Goal: Task Accomplishment & Management: Use online tool/utility

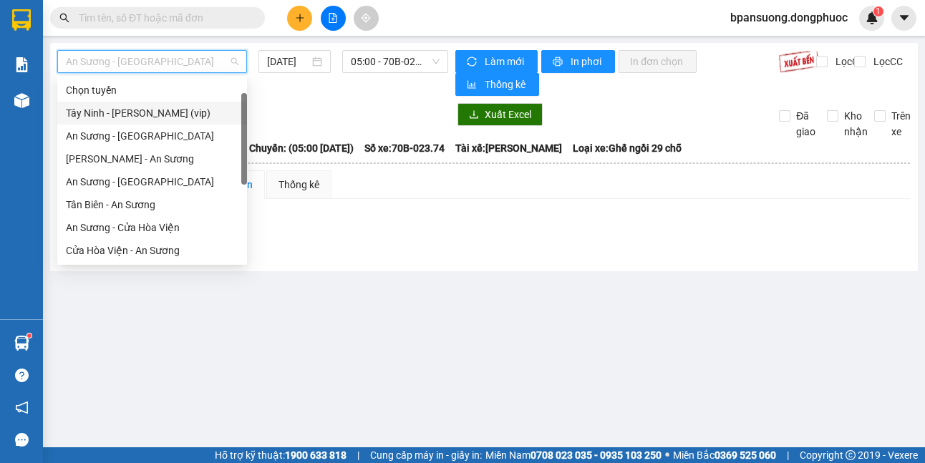
scroll to position [23, 0]
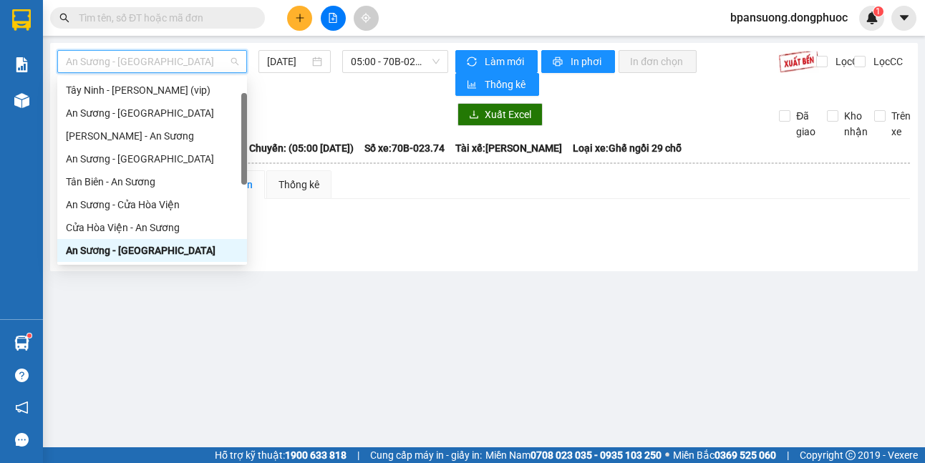
click at [141, 254] on div "An Sương - [GEOGRAPHIC_DATA]" at bounding box center [152, 251] width 173 height 16
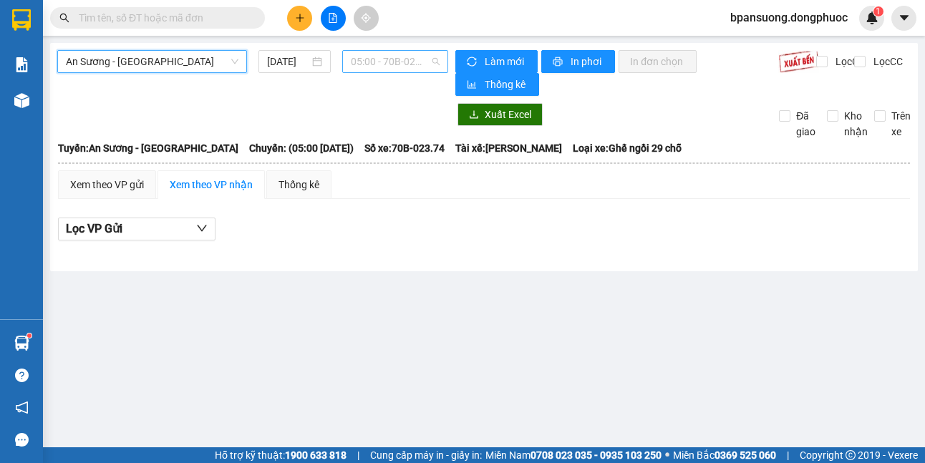
click at [387, 68] on span "05:00 - 70B-023.74" at bounding box center [395, 61] width 89 height 21
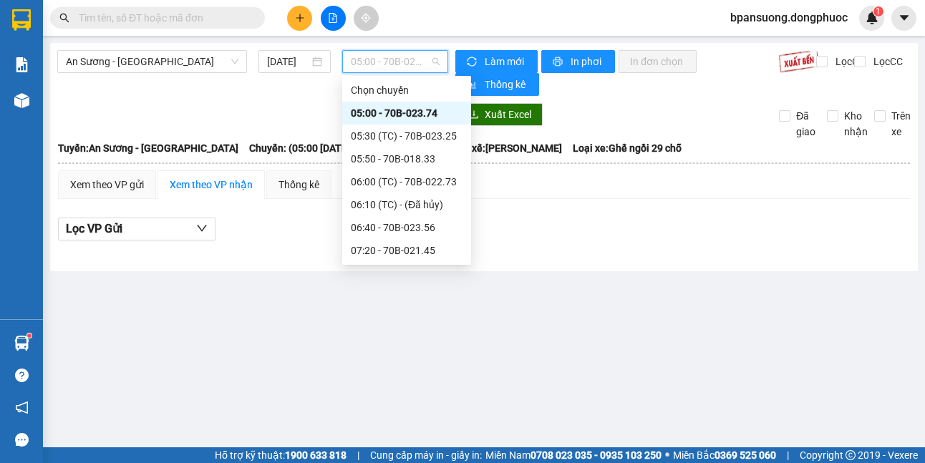
scroll to position [143, 0]
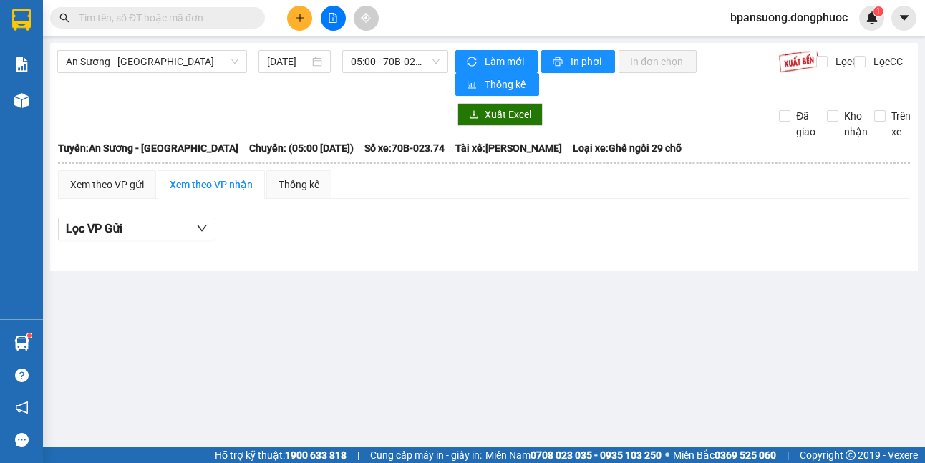
click at [744, 231] on div "Lọc VP Gửi" at bounding box center [484, 230] width 852 height 24
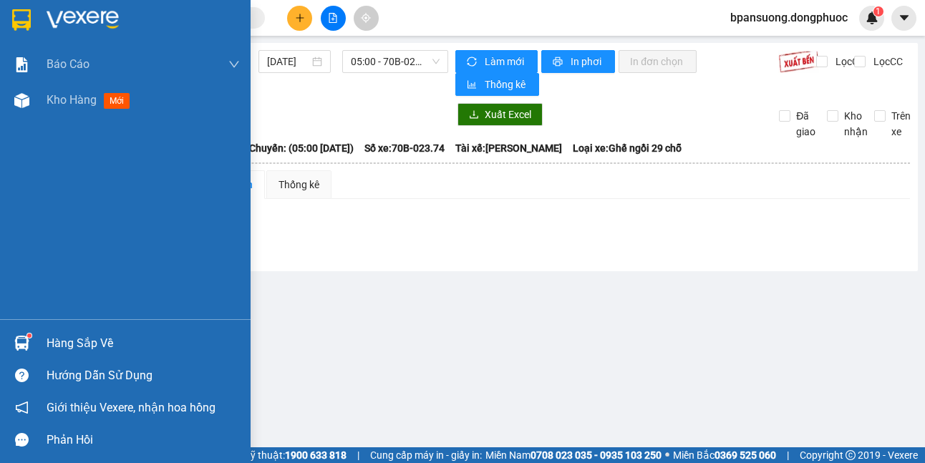
click at [19, 329] on div "Hàng sắp về" at bounding box center [125, 343] width 251 height 32
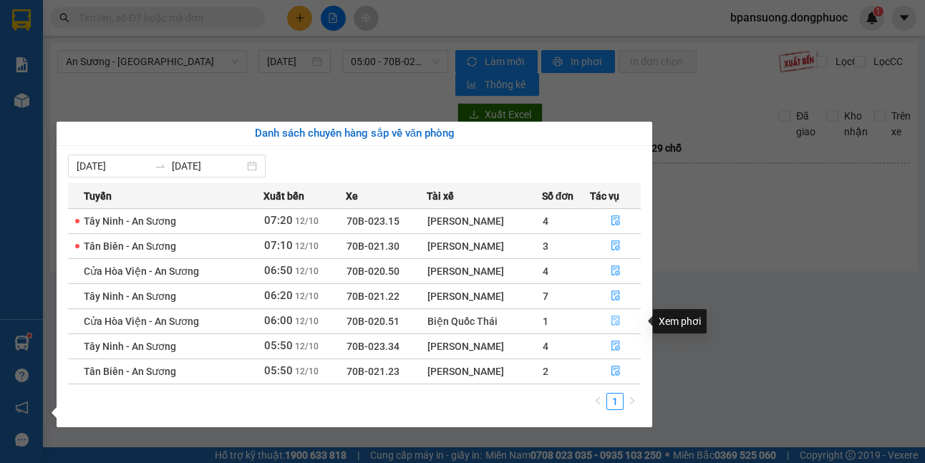
click at [612, 321] on button "button" at bounding box center [615, 321] width 49 height 23
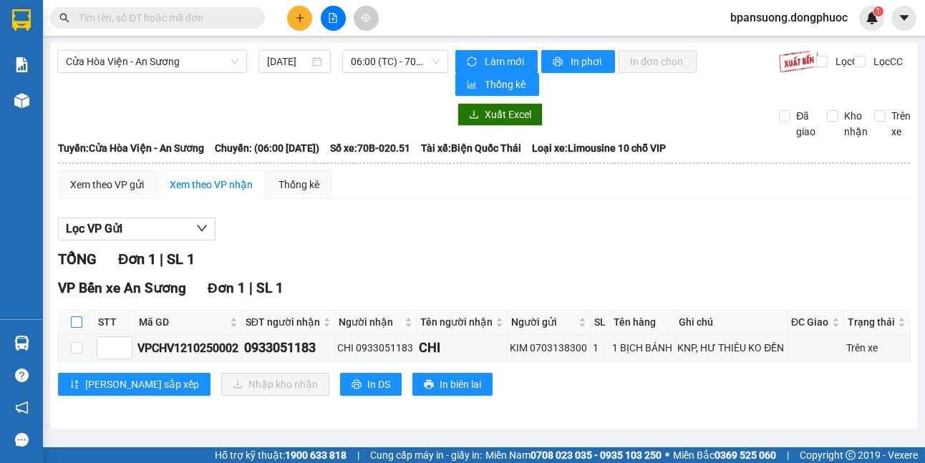
click at [74, 320] on input "checkbox" at bounding box center [76, 322] width 11 height 11
checkbox input "true"
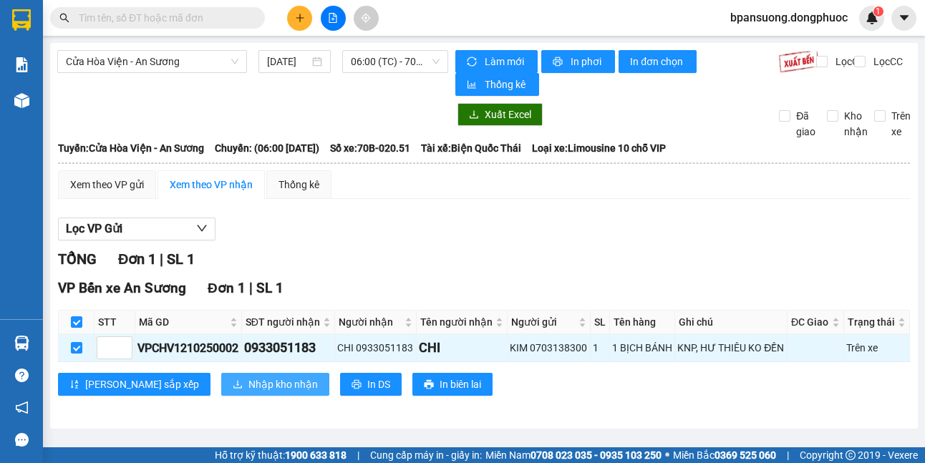
click at [233, 385] on icon "download" at bounding box center [238, 385] width 10 height 10
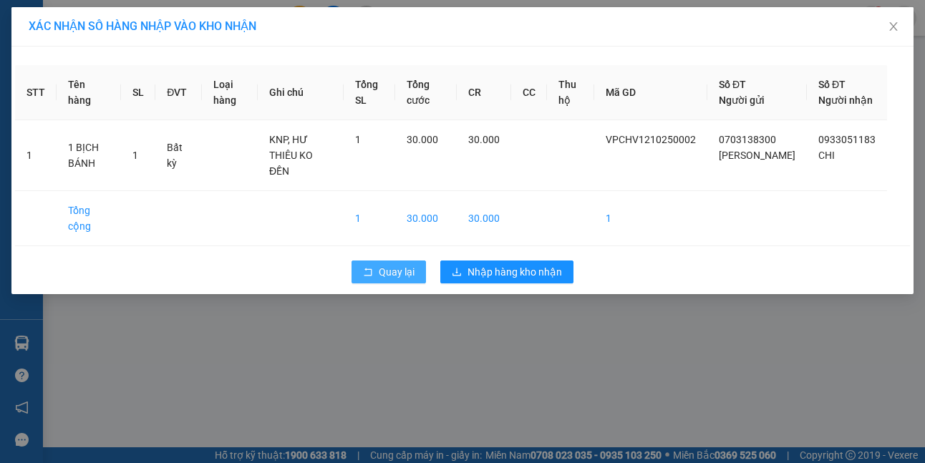
click at [360, 261] on button "Quay lại" at bounding box center [389, 272] width 74 height 23
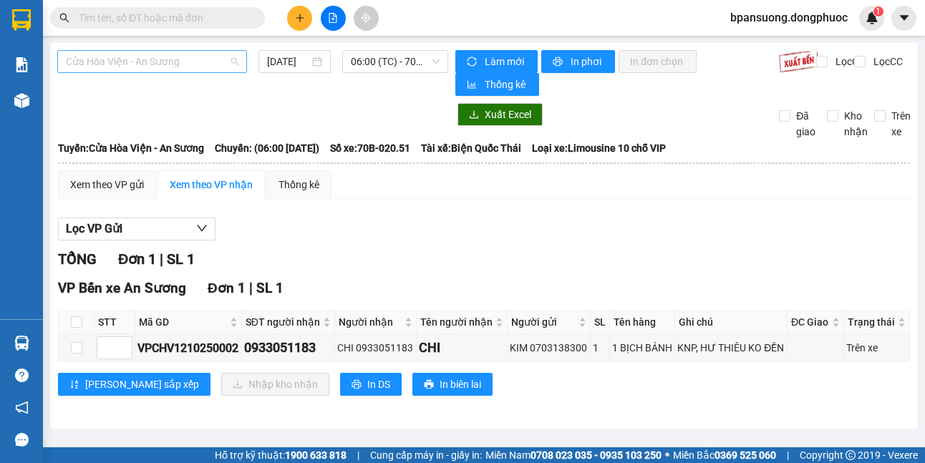
click at [181, 60] on span "Cửa Hòa Viện - An Sương" at bounding box center [152, 61] width 173 height 21
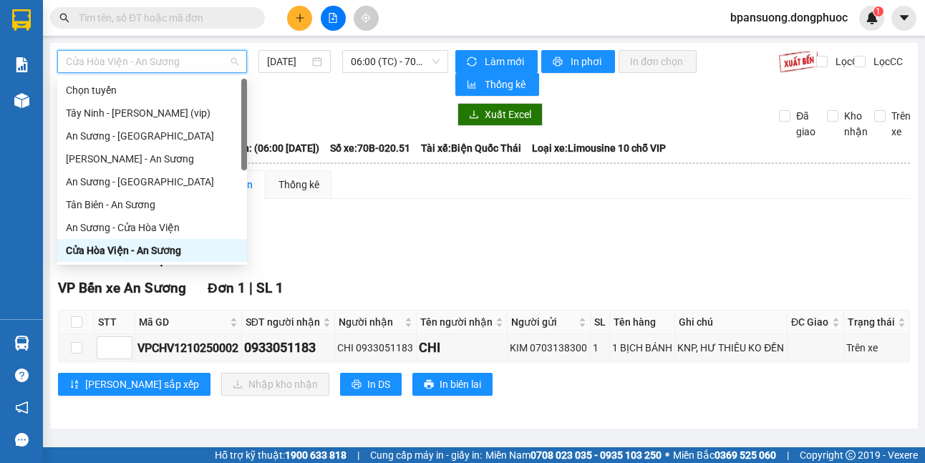
scroll to position [143, 0]
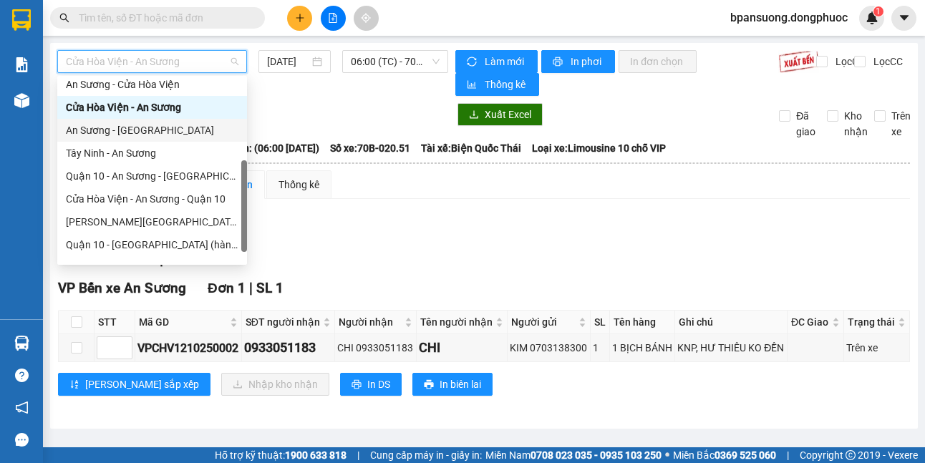
click at [183, 132] on div "An Sương - [GEOGRAPHIC_DATA]" at bounding box center [152, 130] width 173 height 16
type input "[DATE]"
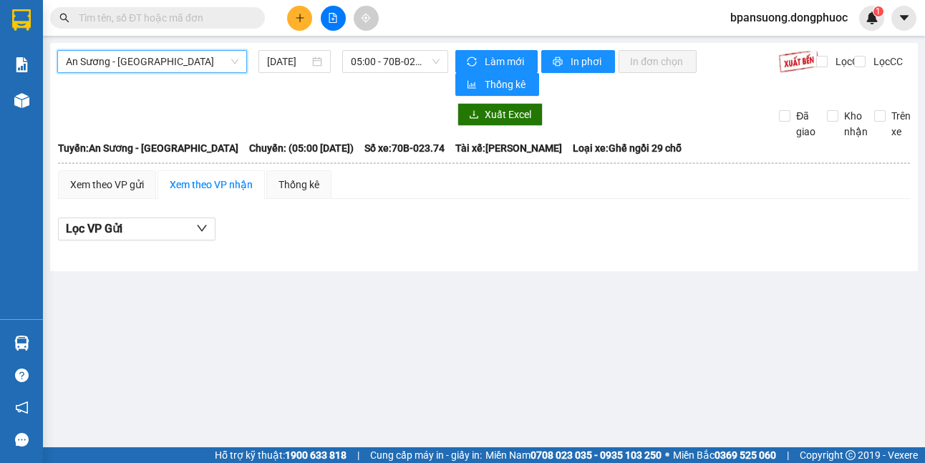
click at [153, 56] on span "An Sương - [GEOGRAPHIC_DATA]" at bounding box center [152, 61] width 173 height 21
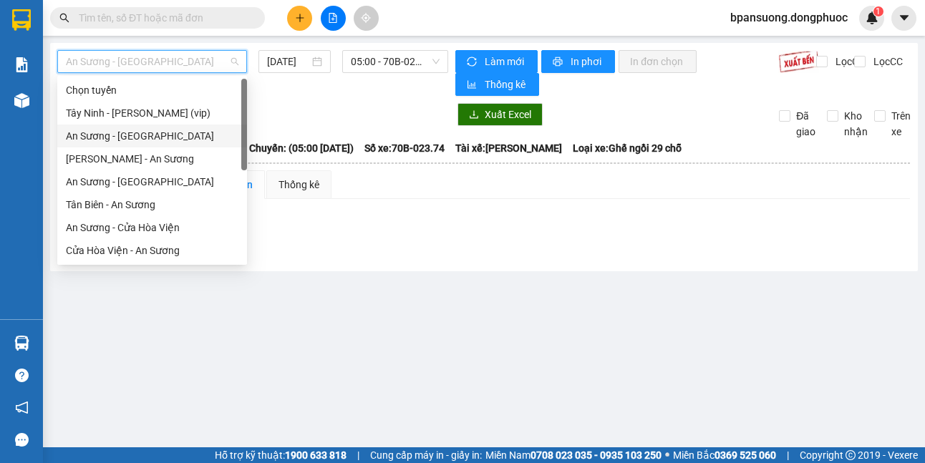
click at [153, 136] on div "An Sương - [GEOGRAPHIC_DATA]" at bounding box center [152, 136] width 173 height 16
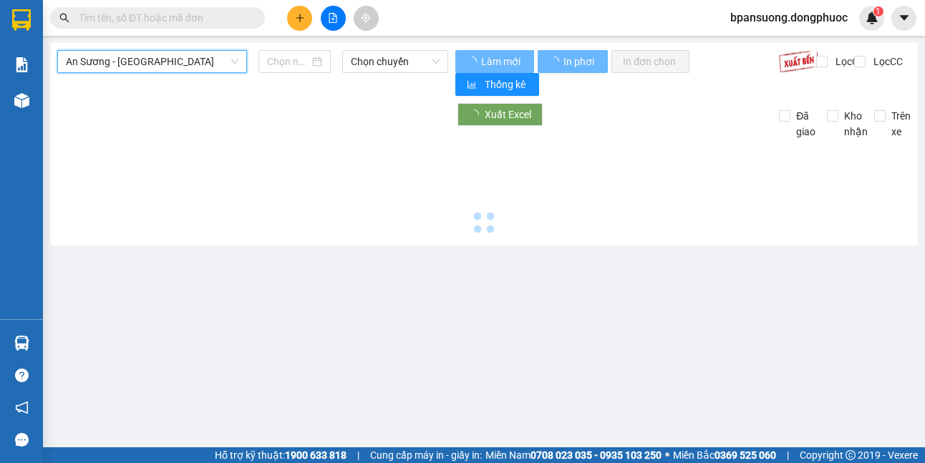
type input "[DATE]"
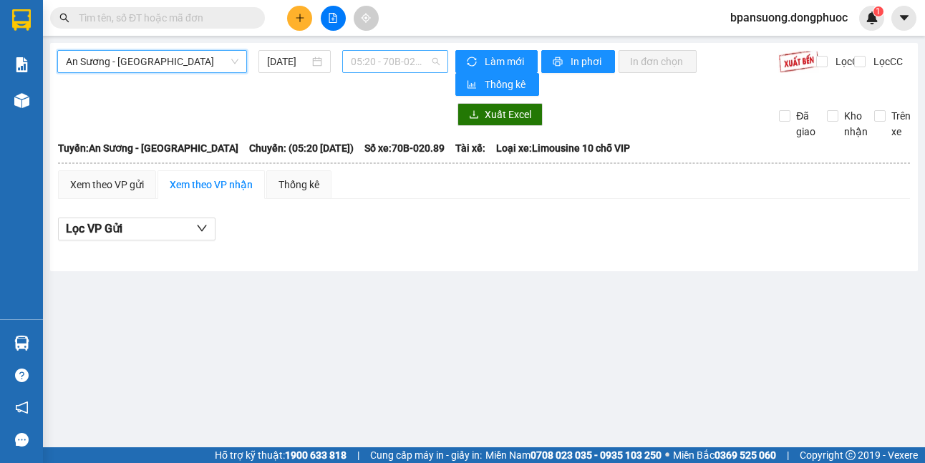
click at [365, 60] on span "05:20 - 70B-020.89" at bounding box center [395, 61] width 89 height 21
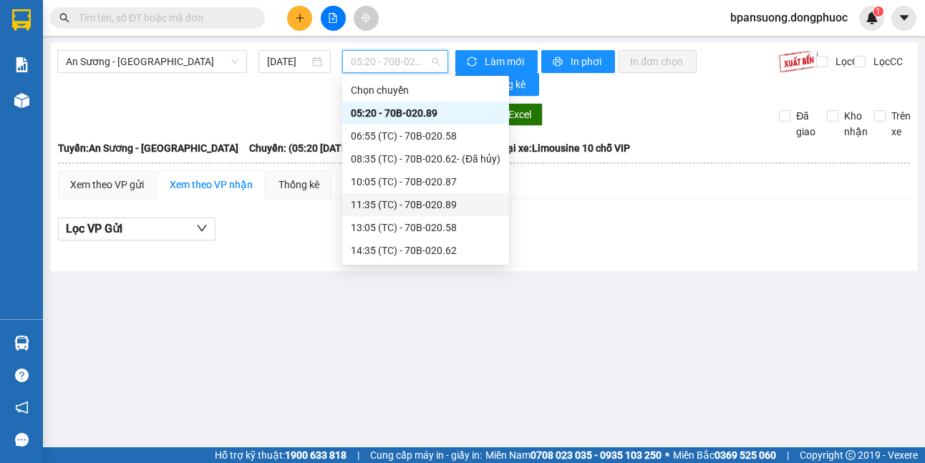
click at [605, 256] on td "Xem theo VP gửi Xem theo VP nhận Thống kê Lọc VP Gửi Cước rồi : 0 VNĐ Chưa cướ…" at bounding box center [484, 213] width 854 height 87
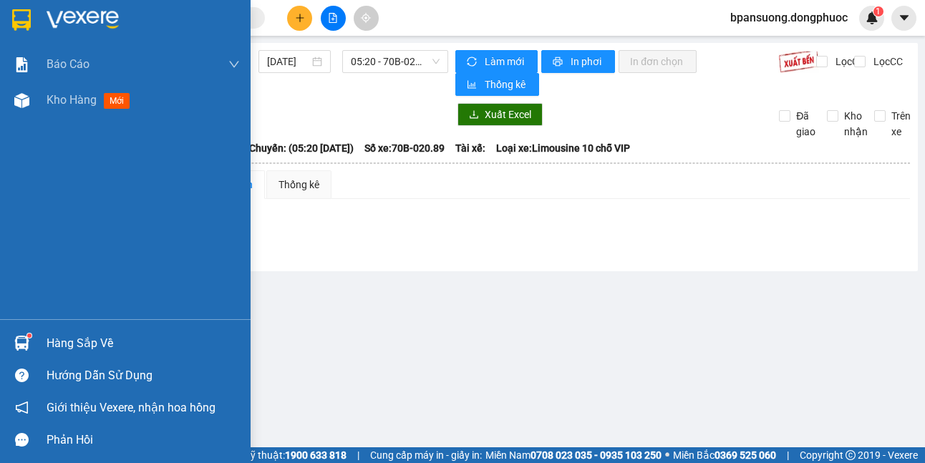
click at [34, 344] on div at bounding box center [21, 343] width 25 height 25
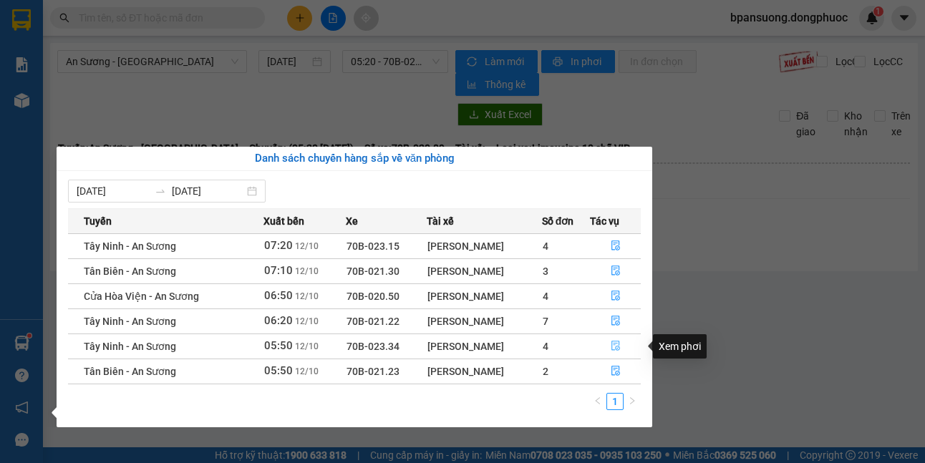
click at [627, 340] on button "button" at bounding box center [615, 346] width 49 height 23
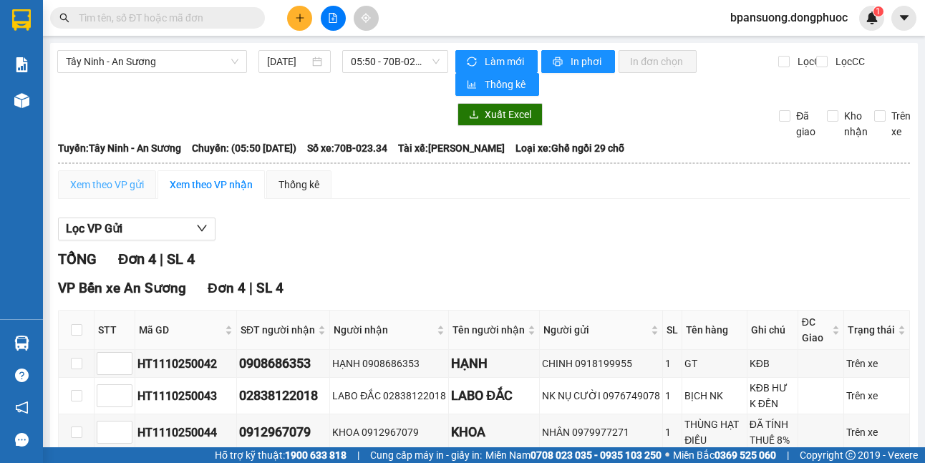
scroll to position [114, 0]
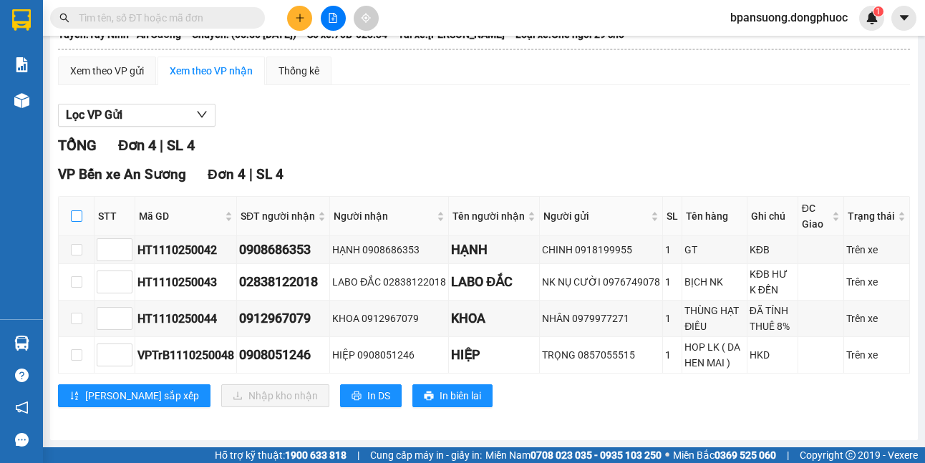
click at [81, 221] on input "checkbox" at bounding box center [76, 216] width 11 height 11
checkbox input "true"
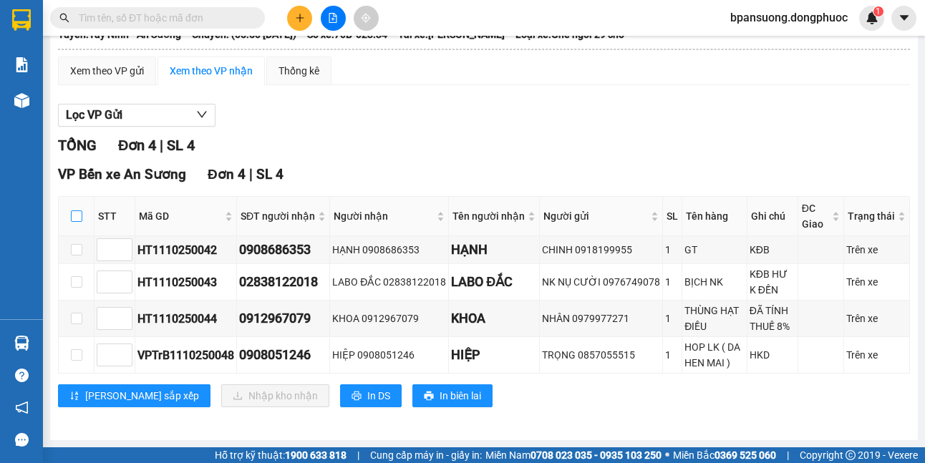
checkbox input "true"
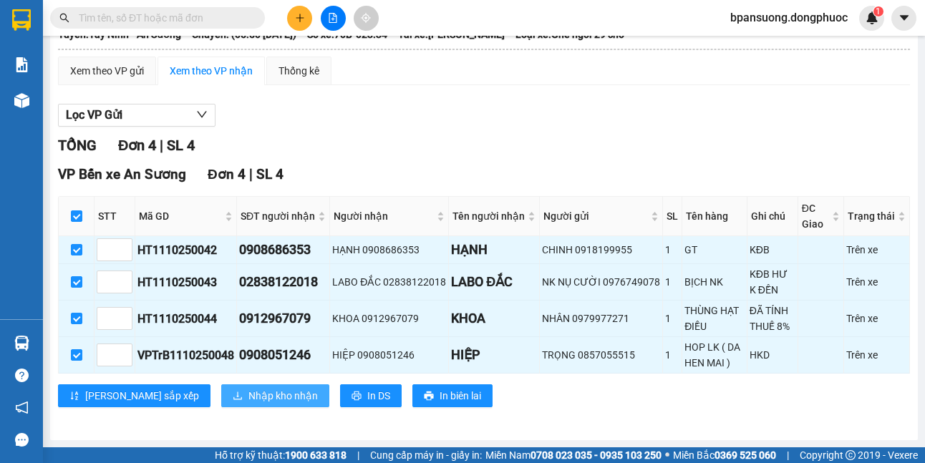
click at [221, 385] on button "Nhập kho nhận" at bounding box center [275, 396] width 108 height 23
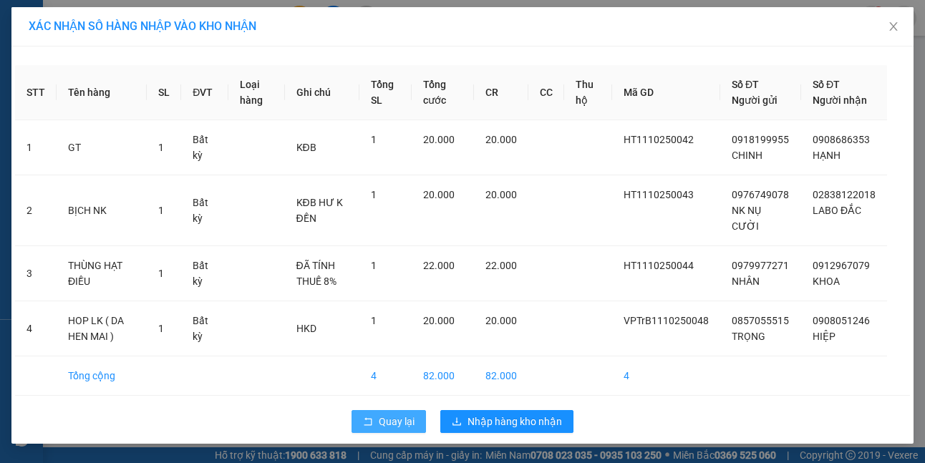
click at [361, 417] on button "Quay lại" at bounding box center [389, 421] width 74 height 23
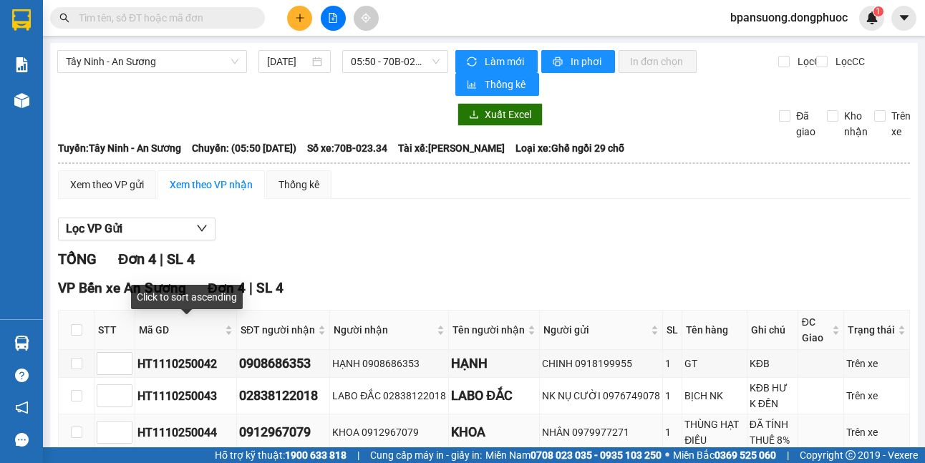
scroll to position [114, 0]
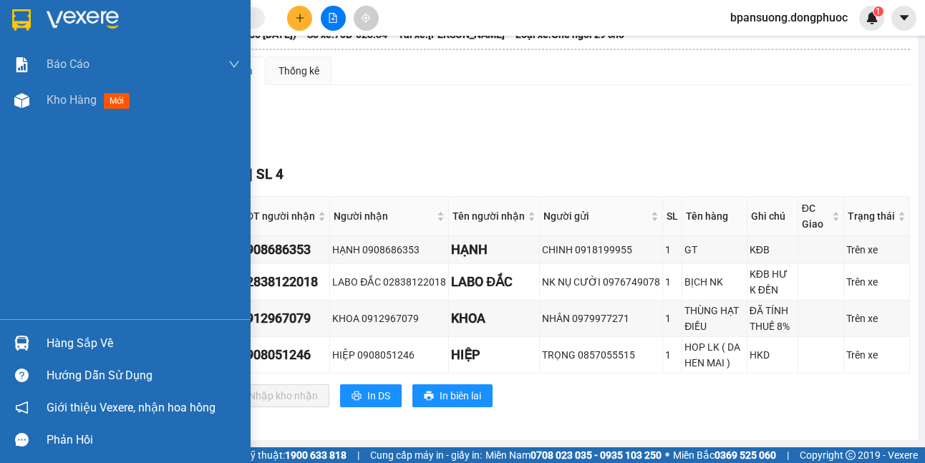
click at [30, 351] on div at bounding box center [21, 343] width 25 height 25
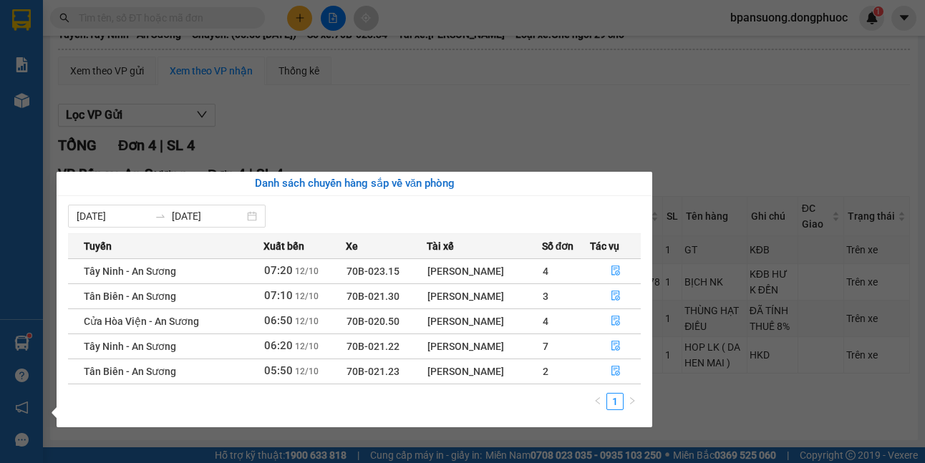
click at [573, 95] on section "Kết quả tìm kiếm ( 0 ) Bộ lọc No Data bpansuong.dongphuoc 1 Báo cáo Mẫu 1: Báo …" at bounding box center [462, 231] width 925 height 463
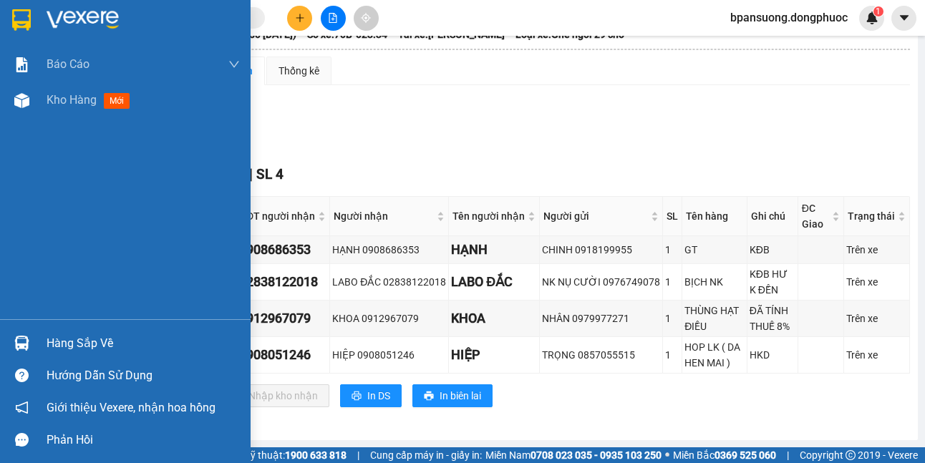
click at [31, 340] on div at bounding box center [21, 343] width 25 height 25
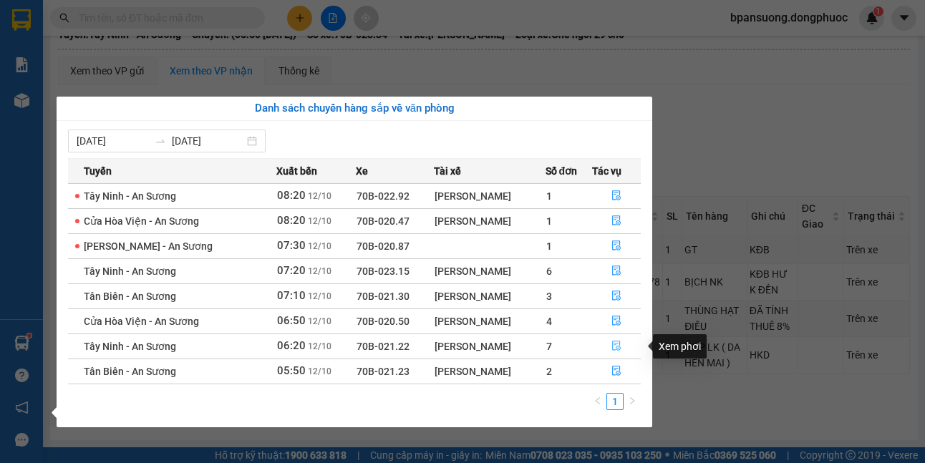
click at [613, 342] on icon "file-done" at bounding box center [617, 346] width 10 height 10
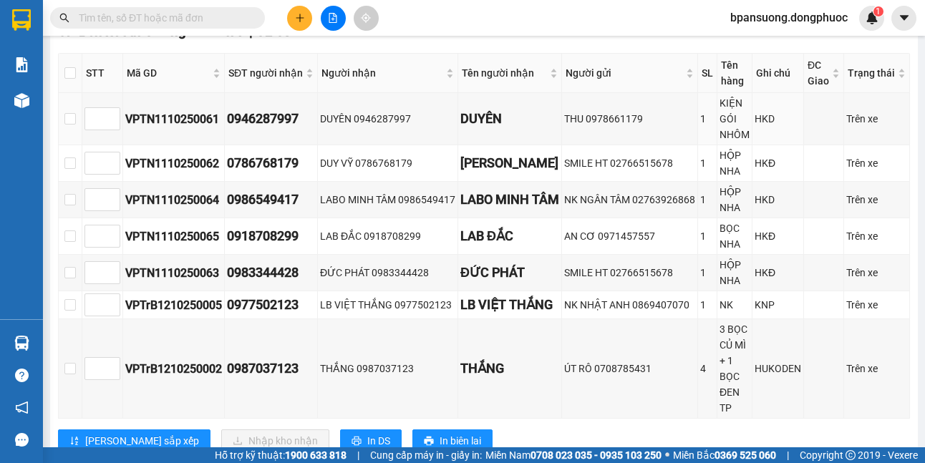
scroll to position [114, 0]
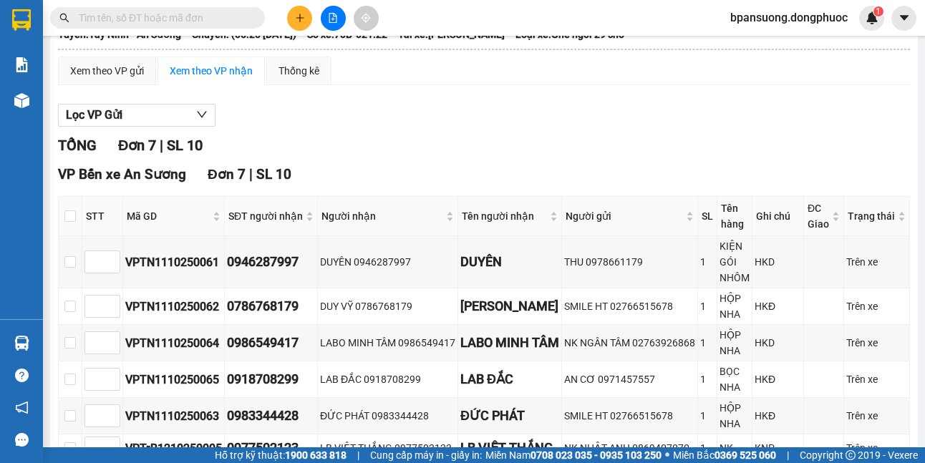
click at [62, 218] on th at bounding box center [71, 216] width 24 height 39
click at [65, 214] on input "checkbox" at bounding box center [69, 216] width 11 height 11
checkbox input "true"
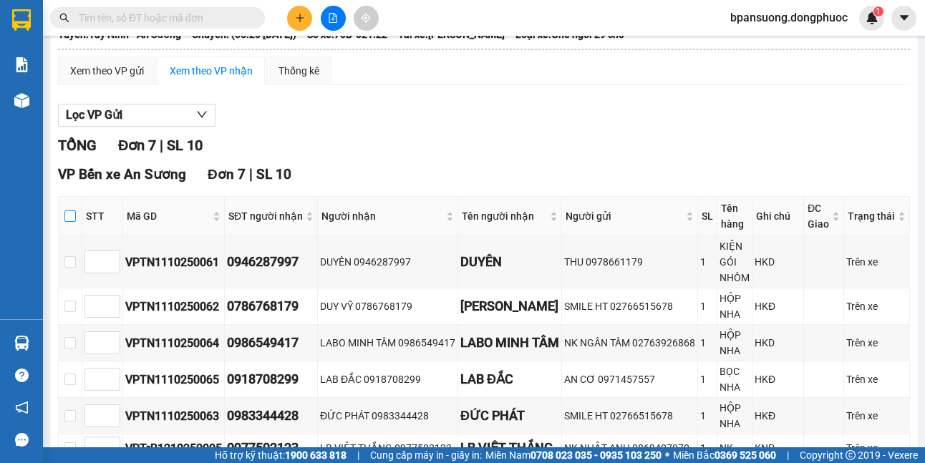
checkbox input "true"
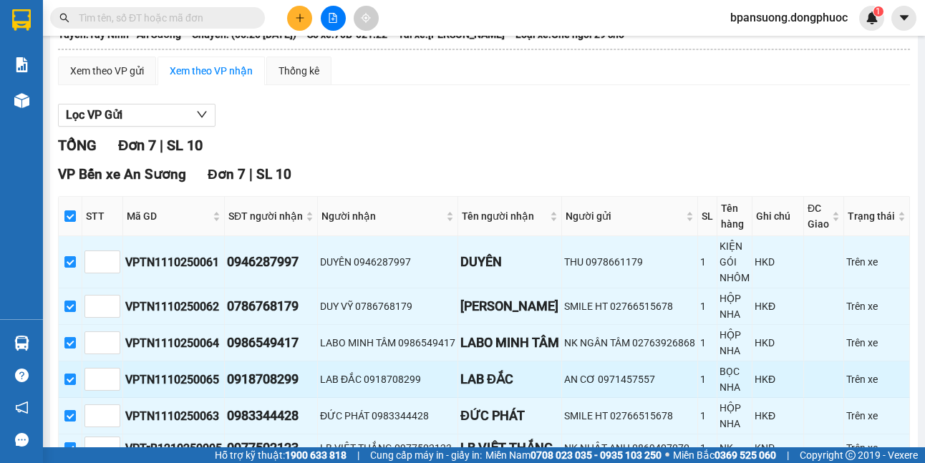
scroll to position [302, 0]
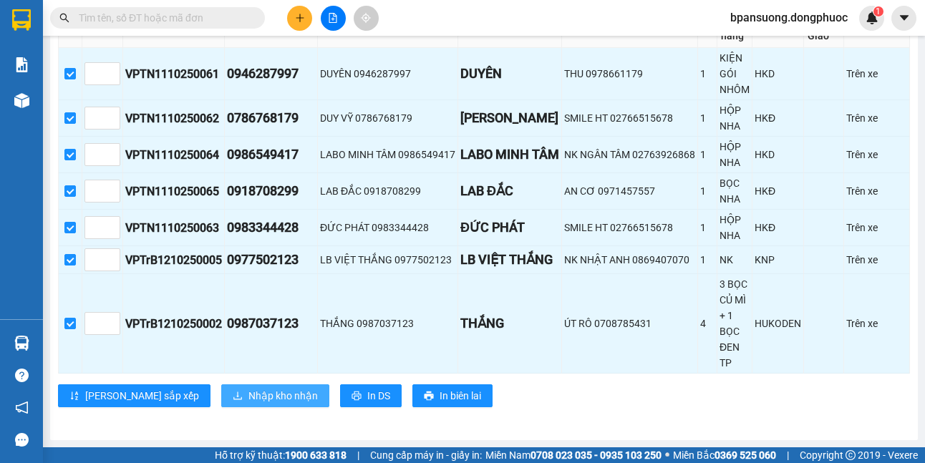
click at [248, 390] on span "Nhập kho nhận" at bounding box center [282, 396] width 69 height 16
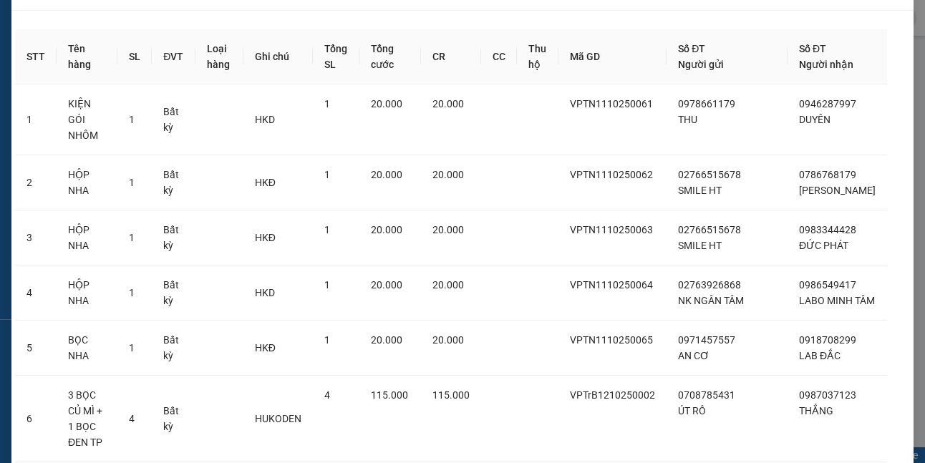
scroll to position [179, 0]
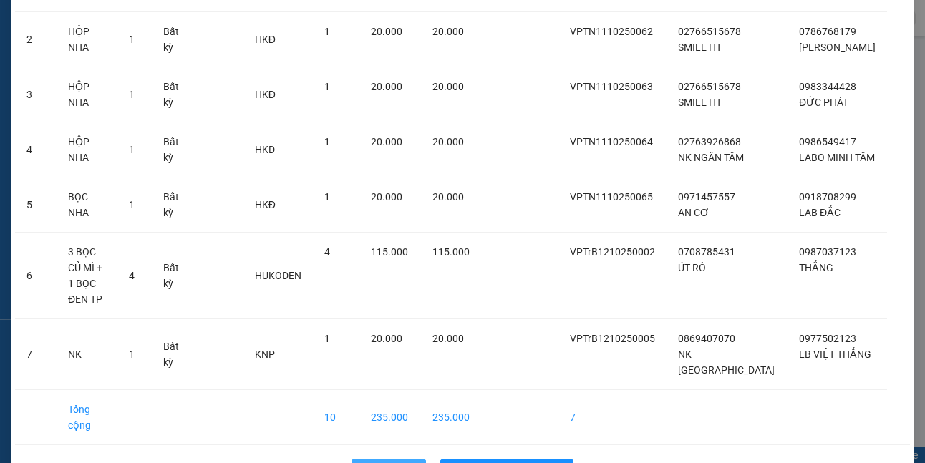
click at [382, 463] on span "Quay lại" at bounding box center [397, 471] width 36 height 16
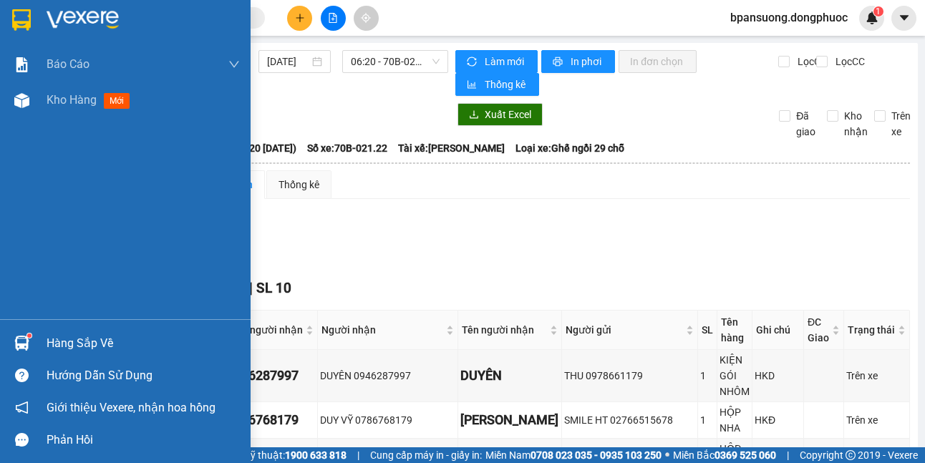
click at [0, 337] on div "Hàng sắp về" at bounding box center [125, 343] width 251 height 32
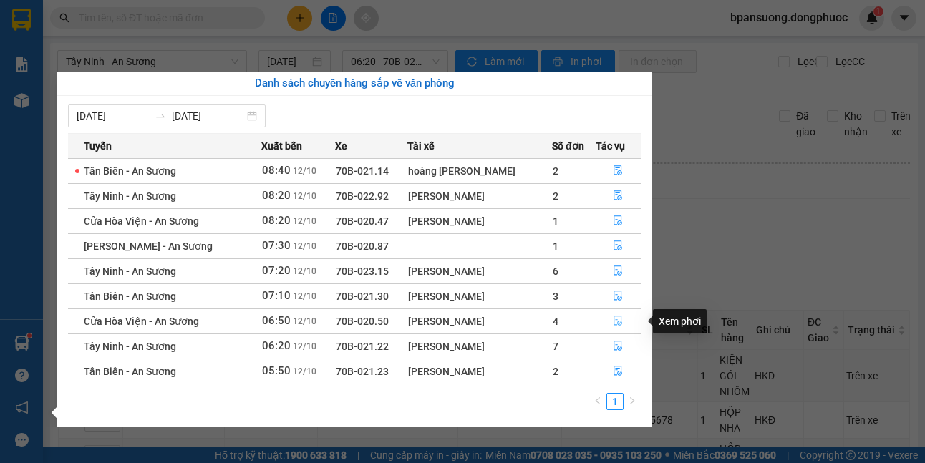
click at [616, 324] on icon "file-done" at bounding box center [618, 321] width 10 height 10
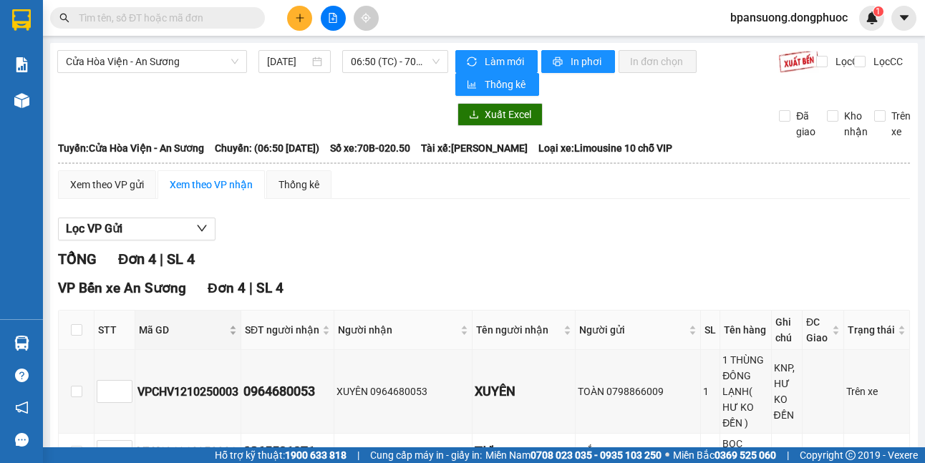
scroll to position [143, 0]
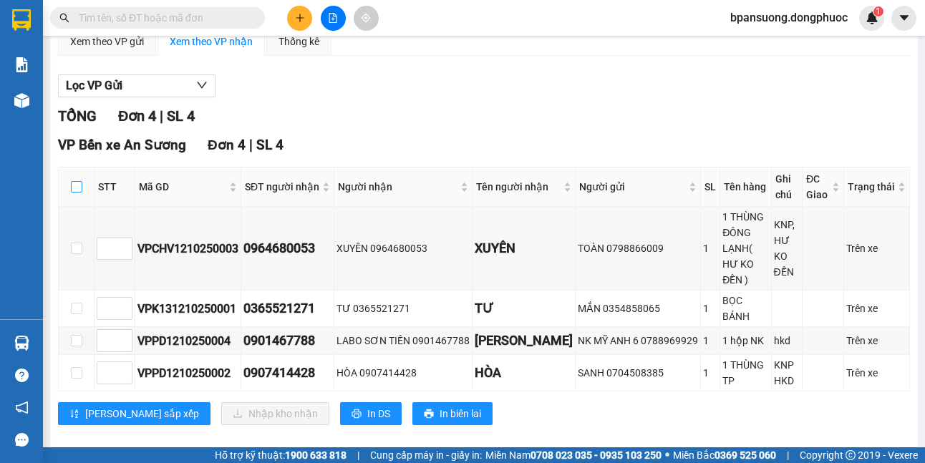
click at [77, 190] on input "checkbox" at bounding box center [76, 186] width 11 height 11
checkbox input "true"
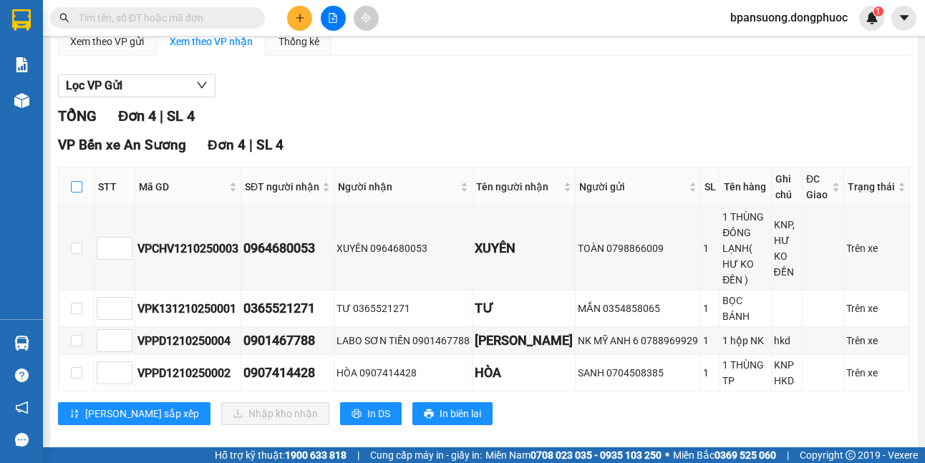
checkbox input "true"
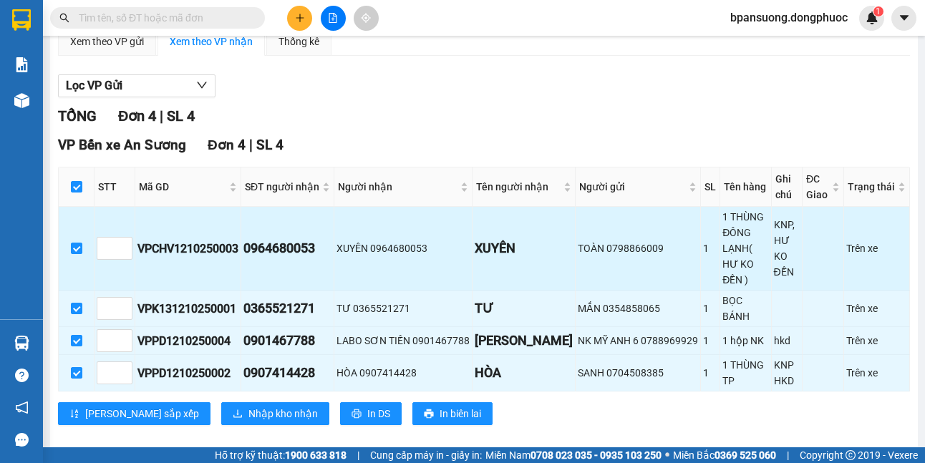
scroll to position [161, 0]
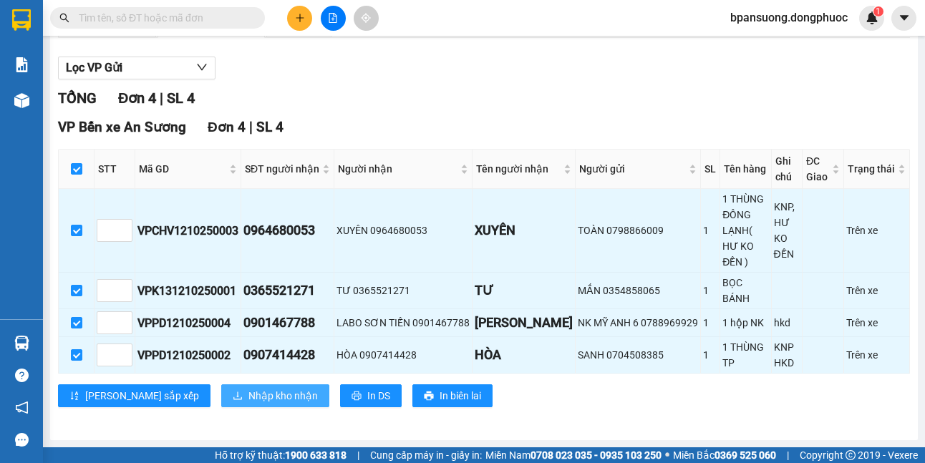
click at [248, 396] on span "Nhập kho nhận" at bounding box center [282, 396] width 69 height 16
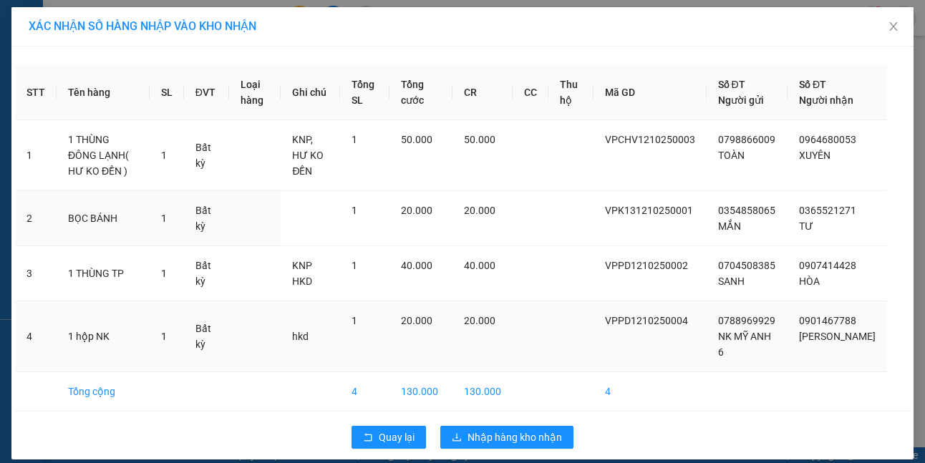
scroll to position [14, 0]
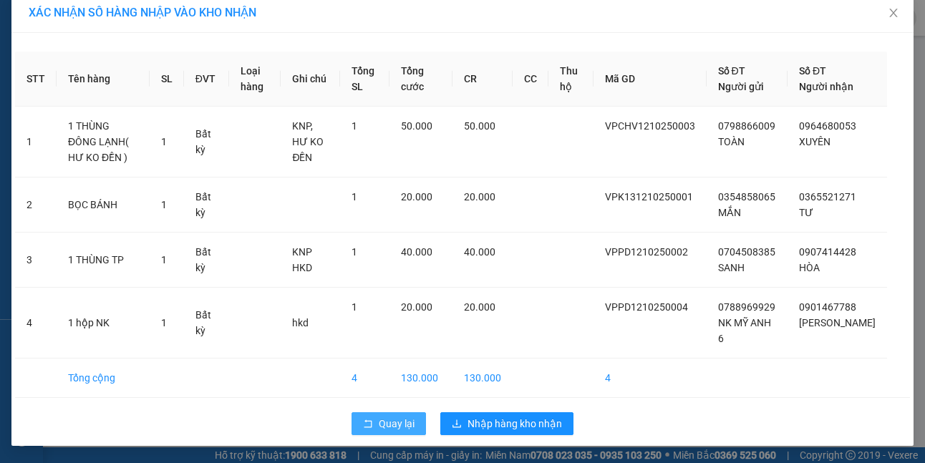
click at [390, 423] on span "Quay lại" at bounding box center [397, 424] width 36 height 16
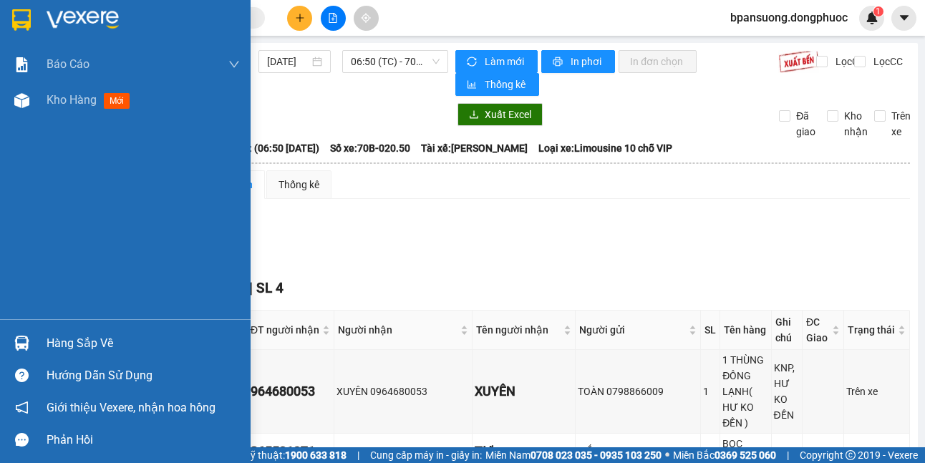
click at [51, 322] on div "Hàng sắp về Hướng dẫn sử dụng Giới thiệu Vexere, nhận hoa hồng Phản hồi" at bounding box center [125, 387] width 251 height 137
click at [41, 342] on div "Hàng sắp về" at bounding box center [125, 343] width 251 height 32
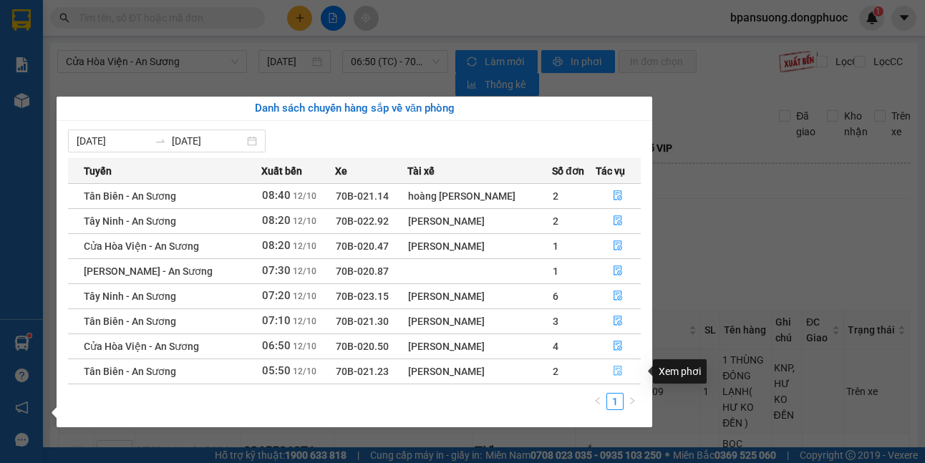
click at [619, 368] on icon "file-done" at bounding box center [618, 371] width 10 height 10
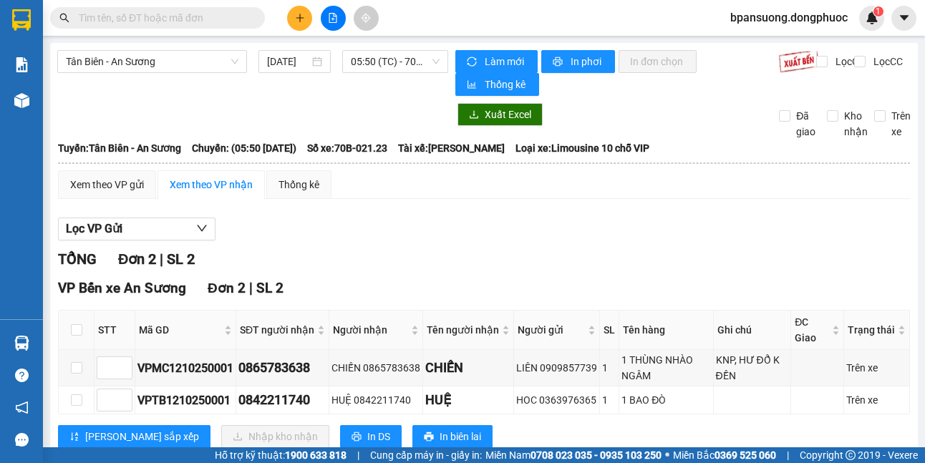
scroll to position [41, 0]
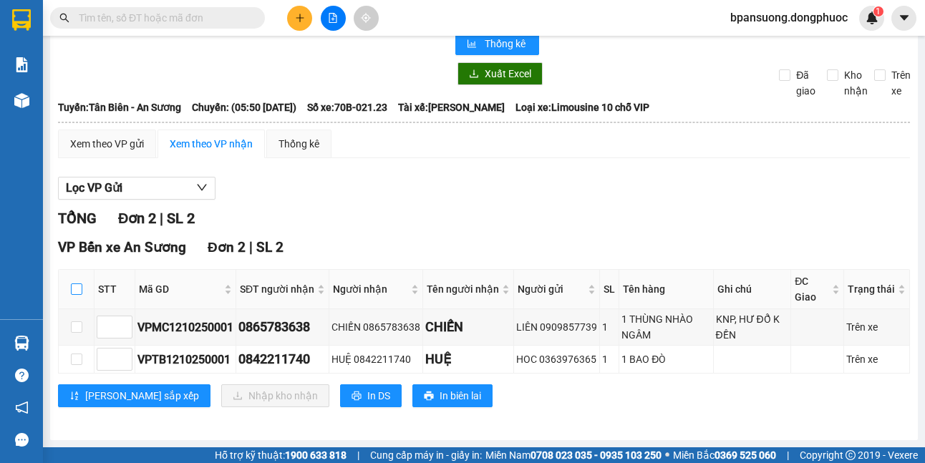
click at [76, 290] on input "checkbox" at bounding box center [76, 289] width 11 height 11
checkbox input "true"
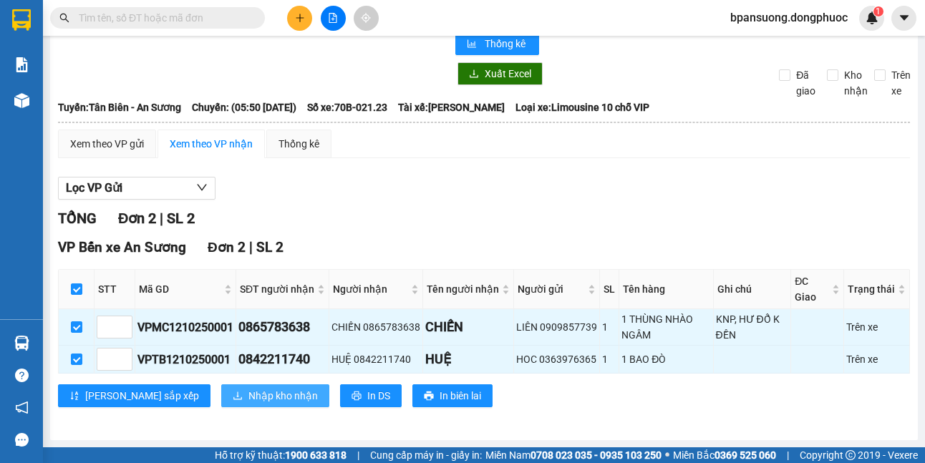
click at [248, 395] on span "Nhập kho nhận" at bounding box center [282, 396] width 69 height 16
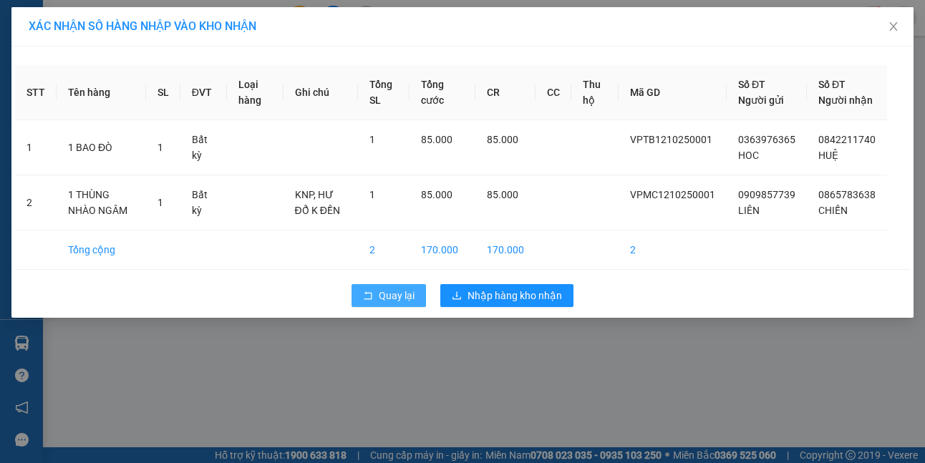
click at [407, 304] on span "Quay lại" at bounding box center [397, 296] width 36 height 16
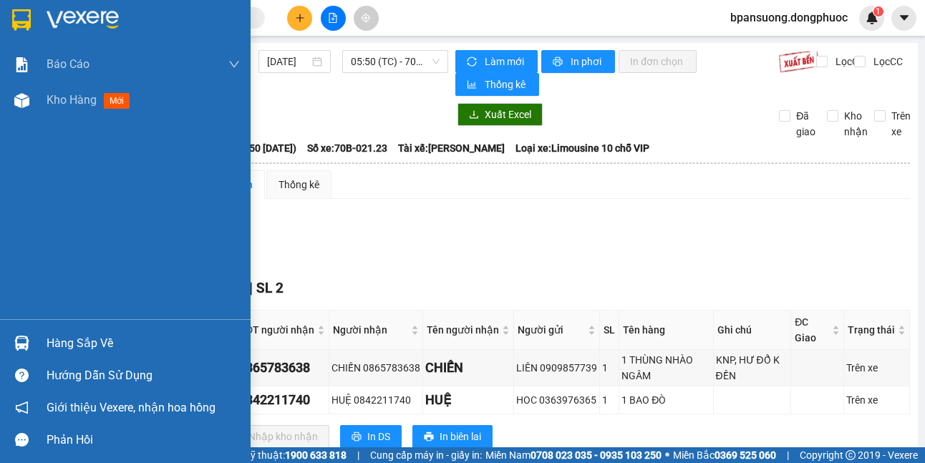
click at [36, 341] on div "Hàng sắp về" at bounding box center [125, 343] width 251 height 32
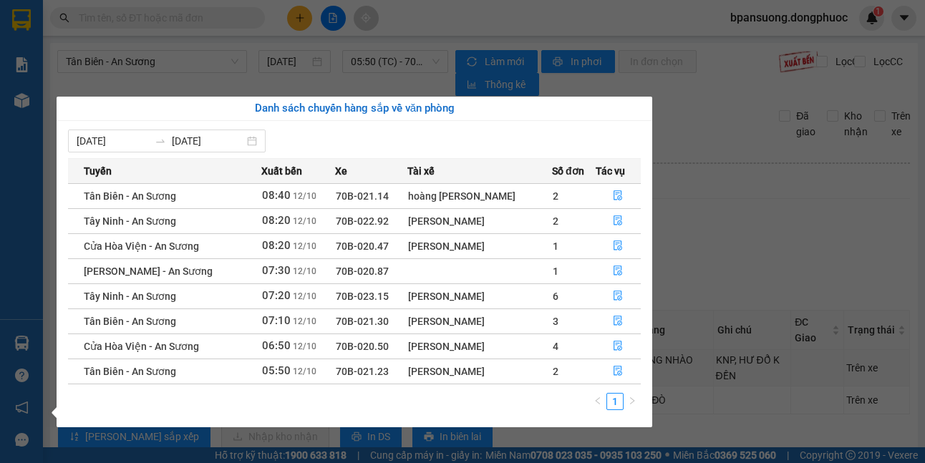
click at [705, 275] on section "Kết quả tìm kiếm ( 0 ) Bộ lọc No Data bpansuong.dongphuoc 1 Báo cáo Mẫu 1: Báo …" at bounding box center [462, 231] width 925 height 463
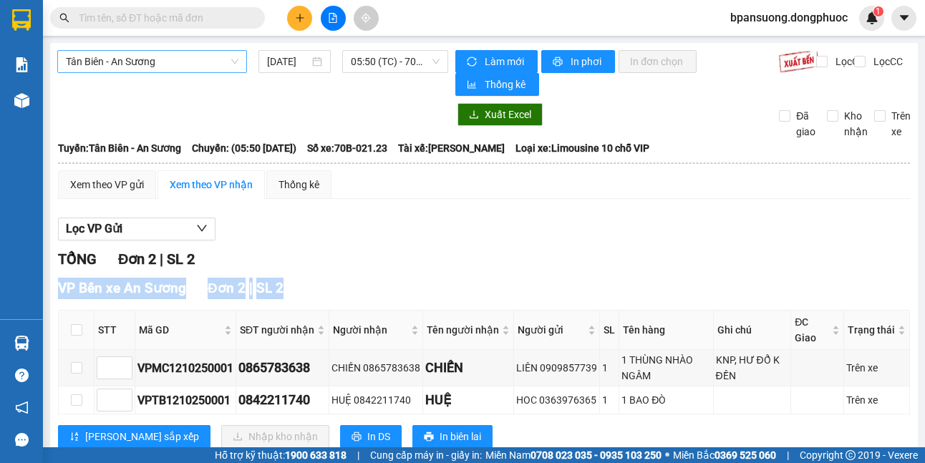
click at [128, 68] on span "Tân Biên - An Sương" at bounding box center [152, 61] width 173 height 21
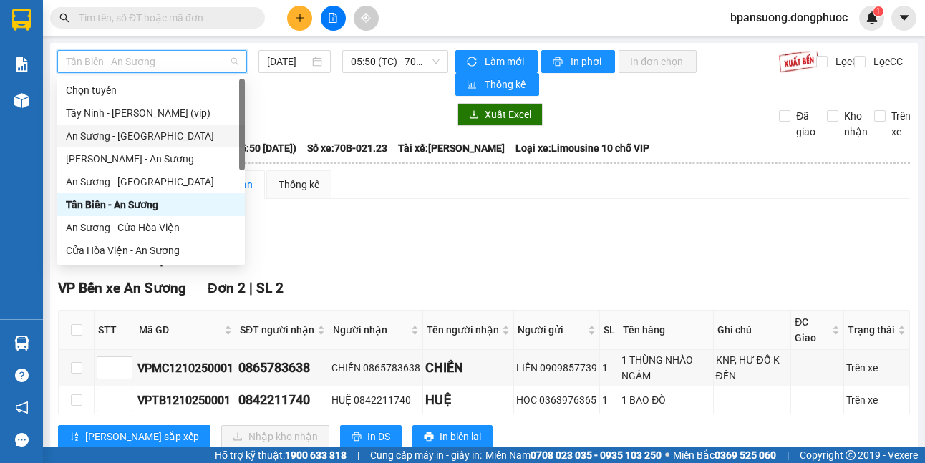
click at [147, 130] on div "An Sương - [GEOGRAPHIC_DATA]" at bounding box center [151, 136] width 170 height 16
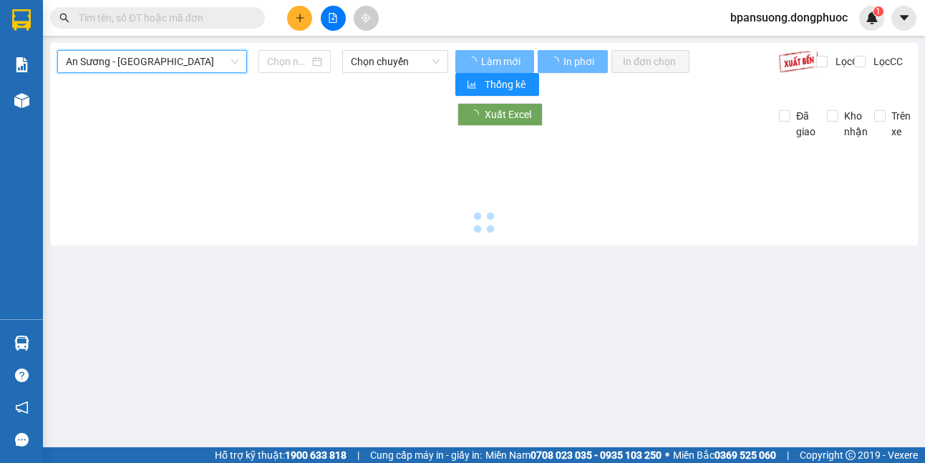
type input "[DATE]"
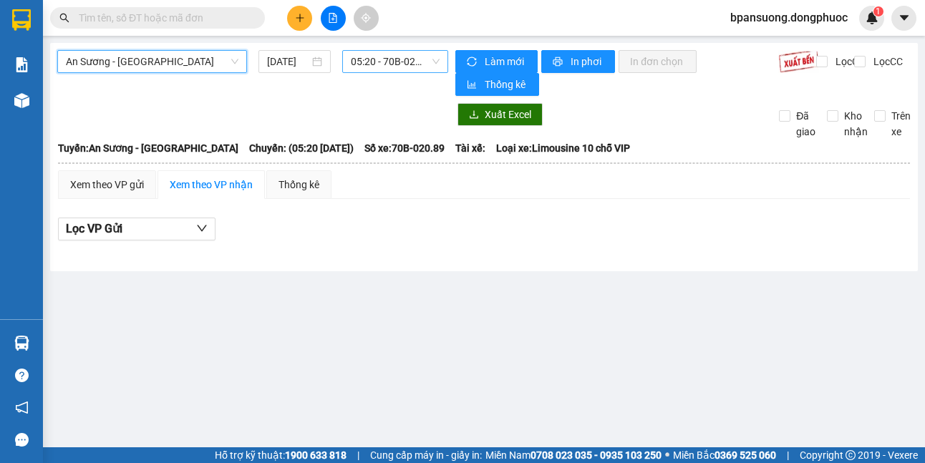
click at [396, 62] on span "05:20 - 70B-020.89" at bounding box center [395, 61] width 89 height 21
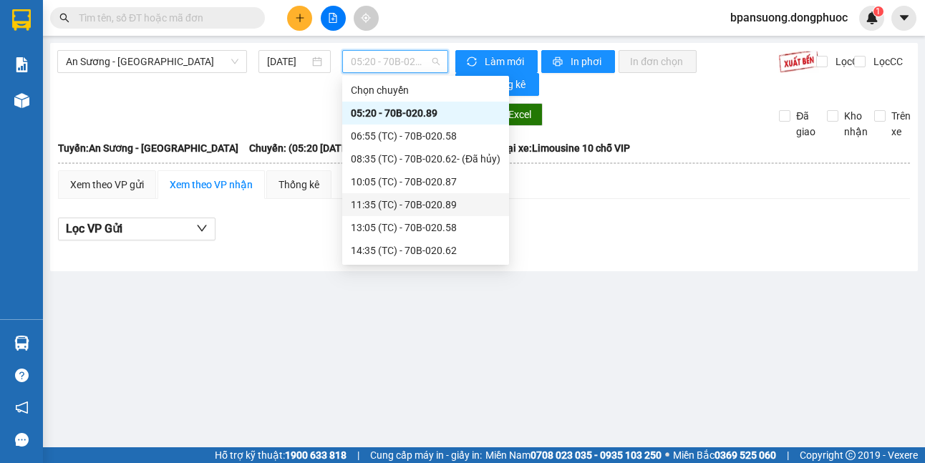
click at [761, 294] on main "An Sương - Châu Thành 12/10/2025 05:20 - 70B-020.89 Làm mới In phơi In đơn chọn…" at bounding box center [462, 224] width 925 height 448
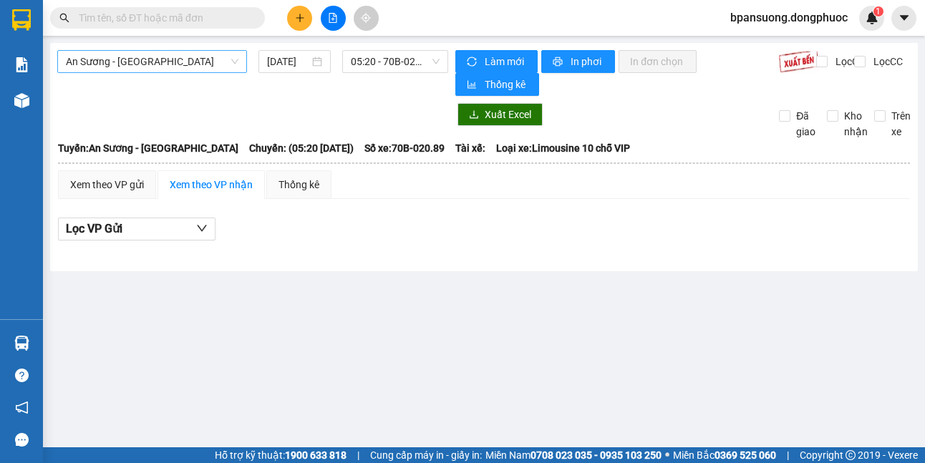
click at [171, 57] on span "An Sương - [GEOGRAPHIC_DATA]" at bounding box center [152, 61] width 173 height 21
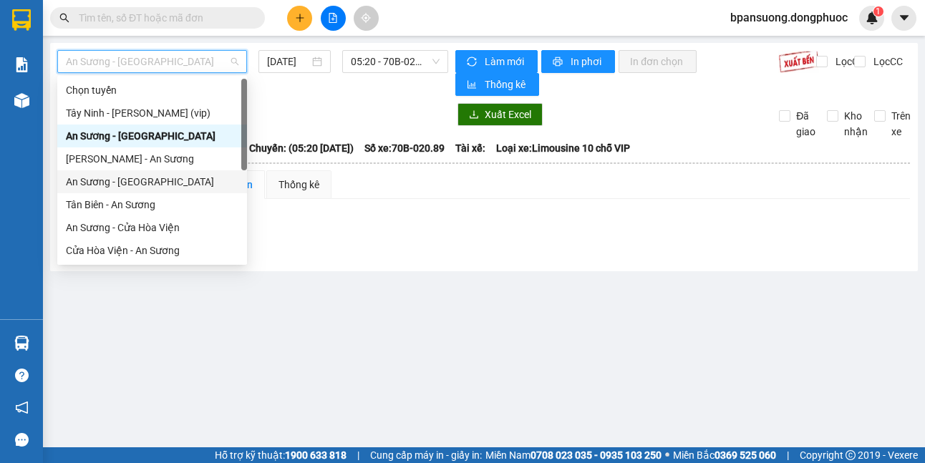
click at [151, 185] on div "An Sương - [GEOGRAPHIC_DATA]" at bounding box center [152, 182] width 173 height 16
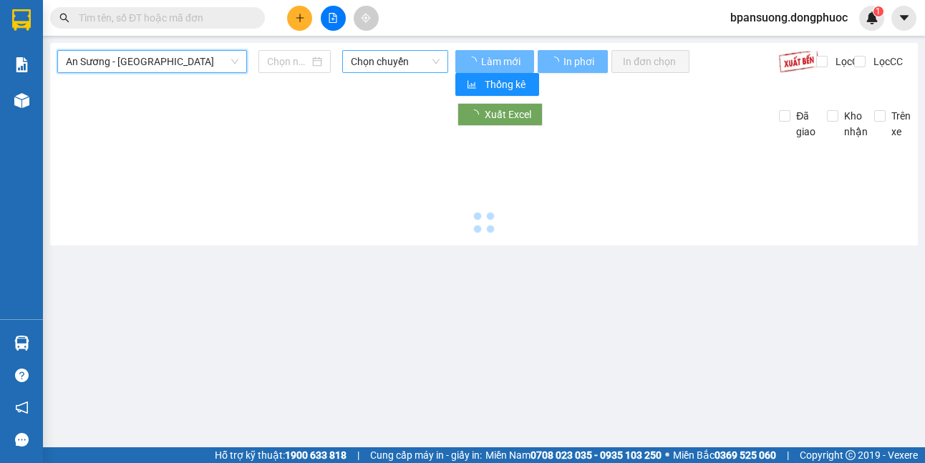
type input "[DATE]"
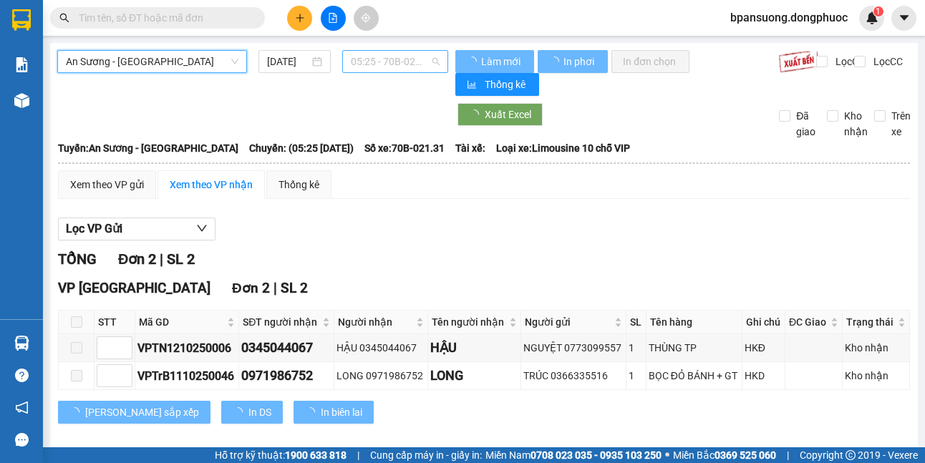
click at [392, 62] on span "05:25 - 70B-021.31" at bounding box center [395, 61] width 89 height 21
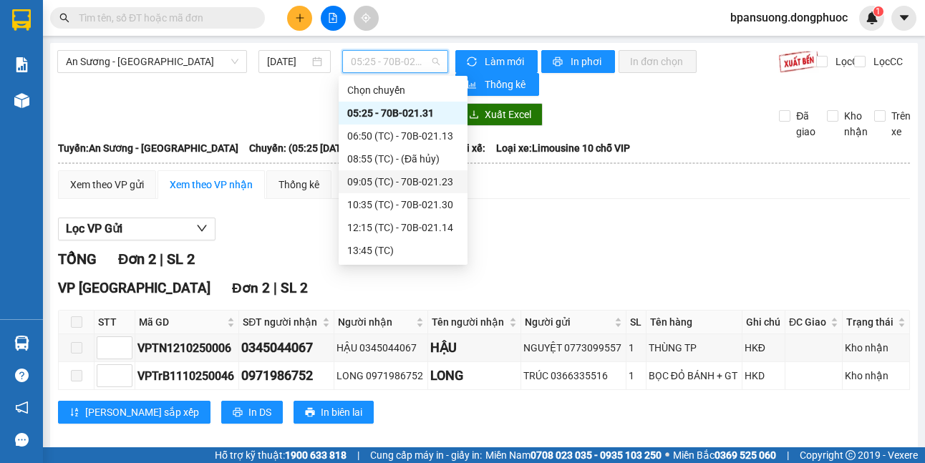
click at [424, 184] on div "09:05 (TC) - 70B-021.23" at bounding box center [403, 182] width 112 height 16
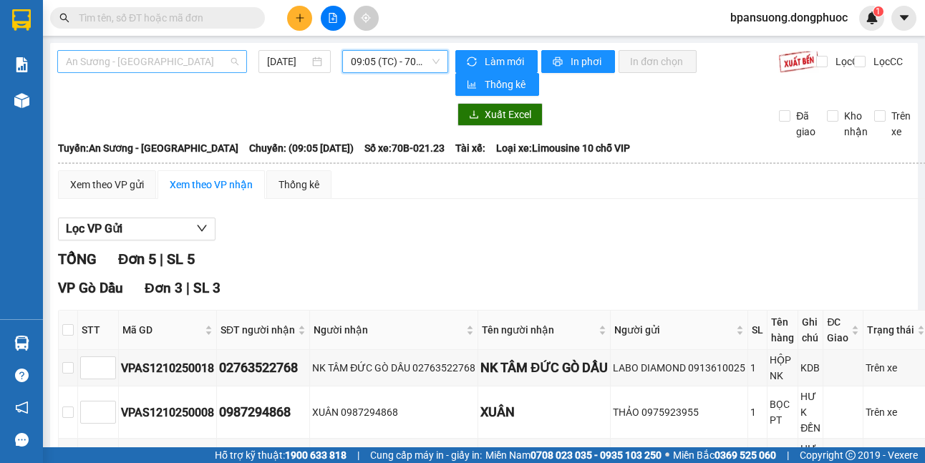
click at [155, 64] on span "An Sương - [GEOGRAPHIC_DATA]" at bounding box center [152, 61] width 173 height 21
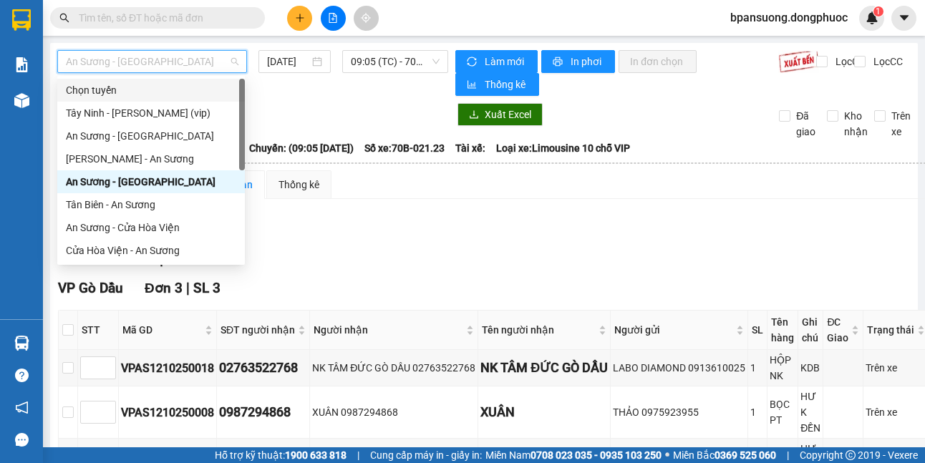
click at [326, 104] on div at bounding box center [252, 114] width 391 height 23
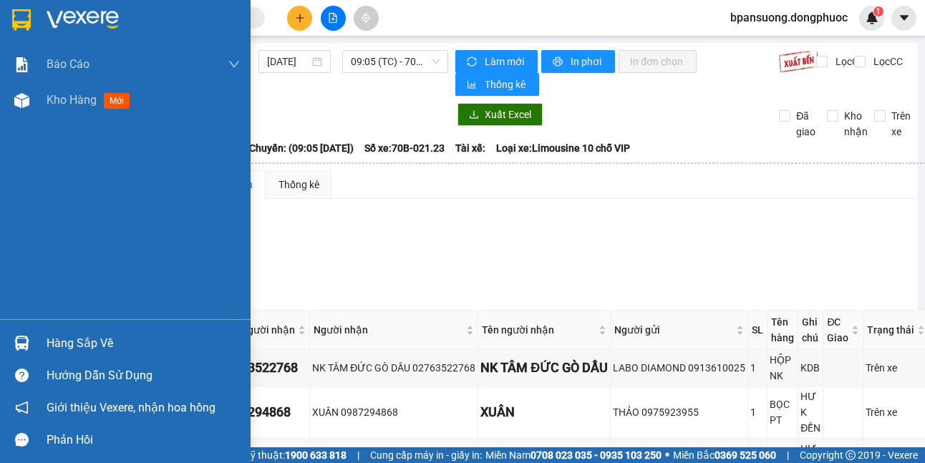
click at [57, 343] on div "Hàng sắp về" at bounding box center [143, 343] width 193 height 21
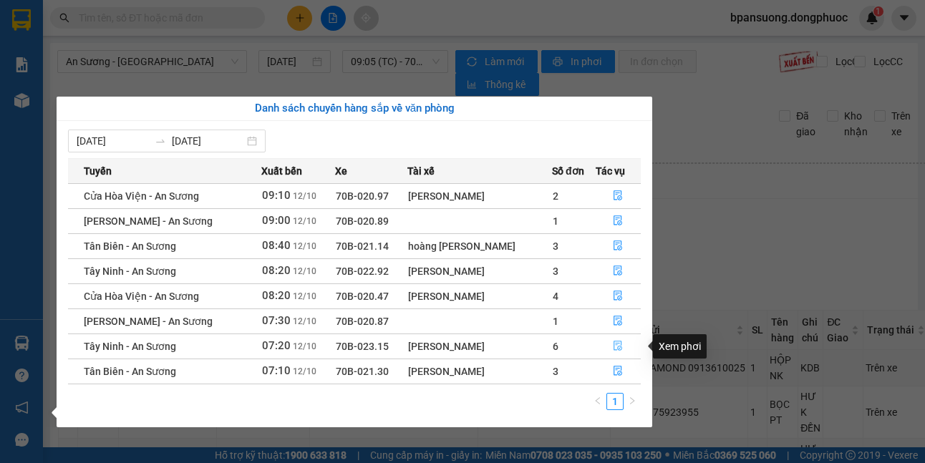
click at [610, 345] on button "button" at bounding box center [619, 346] width 44 height 23
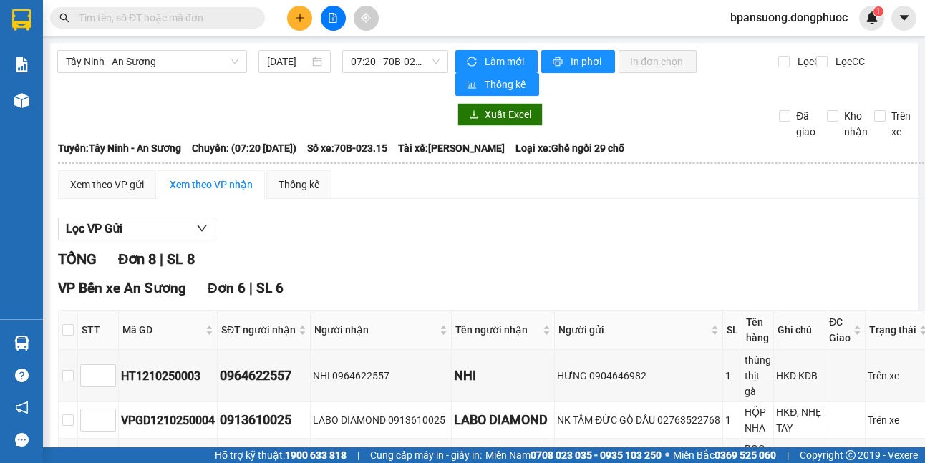
scroll to position [143, 0]
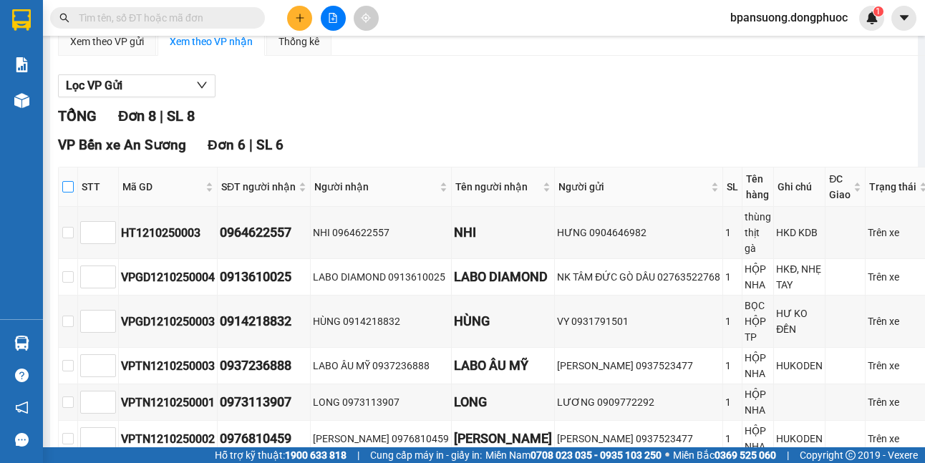
click at [72, 187] on input "checkbox" at bounding box center [67, 186] width 11 height 11
checkbox input "true"
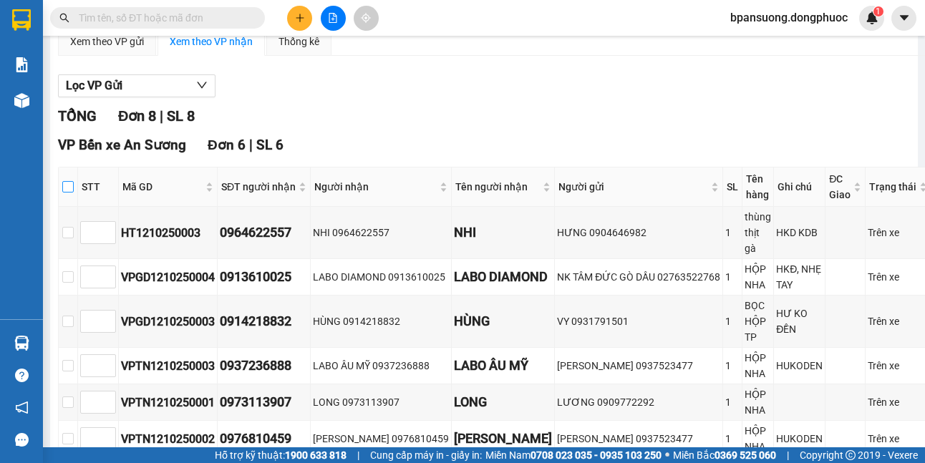
checkbox input "true"
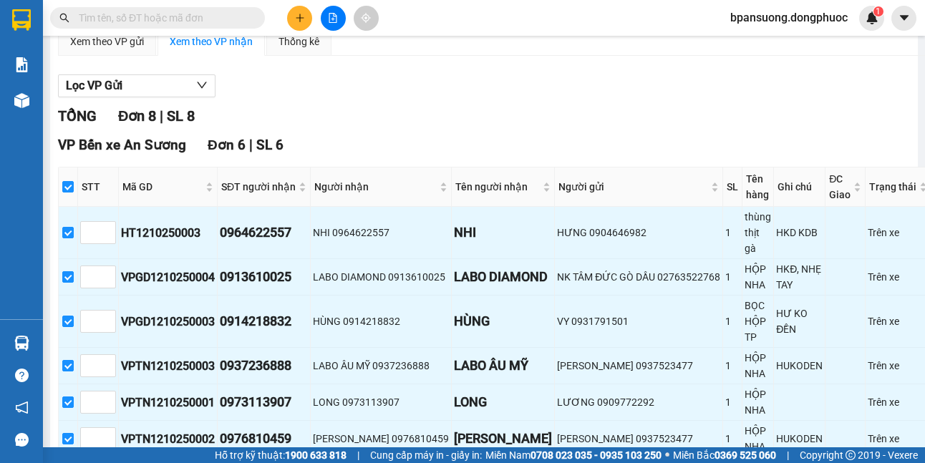
scroll to position [430, 0]
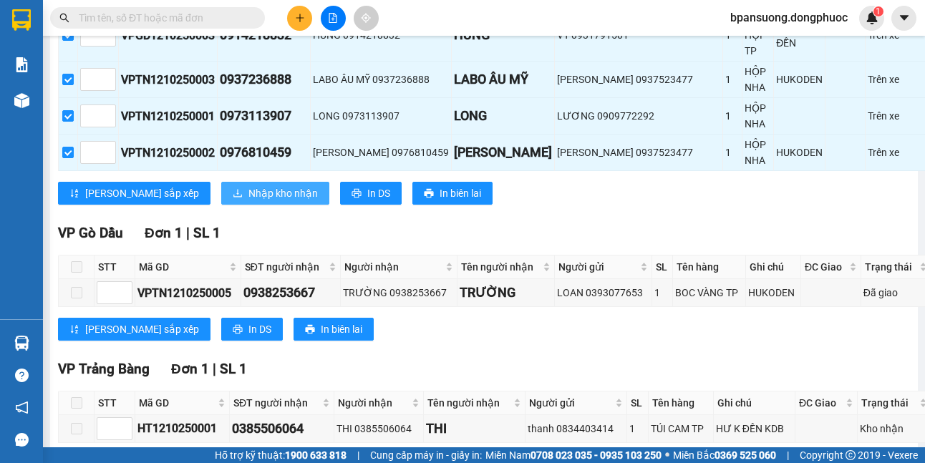
click at [248, 195] on span "Nhập kho nhận" at bounding box center [282, 193] width 69 height 16
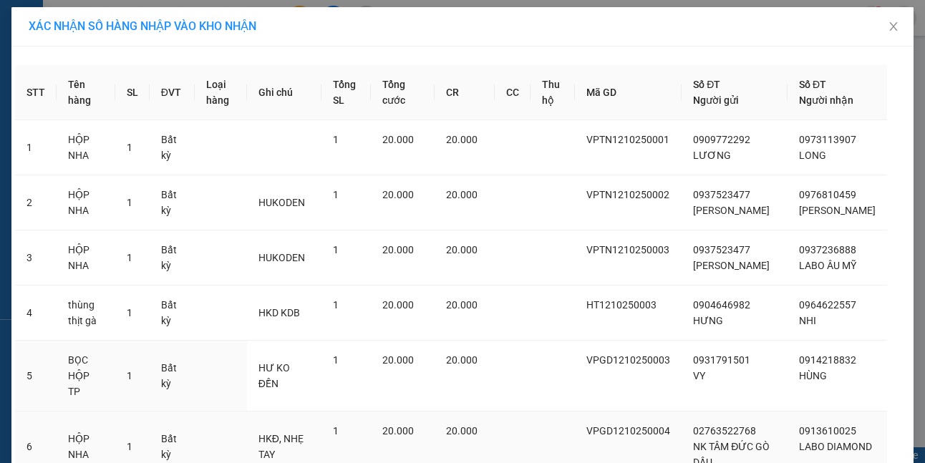
scroll to position [124, 0]
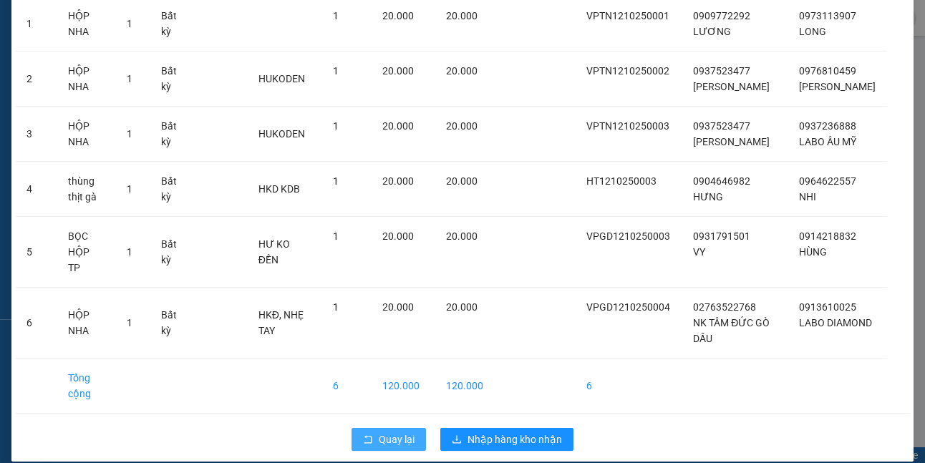
click at [385, 432] on span "Quay lại" at bounding box center [397, 440] width 36 height 16
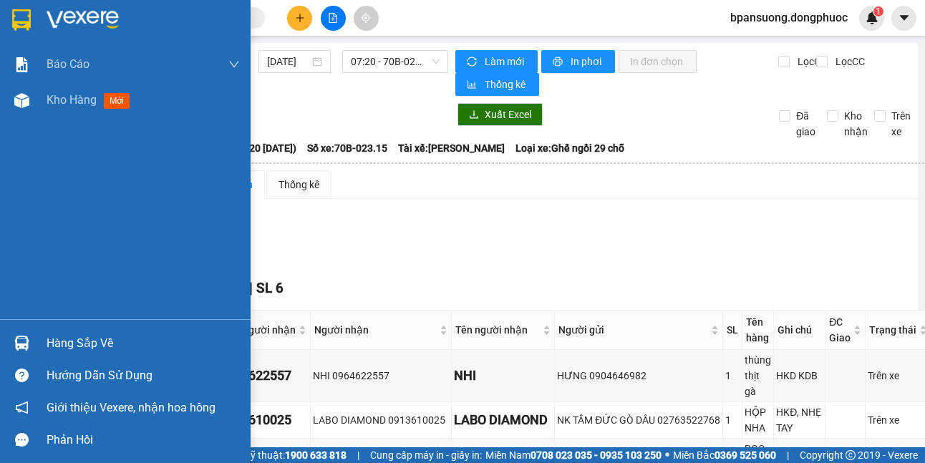
click at [14, 341] on img at bounding box center [21, 343] width 15 height 15
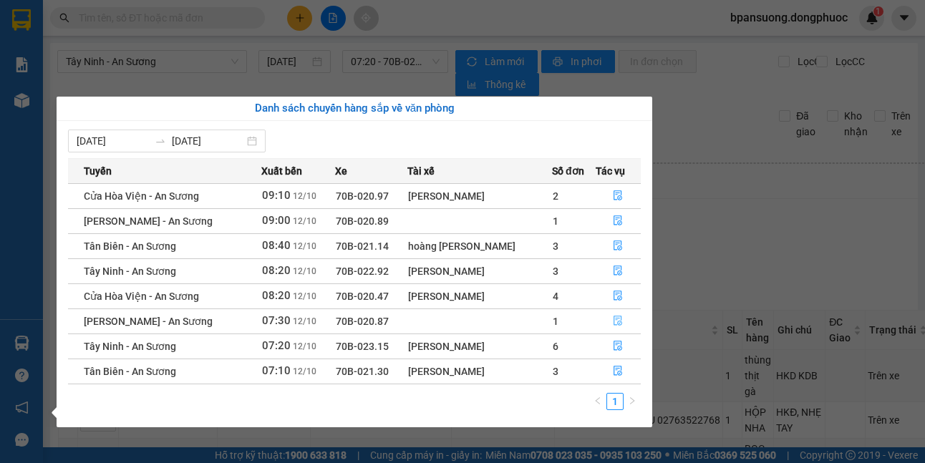
click at [617, 321] on icon "file-done" at bounding box center [618, 321] width 10 height 10
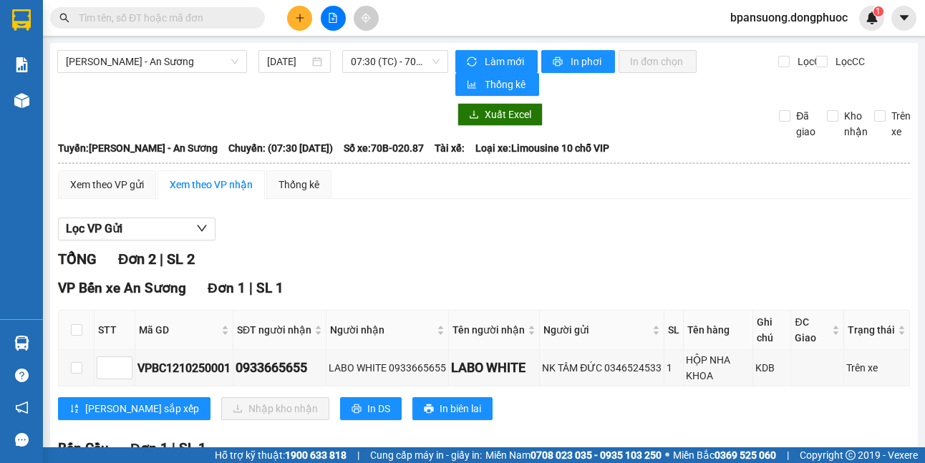
scroll to position [149, 0]
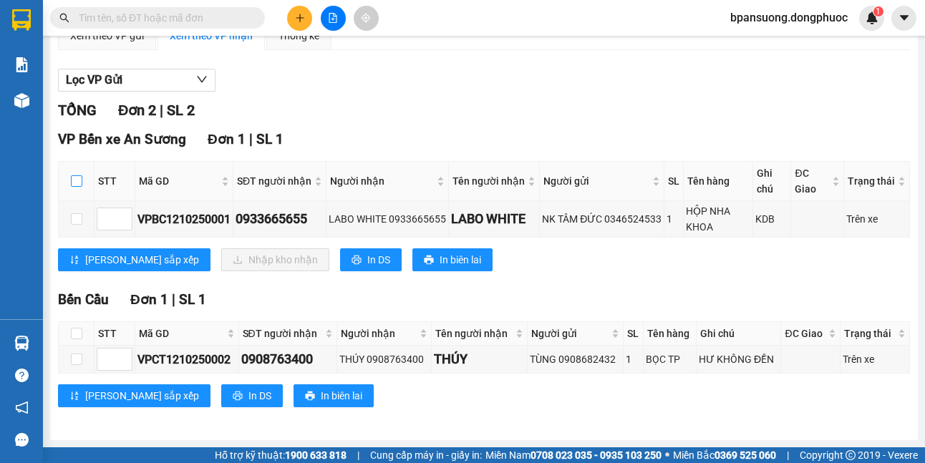
click at [71, 185] on input "checkbox" at bounding box center [76, 180] width 11 height 11
checkbox input "true"
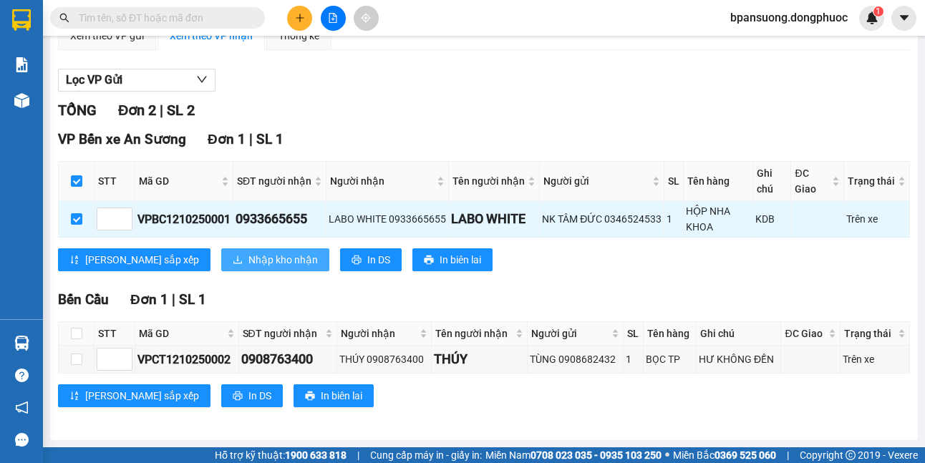
click at [248, 257] on span "Nhập kho nhận" at bounding box center [282, 260] width 69 height 16
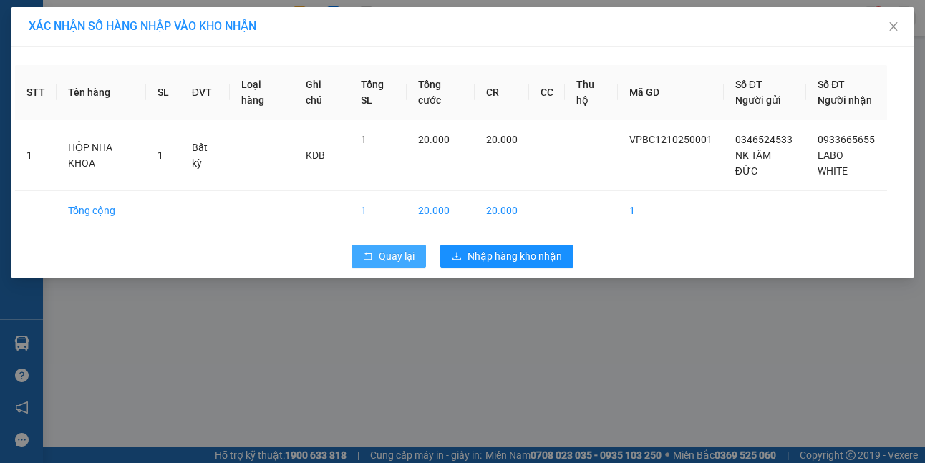
drag, startPoint x: 388, startPoint y: 259, endPoint x: 407, endPoint y: 317, distance: 61.6
click at [398, 298] on div "XÁC NHẬN SỐ HÀNG NHẬP VÀO KHO NHẬN STT Tên hàng SL ĐVT Loại hàng Ghi chú Tổng S…" at bounding box center [462, 231] width 925 height 463
click at [365, 241] on div "Quay lại Nhập hàng kho nhận" at bounding box center [462, 256] width 895 height 37
click at [365, 260] on icon "rollback" at bounding box center [369, 256] width 8 height 8
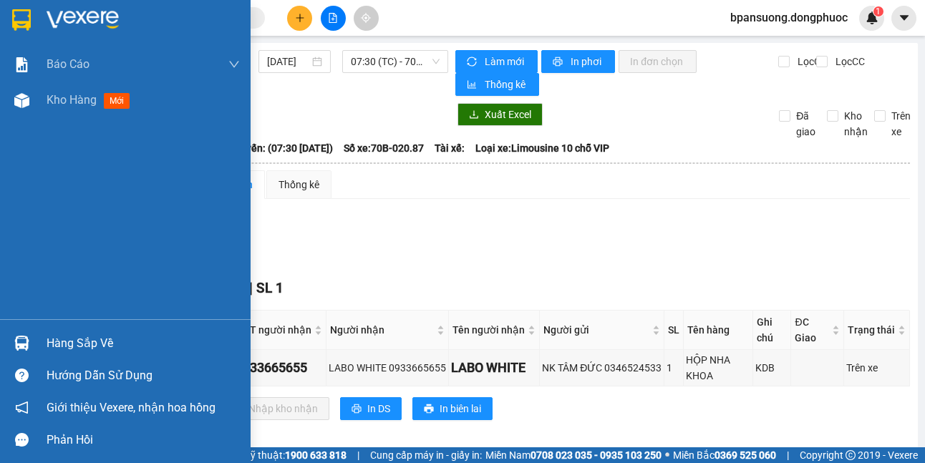
click at [57, 342] on div "Hàng sắp về" at bounding box center [143, 343] width 193 height 21
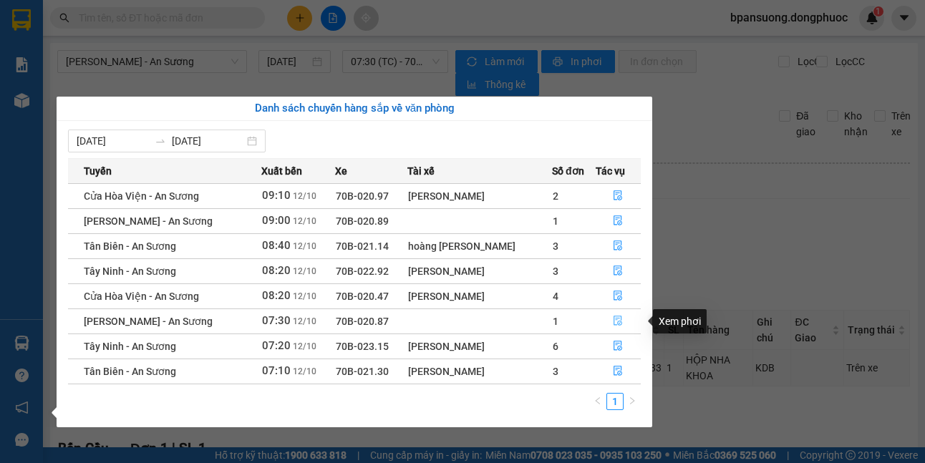
click at [614, 322] on icon "file-done" at bounding box center [618, 321] width 10 height 10
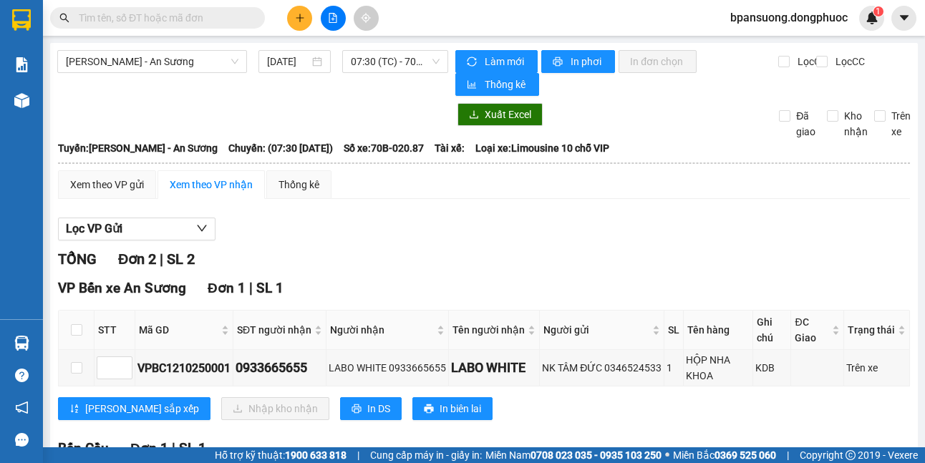
scroll to position [149, 0]
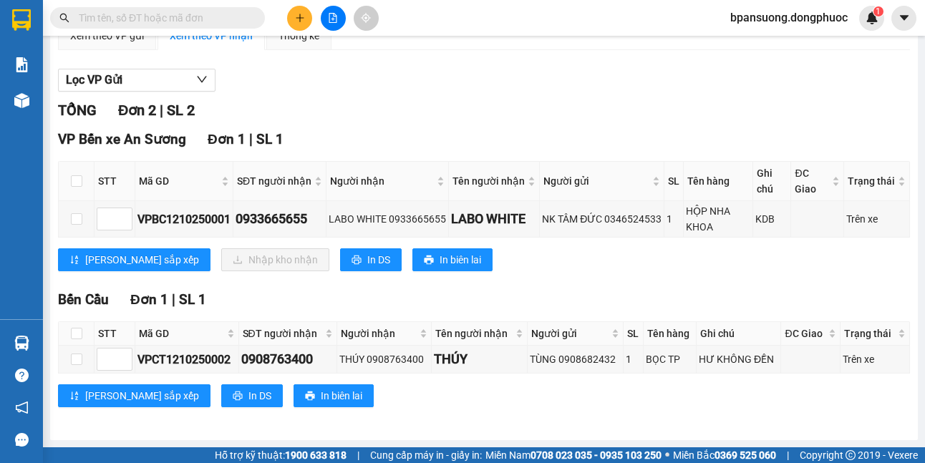
click at [82, 178] on th at bounding box center [77, 181] width 36 height 39
click at [79, 179] on input "checkbox" at bounding box center [76, 180] width 11 height 11
checkbox input "true"
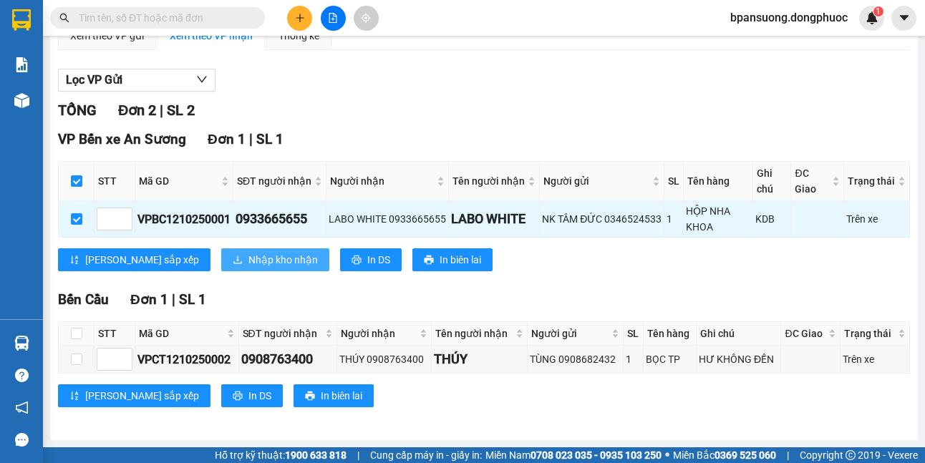
click at [248, 256] on span "Nhập kho nhận" at bounding box center [282, 260] width 69 height 16
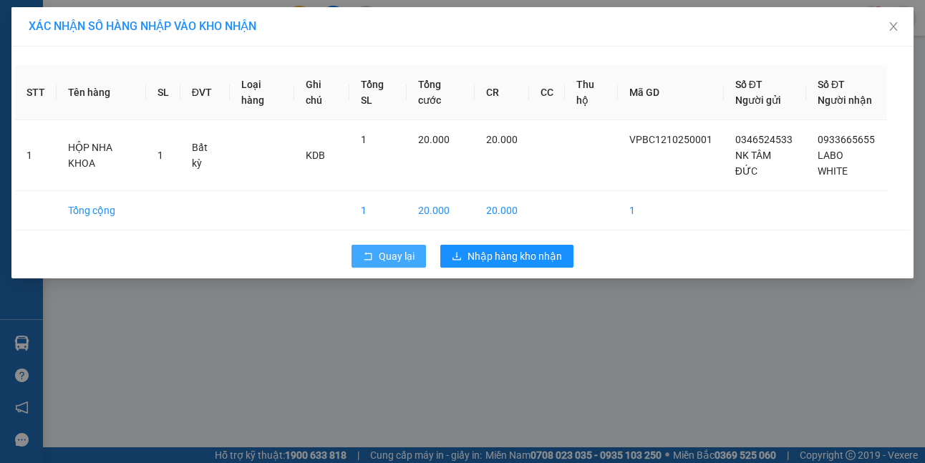
click at [395, 245] on button "Quay lại" at bounding box center [389, 256] width 74 height 23
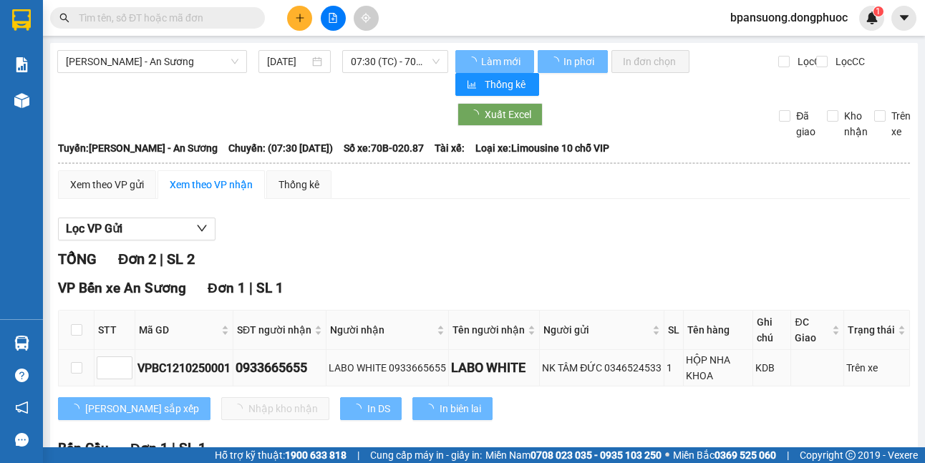
scroll to position [149, 0]
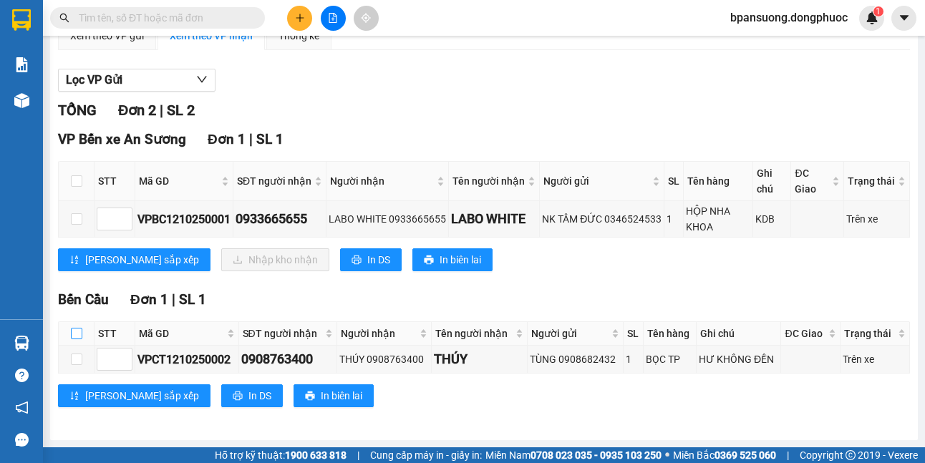
click at [77, 332] on input "checkbox" at bounding box center [76, 333] width 11 height 11
checkbox input "true"
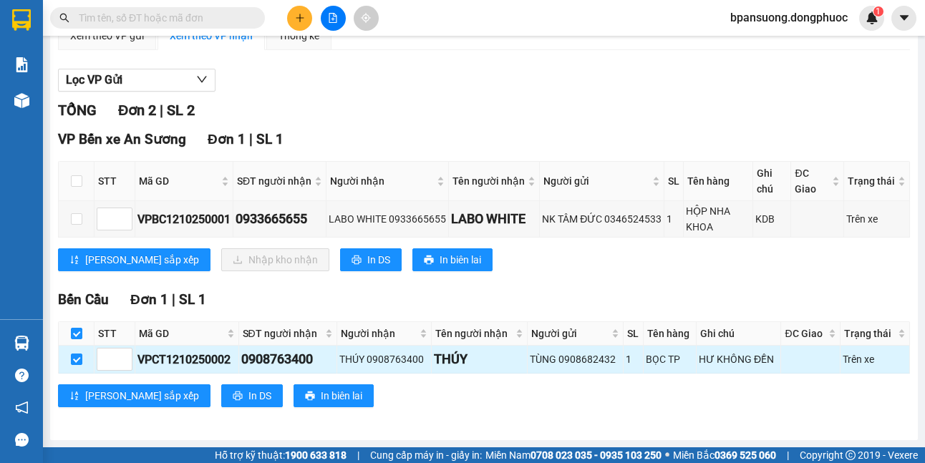
drag, startPoint x: 612, startPoint y: 264, endPoint x: 623, endPoint y: 365, distance: 101.6
click at [618, 320] on div "TỔNG Đơn 2 | SL 2 VP Bến xe An Sương Đơn 1 | SL 1 STT Mã GD SĐT người nhận Ngườ…" at bounding box center [484, 263] width 852 height 326
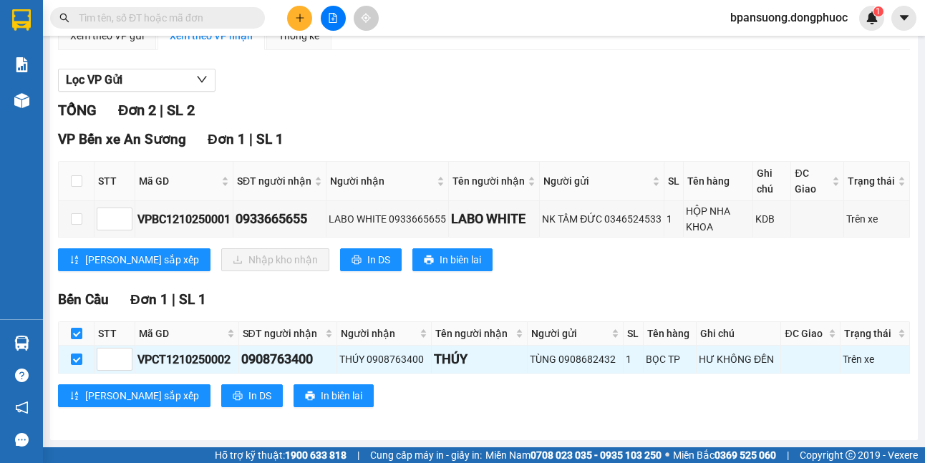
click at [615, 130] on div "VP Bến xe An Sương Đơn 1 | SL 1" at bounding box center [484, 139] width 852 height 21
click at [68, 334] on th at bounding box center [77, 334] width 36 height 24
click at [79, 332] on input "checkbox" at bounding box center [76, 333] width 11 height 11
checkbox input "false"
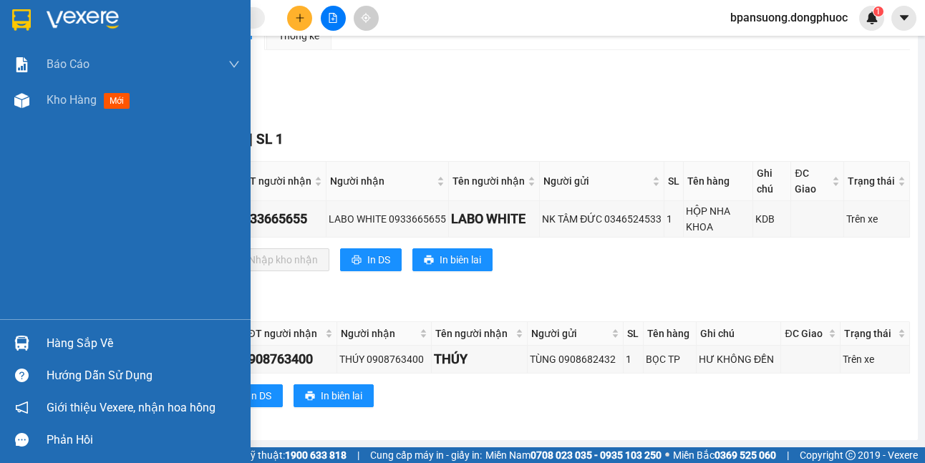
click at [28, 336] on img at bounding box center [21, 343] width 15 height 15
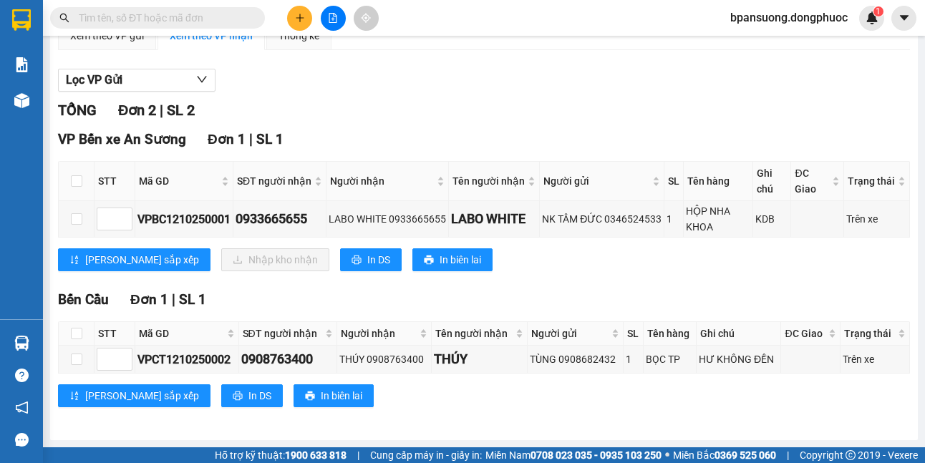
click at [758, 119] on section "Kết quả tìm kiếm ( 0 ) Bộ lọc No Data bpansuong.dongphuoc 1 Báo cáo Mẫu 1: Báo …" at bounding box center [462, 231] width 925 height 463
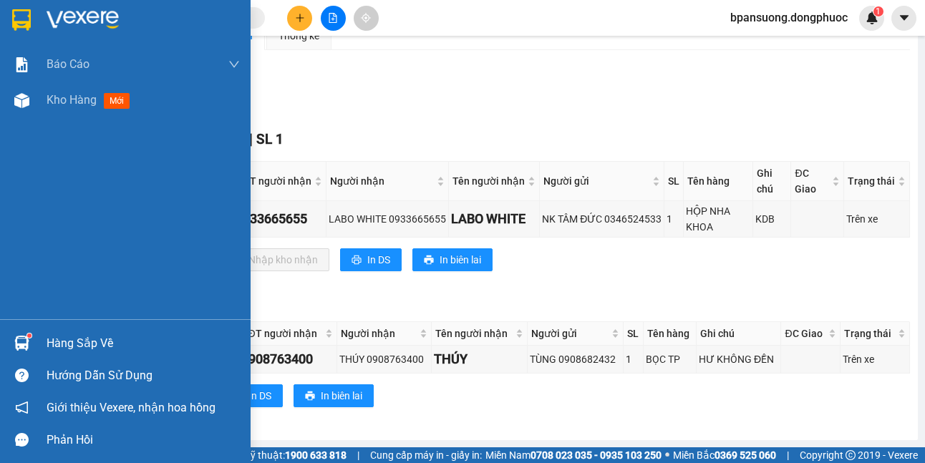
click at [30, 343] on div at bounding box center [21, 343] width 25 height 25
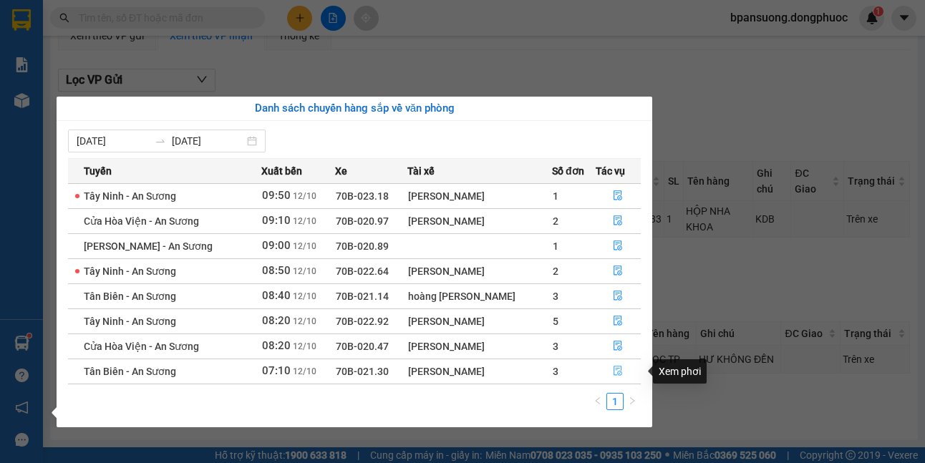
click at [622, 371] on button "button" at bounding box center [619, 371] width 44 height 23
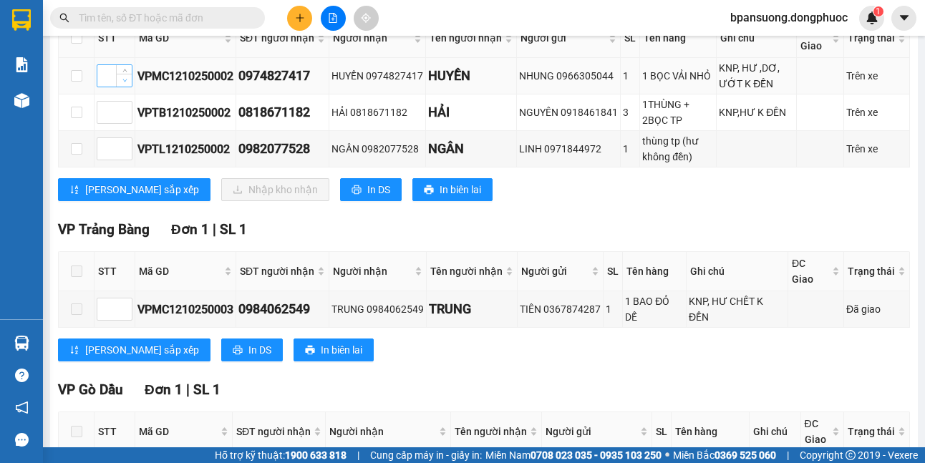
scroll to position [149, 0]
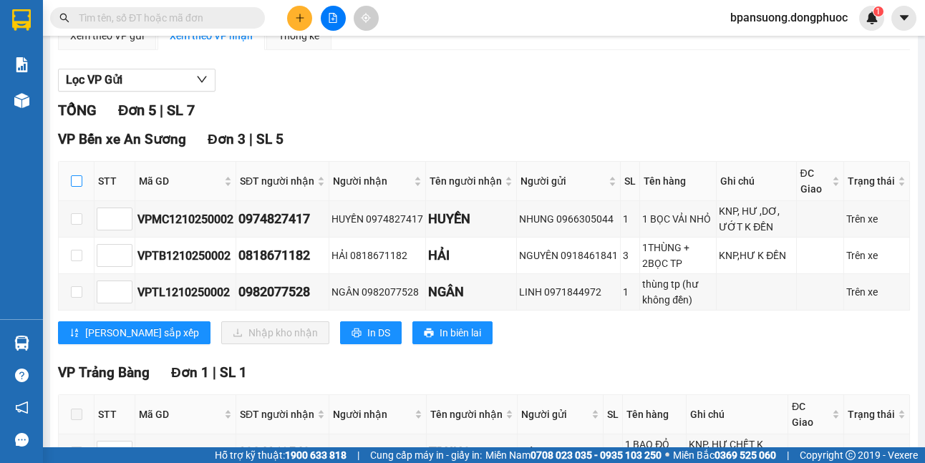
click at [77, 188] on label at bounding box center [76, 181] width 11 height 16
click at [77, 187] on input "checkbox" at bounding box center [76, 180] width 11 height 11
checkbox input "true"
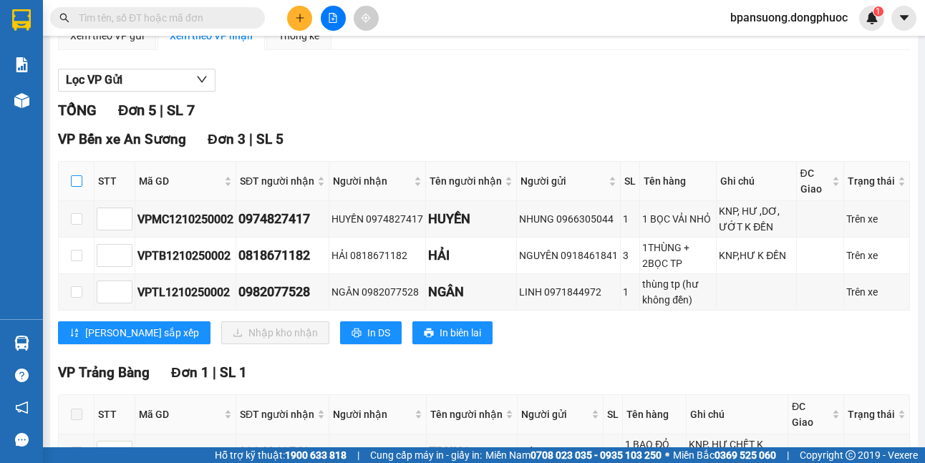
checkbox input "true"
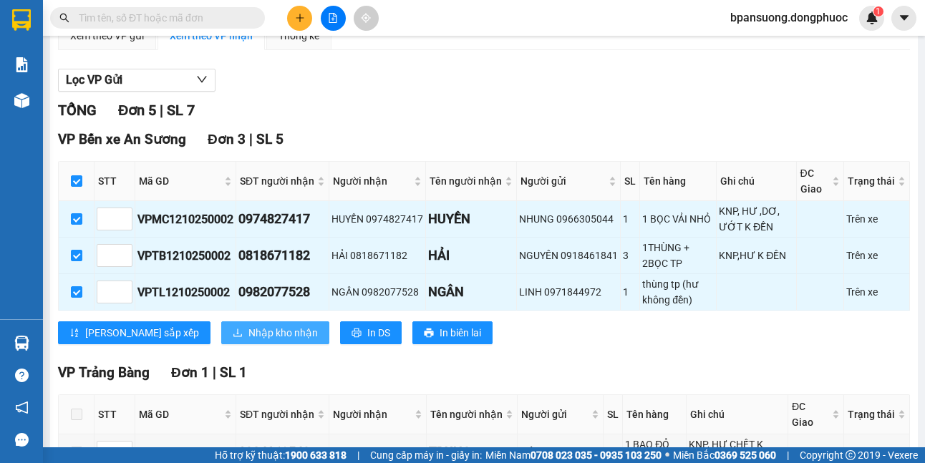
click at [248, 339] on span "Nhập kho nhận" at bounding box center [282, 333] width 69 height 16
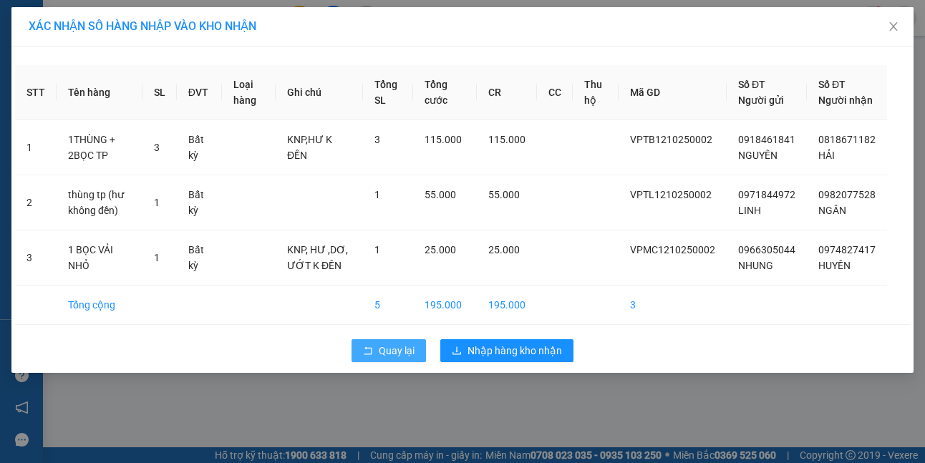
click at [363, 356] on icon "rollback" at bounding box center [368, 351] width 10 height 10
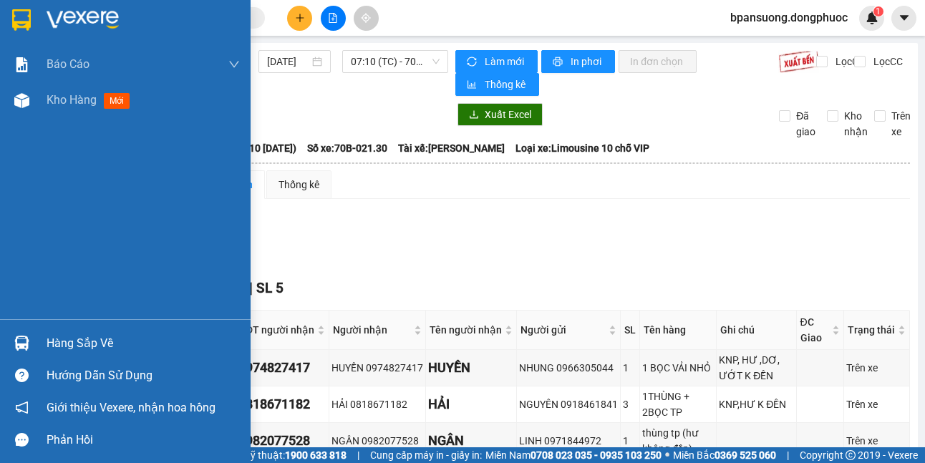
click at [34, 339] on div at bounding box center [21, 343] width 25 height 25
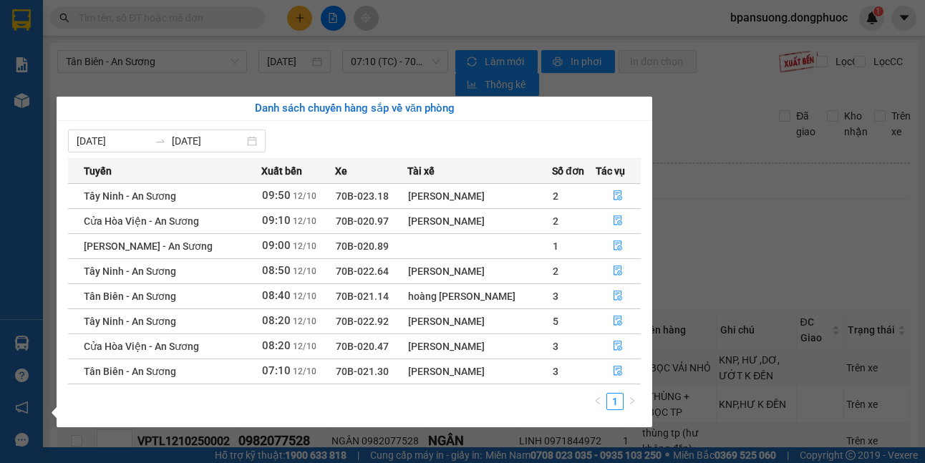
click at [726, 171] on section "Kết quả tìm kiếm ( 0 ) Bộ lọc No Data bpansuong.dongphuoc 1 Báo cáo Mẫu 1: Báo …" at bounding box center [462, 231] width 925 height 463
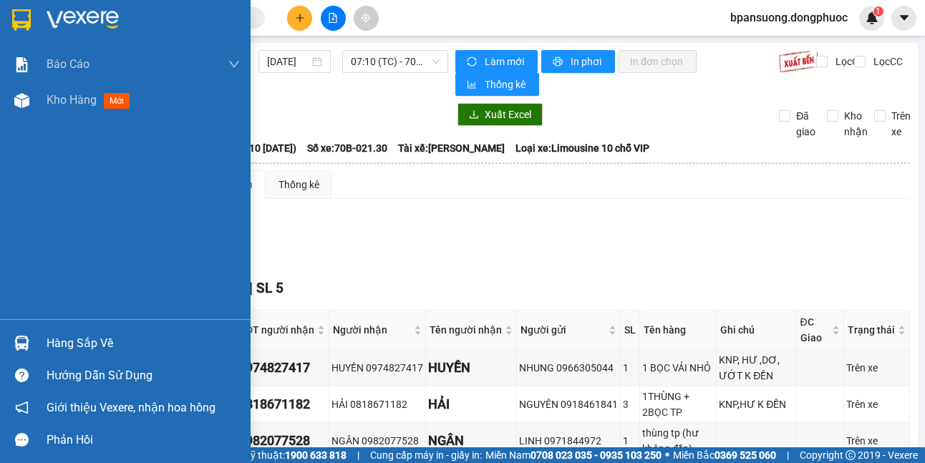
click at [6, 347] on div "Hàng sắp về" at bounding box center [125, 343] width 251 height 32
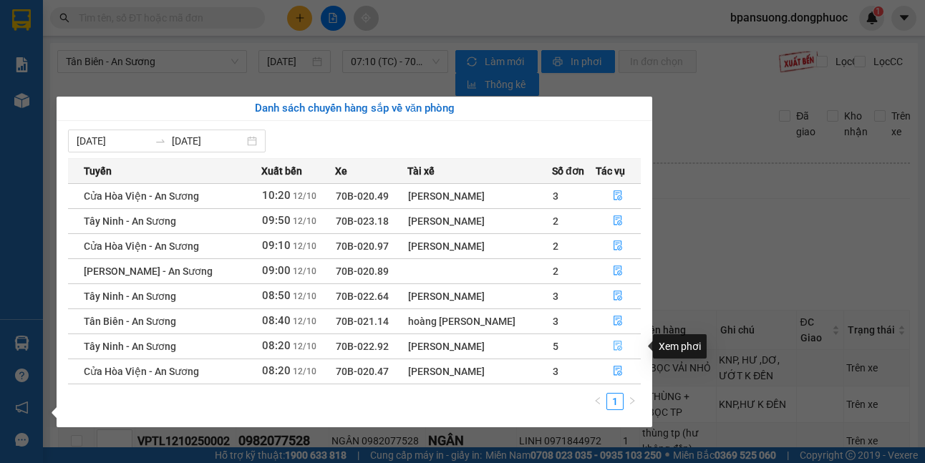
click at [613, 342] on icon "file-done" at bounding box center [618, 346] width 10 height 10
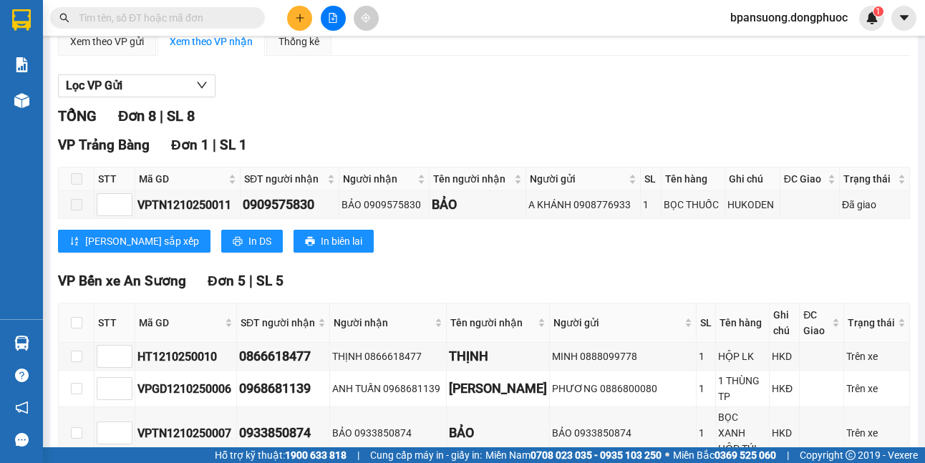
scroll to position [286, 0]
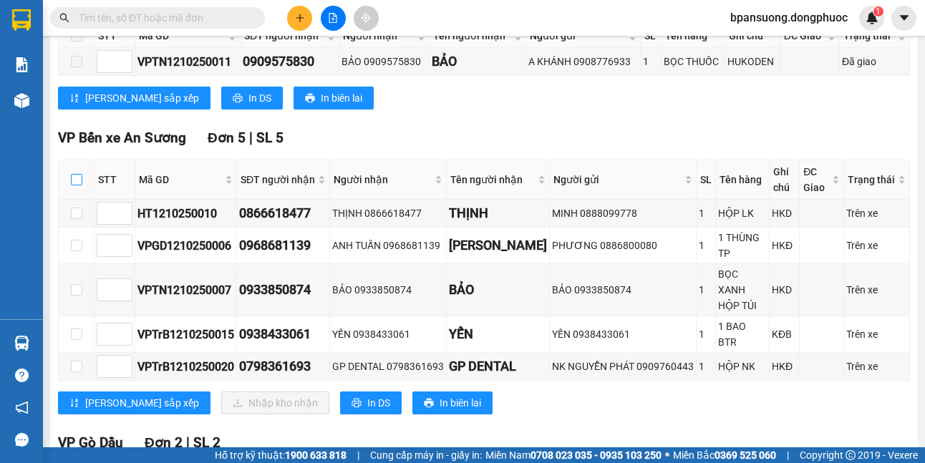
drag, startPoint x: 72, startPoint y: 182, endPoint x: 79, endPoint y: 190, distance: 11.2
click at [73, 182] on input "checkbox" at bounding box center [76, 179] width 11 height 11
checkbox input "true"
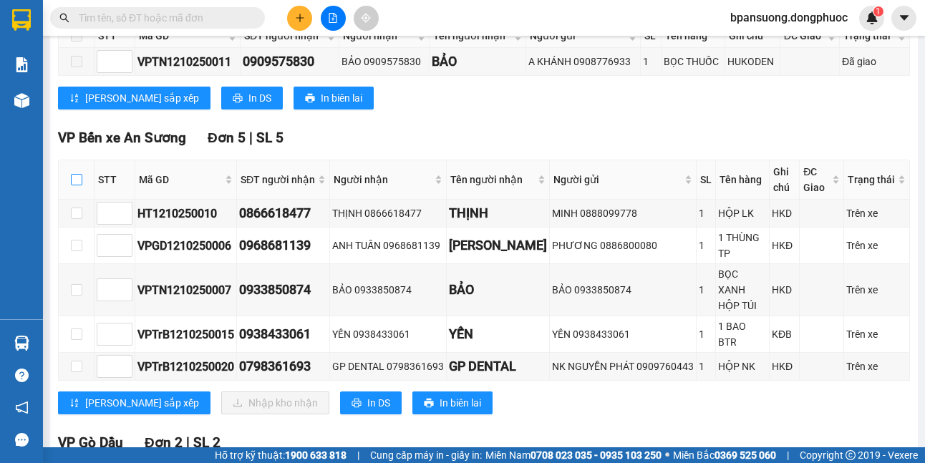
checkbox input "true"
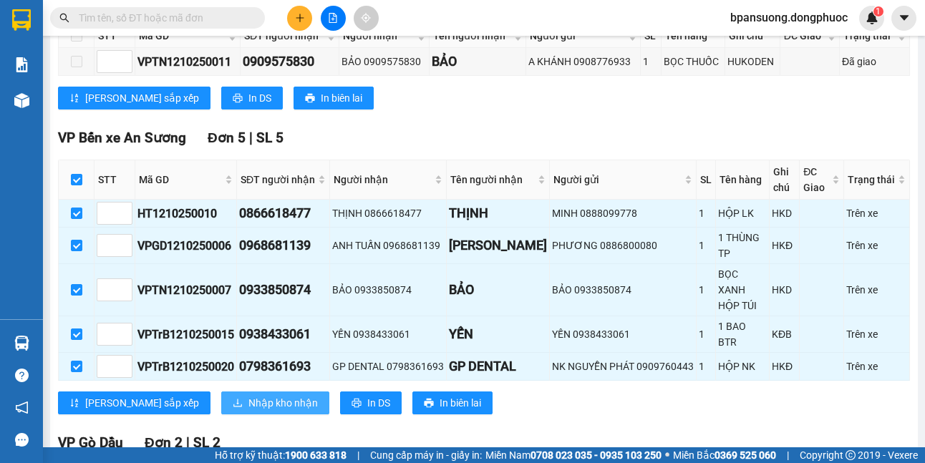
click at [248, 395] on span "Nhập kho nhận" at bounding box center [282, 403] width 69 height 16
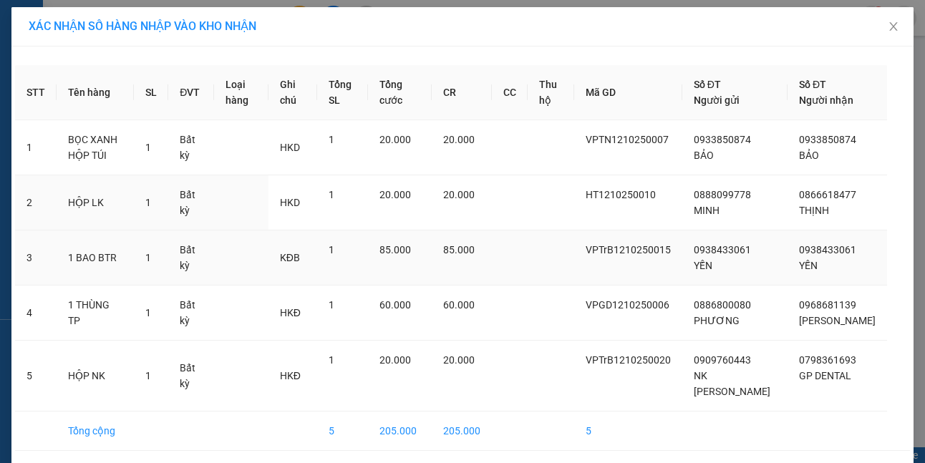
scroll to position [69, 0]
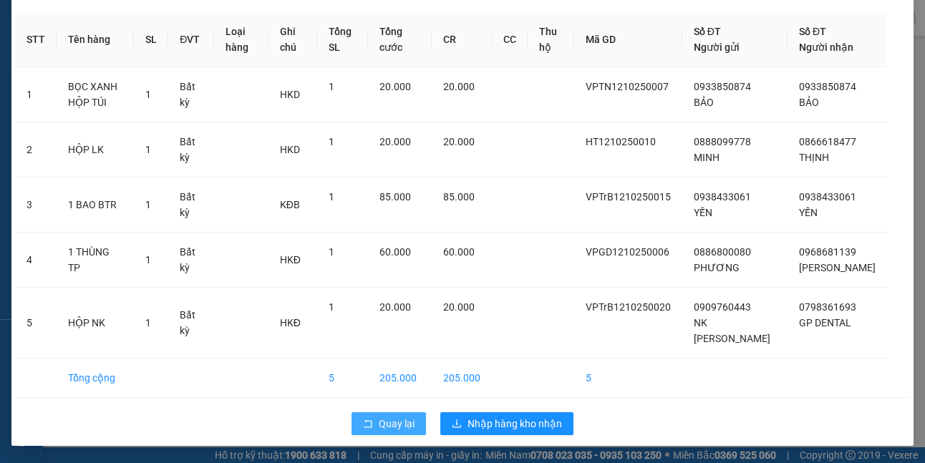
click at [402, 422] on span "Quay lại" at bounding box center [397, 424] width 36 height 16
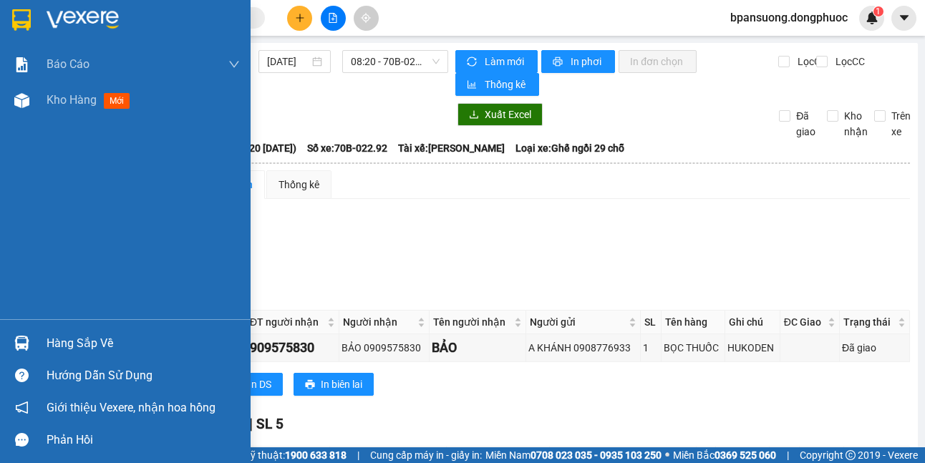
click at [30, 344] on div at bounding box center [21, 343] width 25 height 25
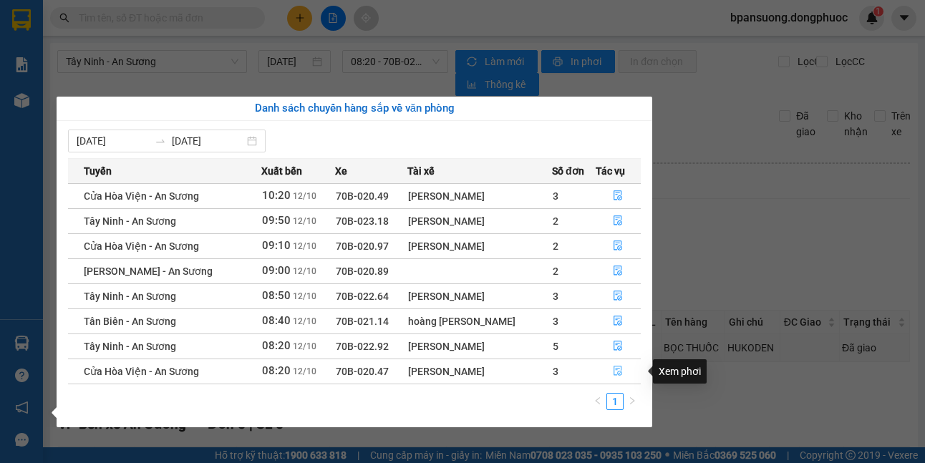
click at [611, 379] on button "button" at bounding box center [619, 371] width 44 height 23
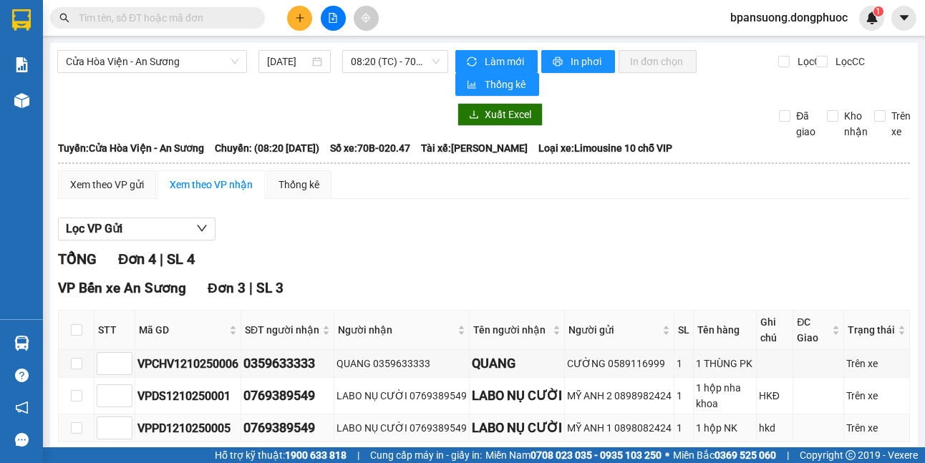
scroll to position [238, 0]
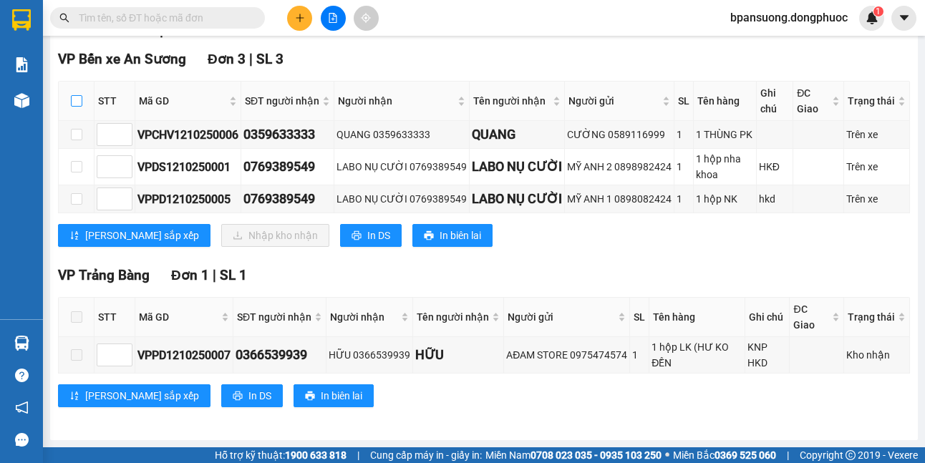
click at [74, 95] on input "checkbox" at bounding box center [76, 100] width 11 height 11
checkbox input "true"
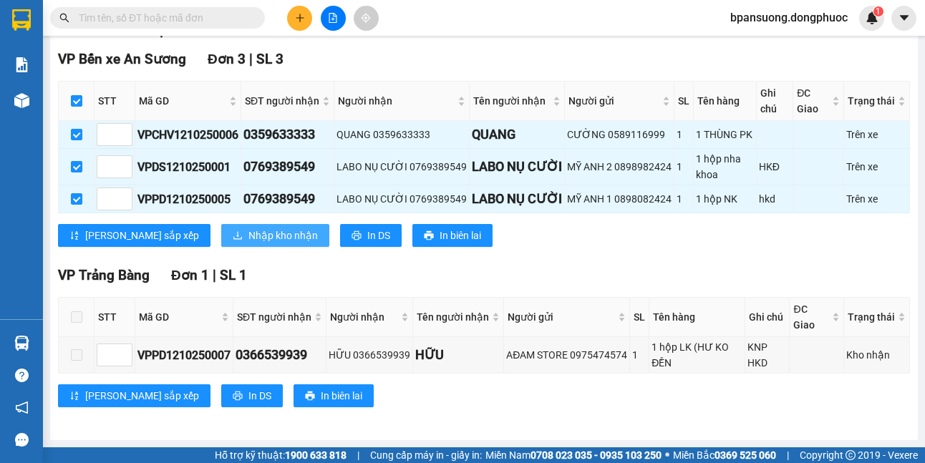
click at [248, 243] on span "Nhập kho nhận" at bounding box center [282, 236] width 69 height 16
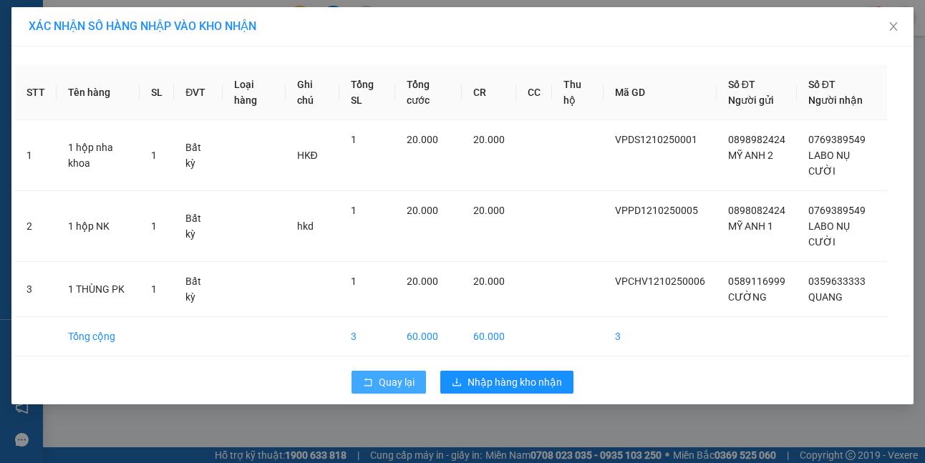
click at [401, 377] on span "Quay lại" at bounding box center [397, 383] width 36 height 16
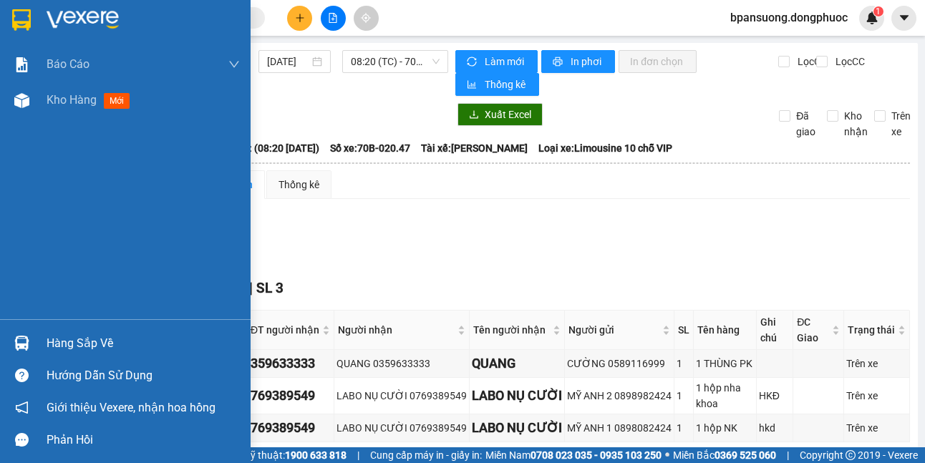
click at [76, 339] on th at bounding box center [77, 330] width 36 height 39
click at [26, 348] on img at bounding box center [21, 343] width 15 height 15
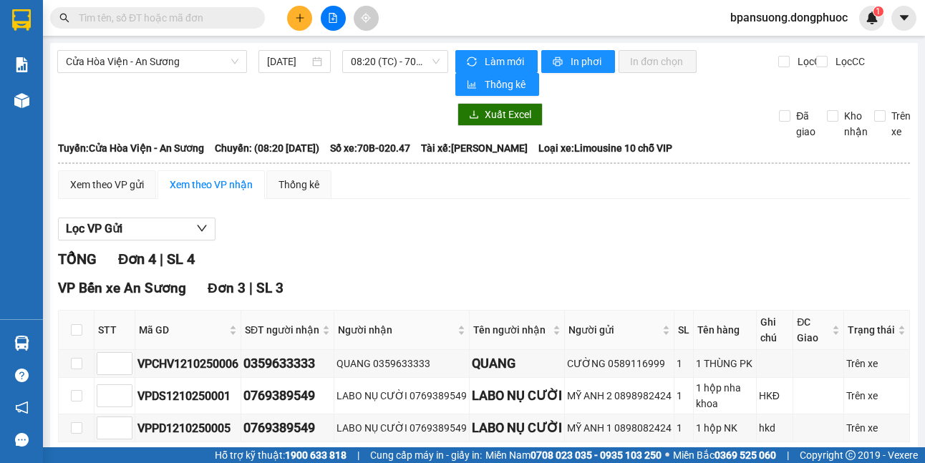
click at [721, 241] on section "Kết quả tìm kiếm ( 0 ) Bộ lọc No Data bpansuong.dongphuoc 1 Báo cáo Mẫu 1: Báo …" at bounding box center [462, 231] width 925 height 463
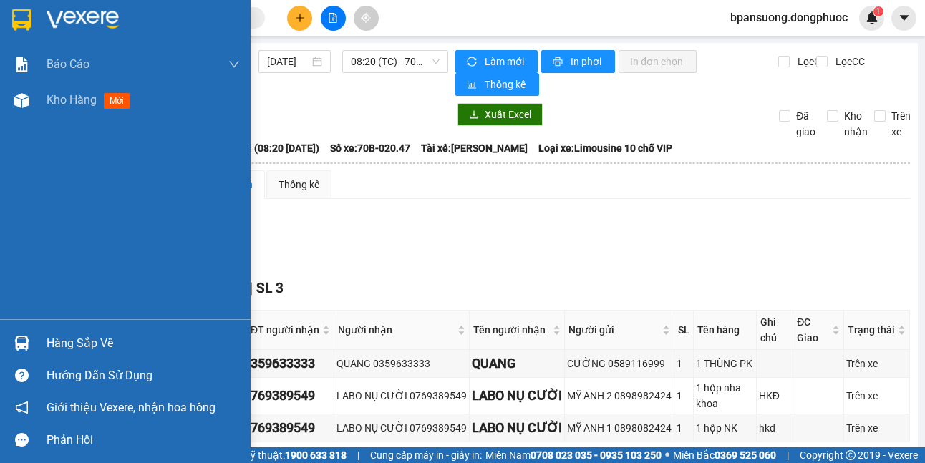
click at [34, 342] on div at bounding box center [21, 343] width 25 height 25
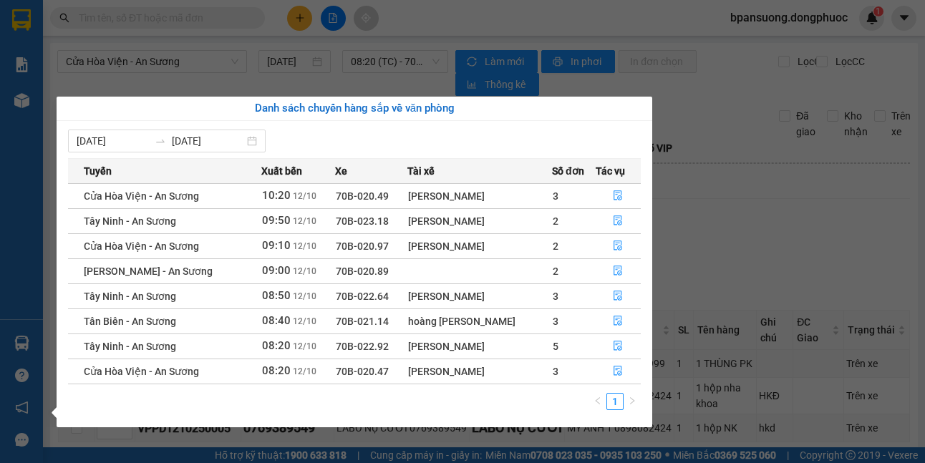
click at [856, 238] on section "Kết quả tìm kiếm ( 0 ) Bộ lọc No Data bpansuong.dongphuoc 1 Báo cáo Mẫu 1: Báo …" at bounding box center [462, 231] width 925 height 463
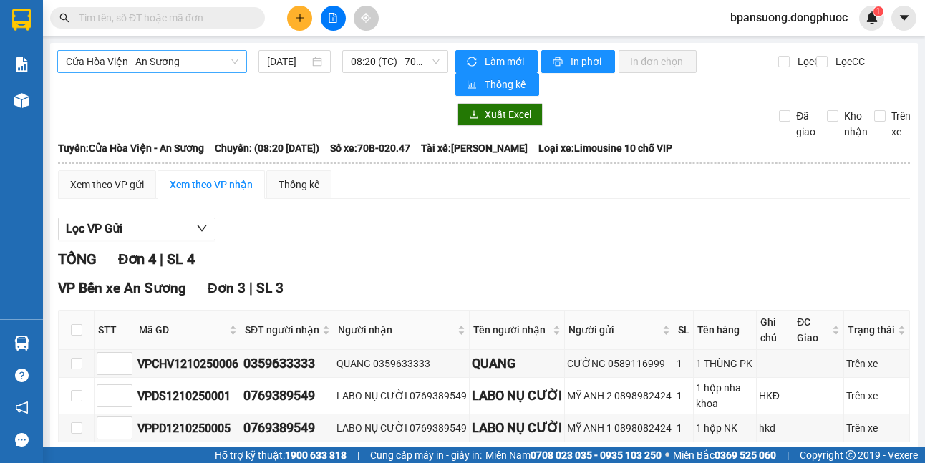
click at [169, 56] on span "Cửa Hòa Viện - An Sương" at bounding box center [152, 61] width 173 height 21
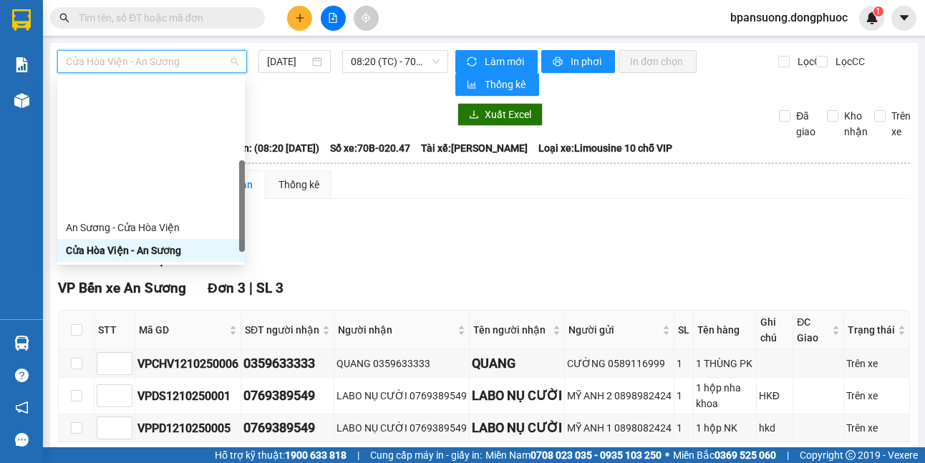
scroll to position [143, 0]
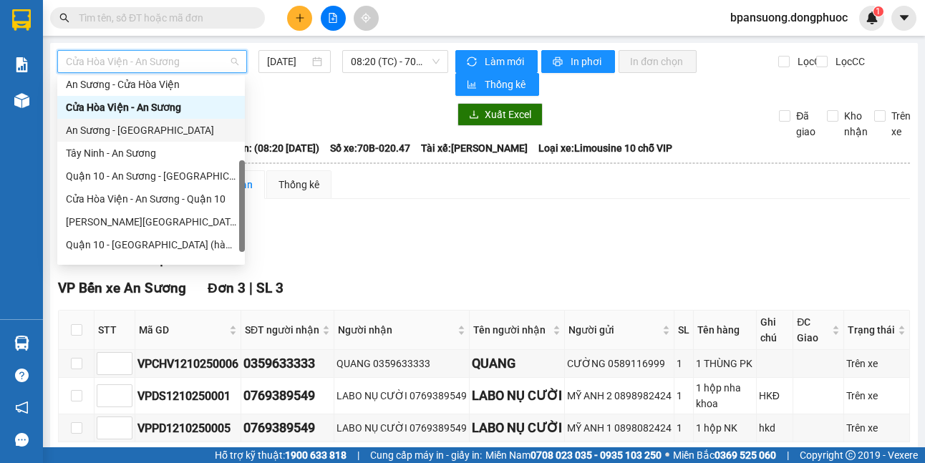
click at [143, 122] on div "An Sương - [GEOGRAPHIC_DATA]" at bounding box center [151, 130] width 188 height 23
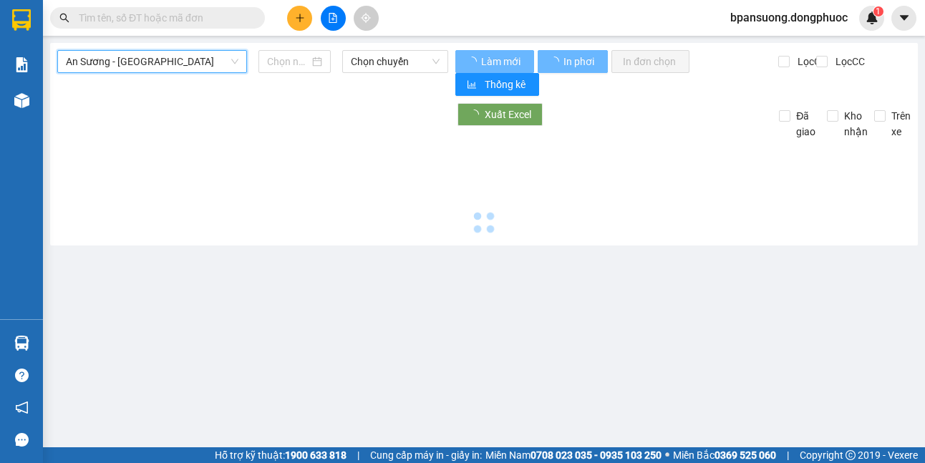
type input "[DATE]"
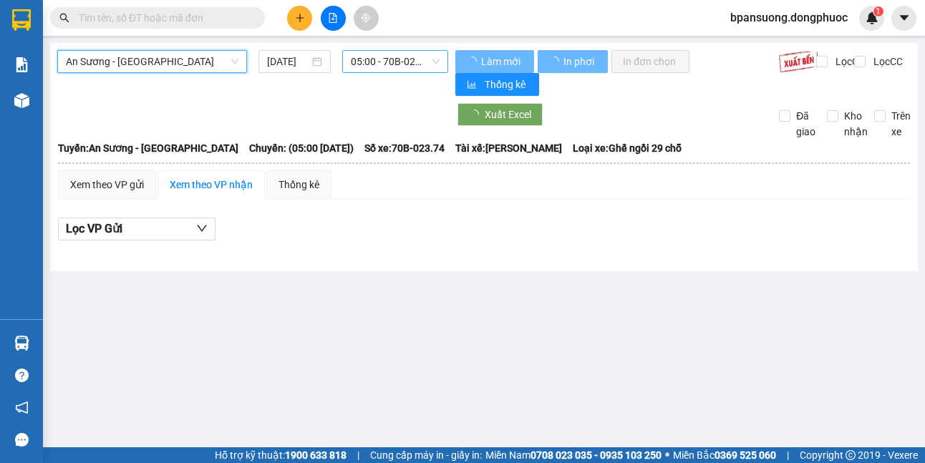
click at [373, 67] on span "05:00 - 70B-023.74" at bounding box center [395, 61] width 89 height 21
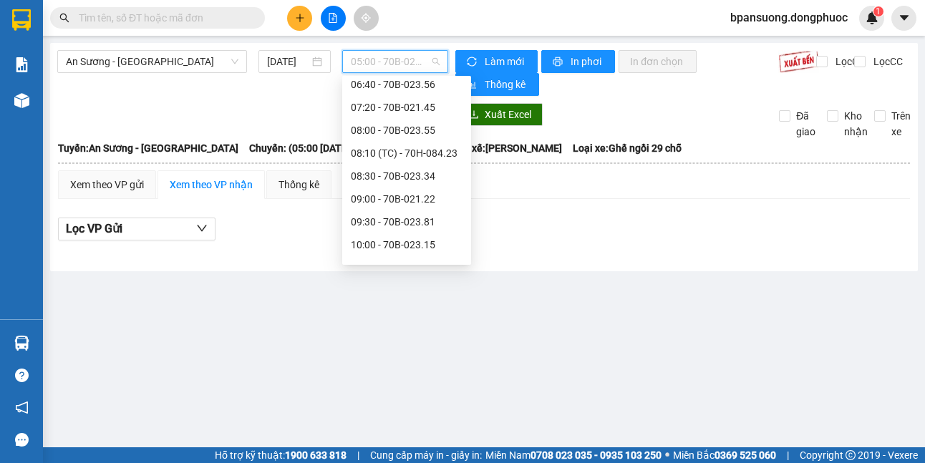
scroll to position [286, 0]
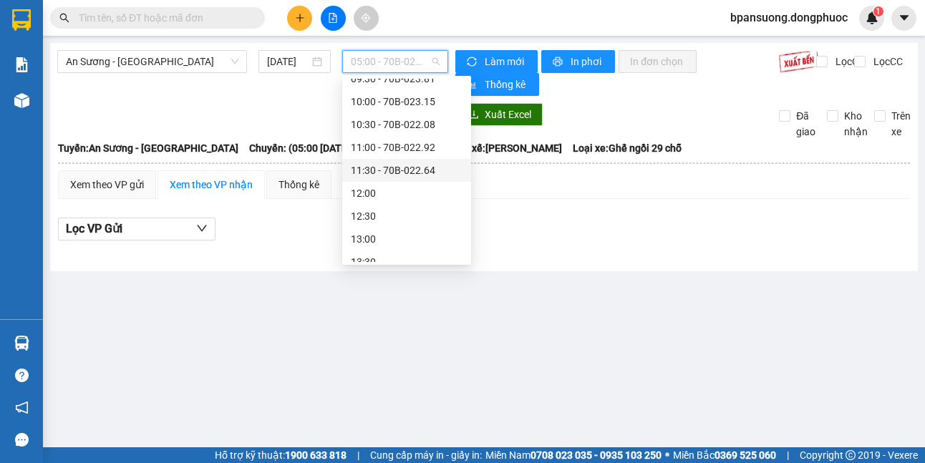
click at [629, 269] on div "An Sương - Tây Ninh 12/10/2025 05:00 - 70B-023.74 Làm mới In phơi In đơn chọn T…" at bounding box center [484, 157] width 868 height 228
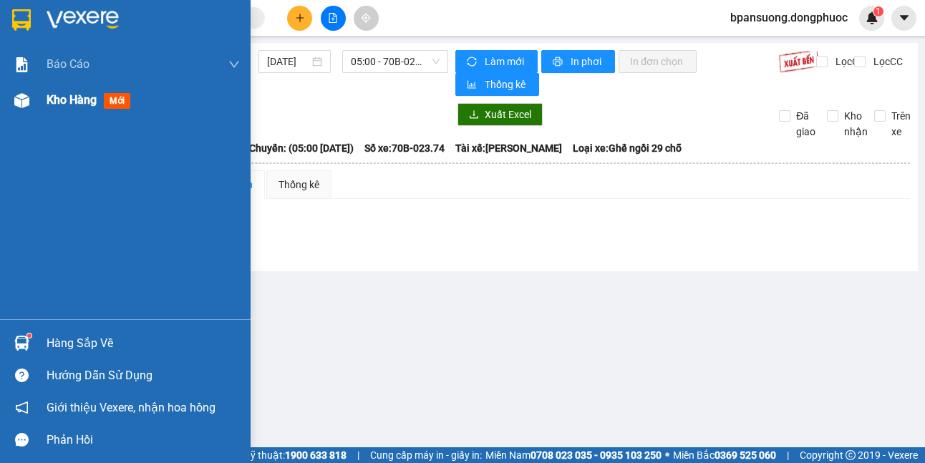
click at [32, 97] on div at bounding box center [21, 100] width 25 height 25
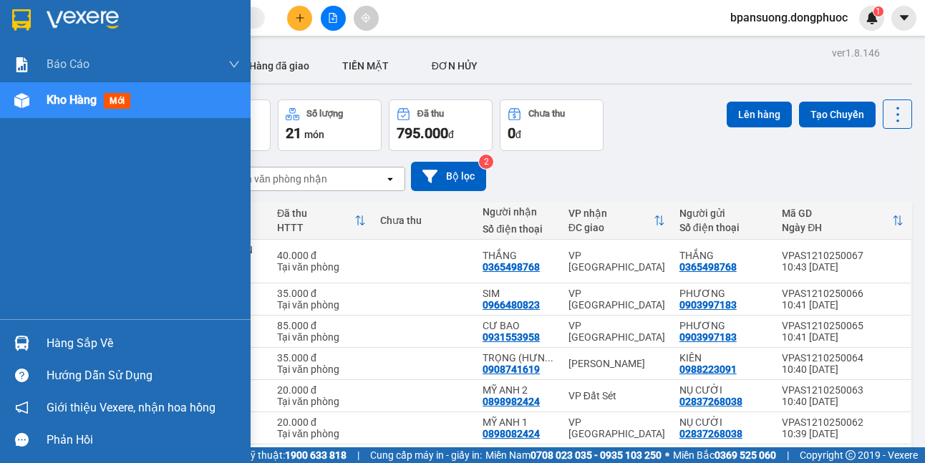
click at [16, 353] on div at bounding box center [21, 343] width 25 height 25
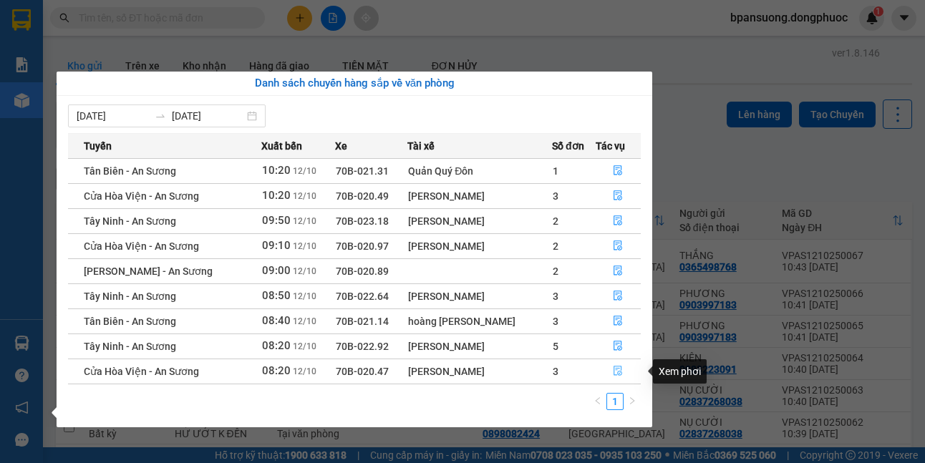
click at [614, 372] on icon "file-done" at bounding box center [618, 371] width 10 height 10
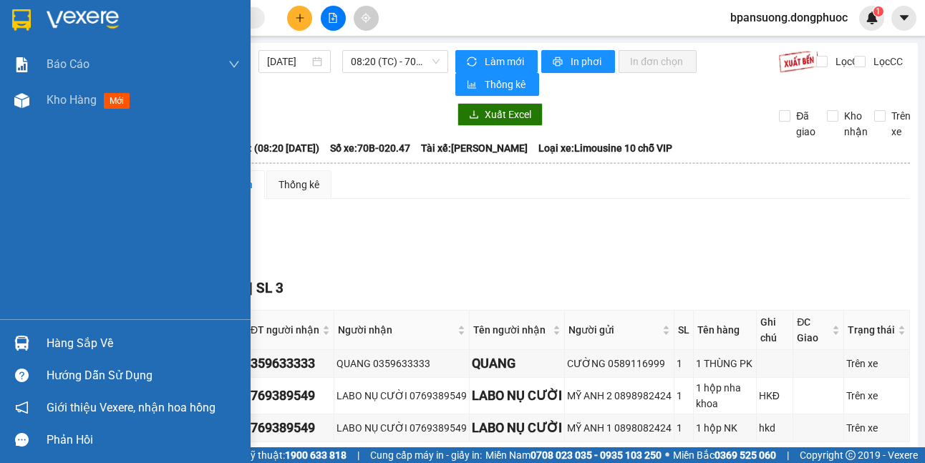
click at [13, 343] on div at bounding box center [21, 343] width 25 height 25
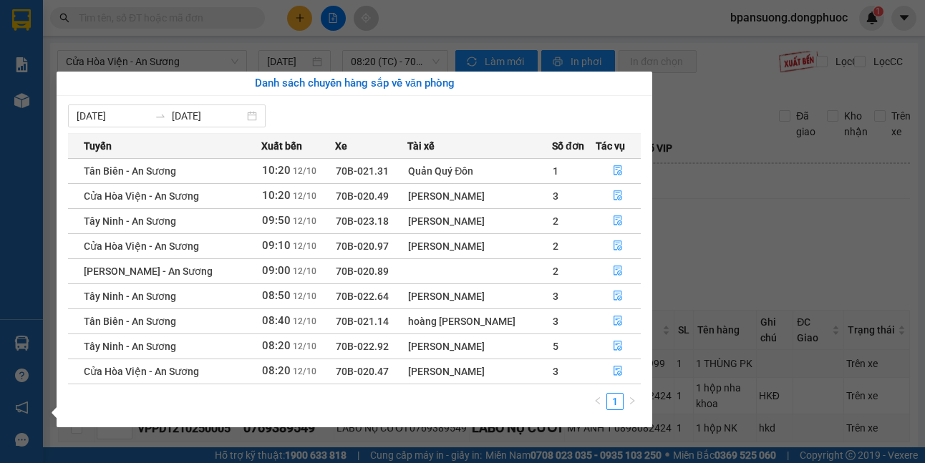
click at [755, 213] on section "Kết quả tìm kiếm ( 0 ) Bộ lọc No Data bpansuong.dongphuoc 1 Báo cáo Mẫu 1: Báo …" at bounding box center [462, 231] width 925 height 463
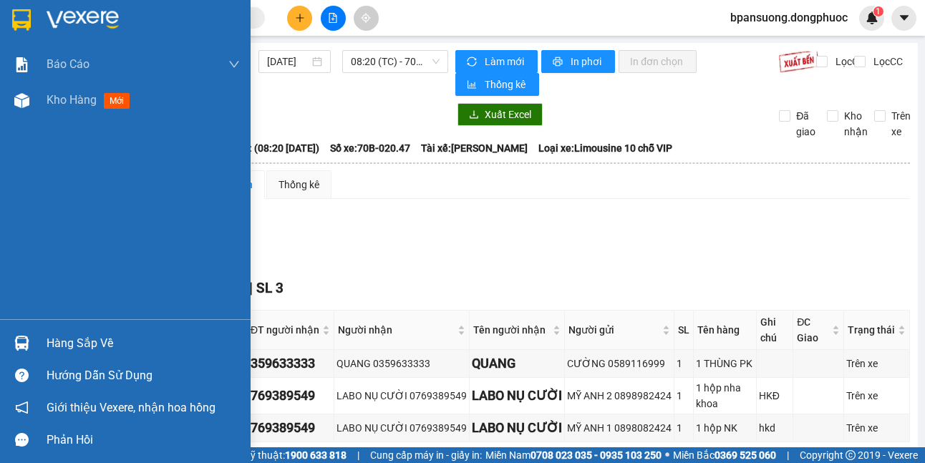
click at [29, 346] on div at bounding box center [21, 343] width 25 height 25
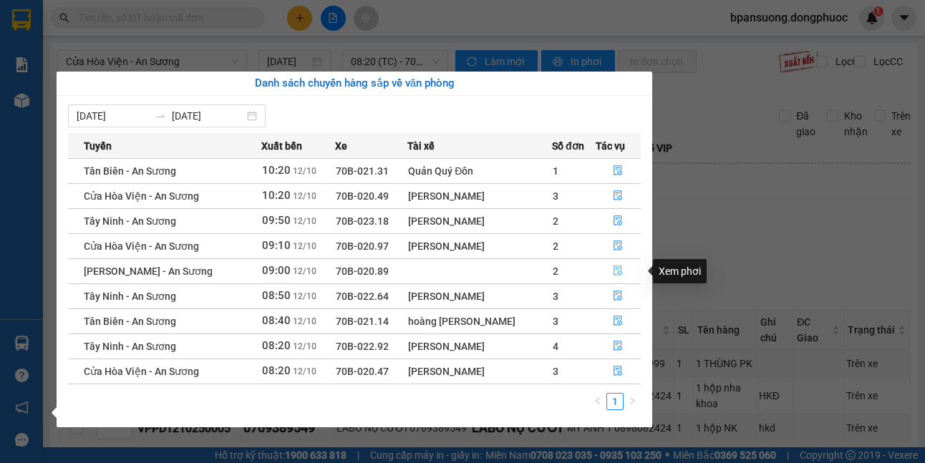
click at [617, 268] on icon "file-done" at bounding box center [618, 271] width 10 height 10
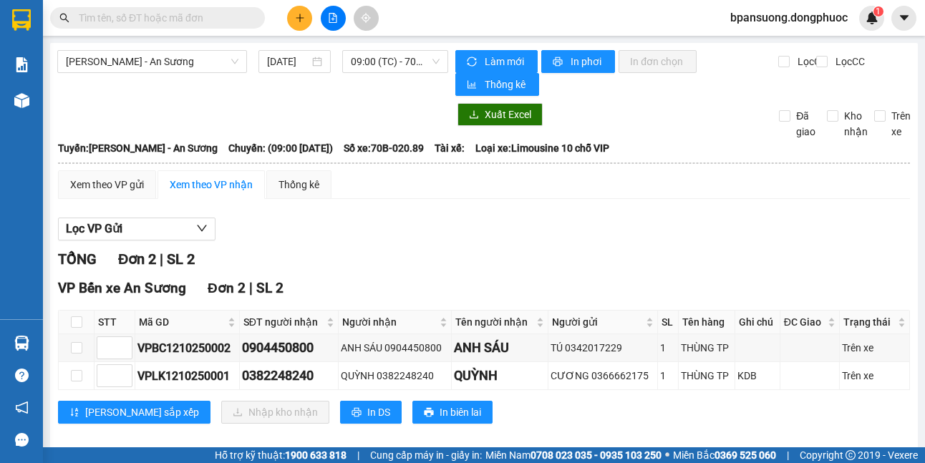
scroll to position [16, 0]
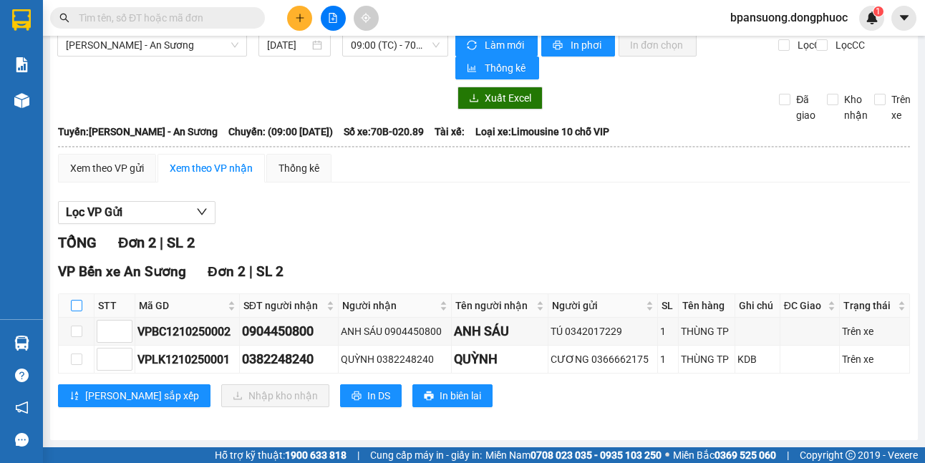
click at [77, 305] on input "checkbox" at bounding box center [76, 305] width 11 height 11
checkbox input "true"
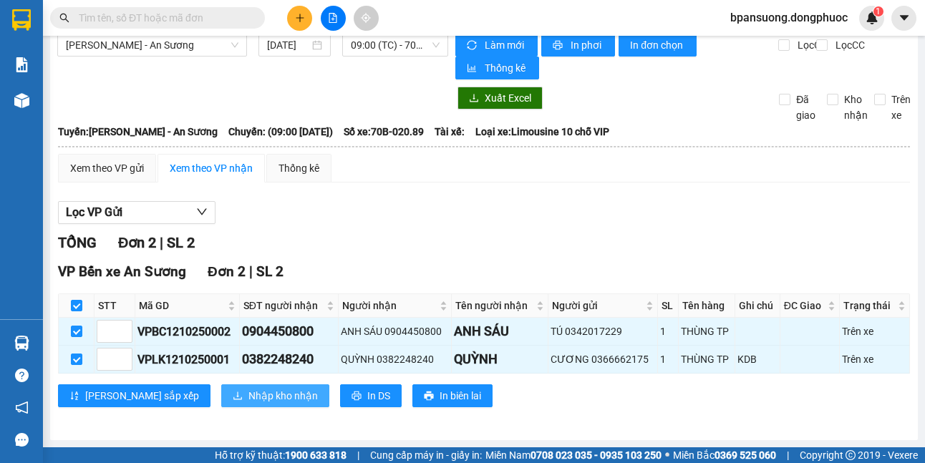
click at [224, 387] on button "Nhập kho nhận" at bounding box center [275, 396] width 108 height 23
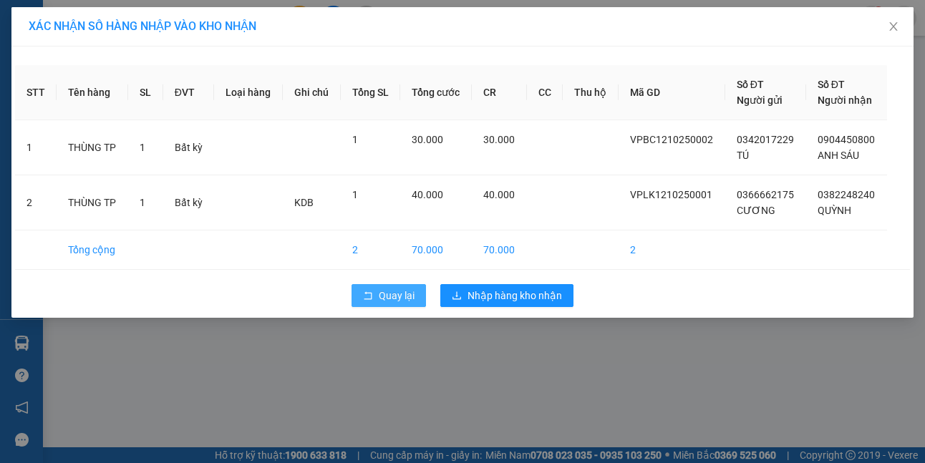
click at [396, 295] on span "Quay lại" at bounding box center [397, 296] width 36 height 16
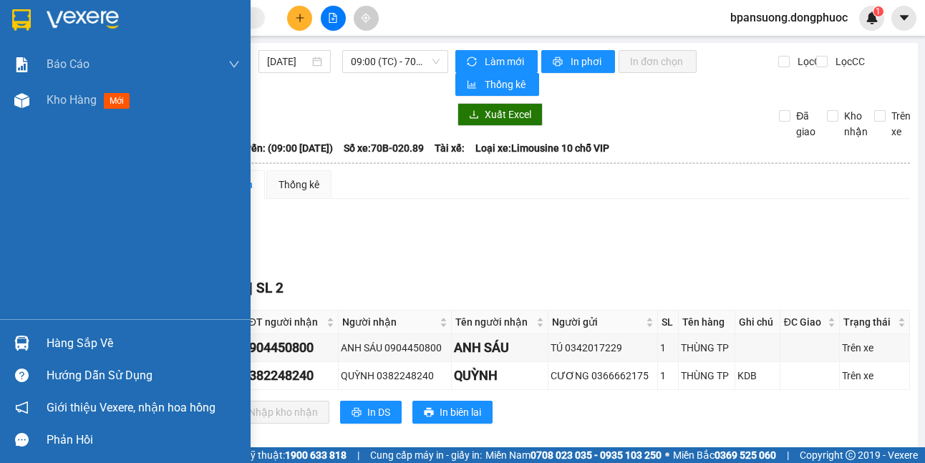
click at [57, 350] on div "Hàng sắp về" at bounding box center [143, 343] width 193 height 21
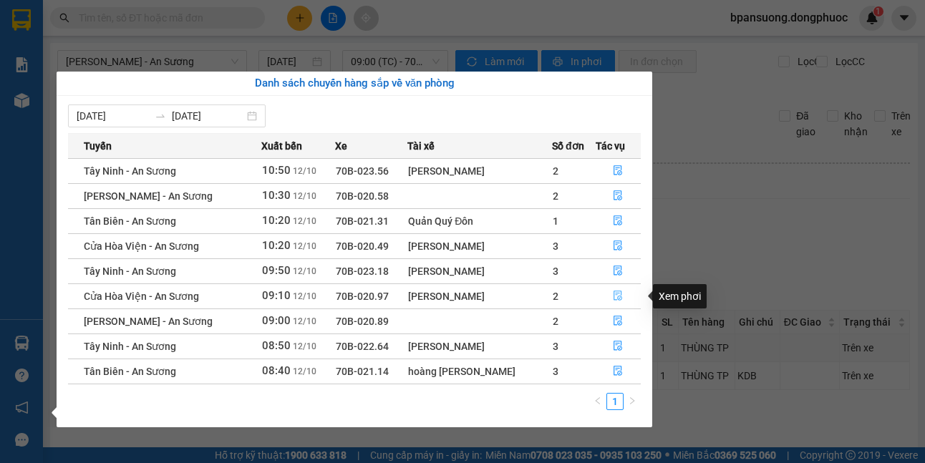
click at [614, 296] on icon "file-done" at bounding box center [618, 296] width 10 height 10
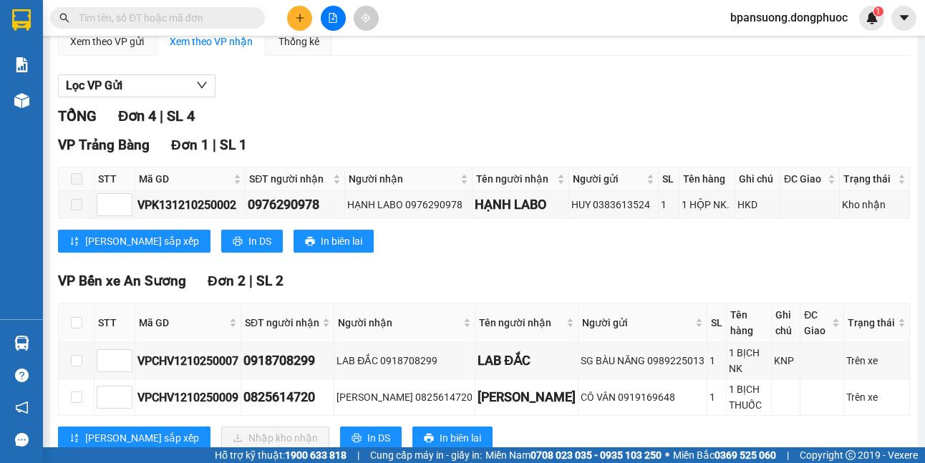
scroll to position [286, 0]
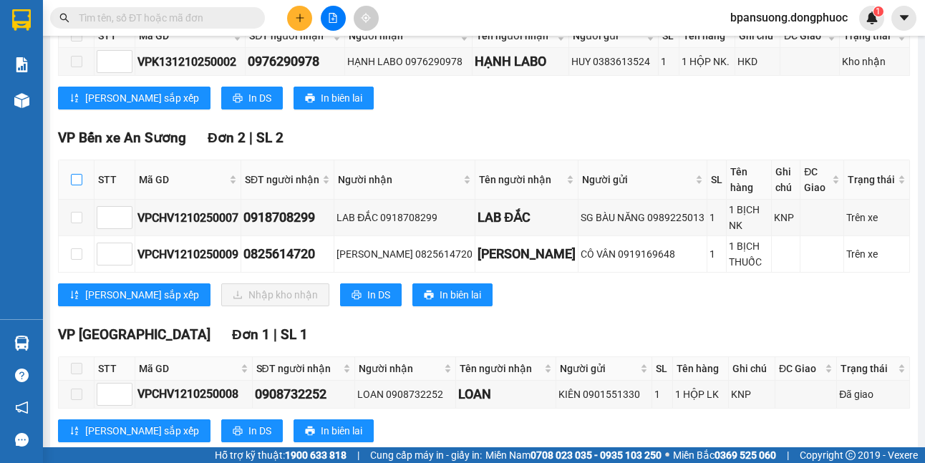
click at [82, 179] on input "checkbox" at bounding box center [76, 179] width 11 height 11
checkbox input "true"
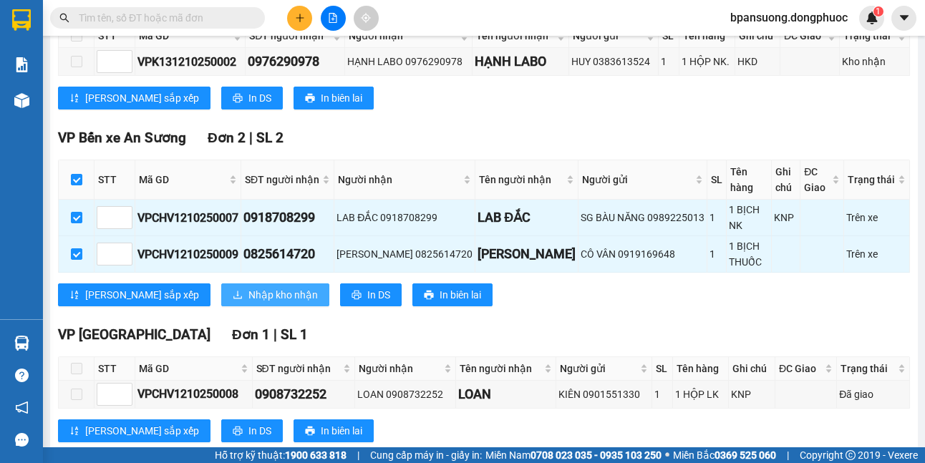
click at [248, 287] on span "Nhập kho nhận" at bounding box center [282, 295] width 69 height 16
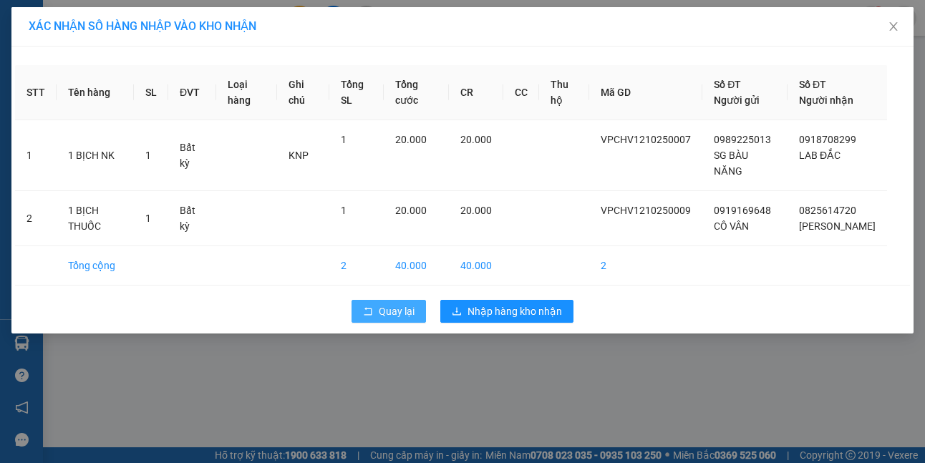
click at [395, 319] on span "Quay lại" at bounding box center [397, 312] width 36 height 16
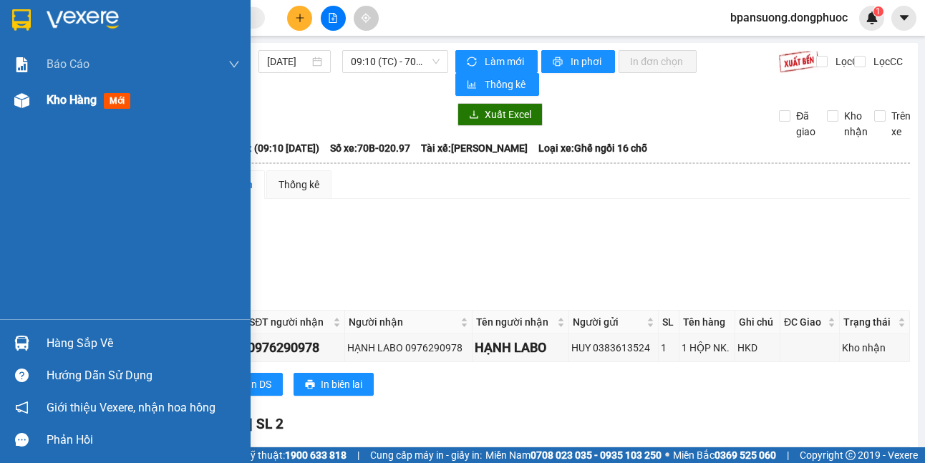
click at [34, 107] on div at bounding box center [21, 100] width 25 height 25
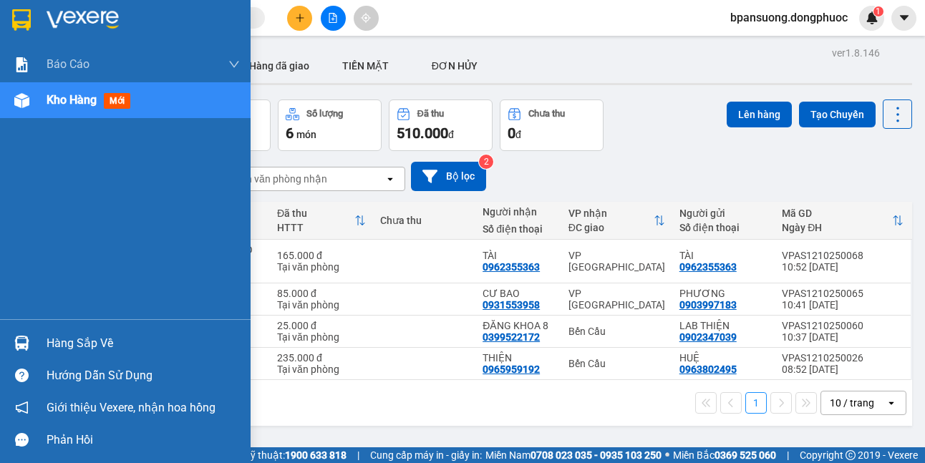
click at [33, 350] on div at bounding box center [21, 343] width 25 height 25
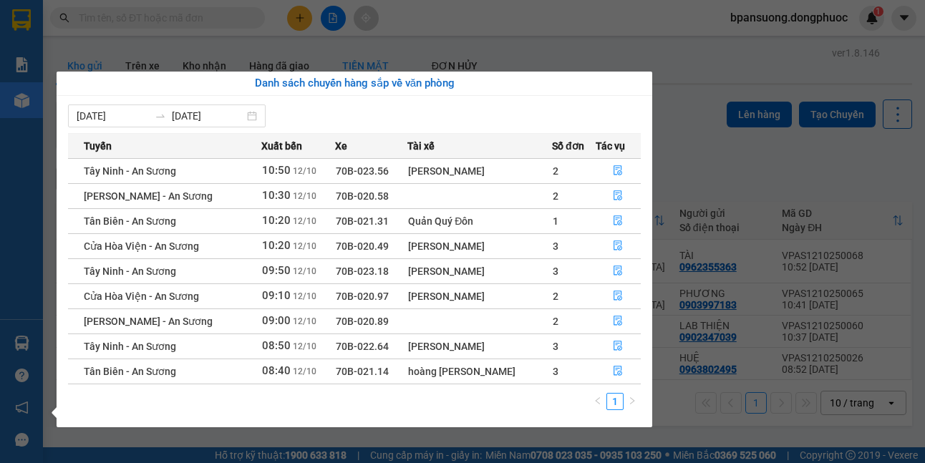
drag, startPoint x: 511, startPoint y: 24, endPoint x: 382, endPoint y: 51, distance: 132.3
click at [512, 24] on section "Kết quả tìm kiếm ( 0 ) Bộ lọc No Data bpansuong.dongphuoc 1 Báo cáo Mẫu 1: Báo …" at bounding box center [462, 231] width 925 height 463
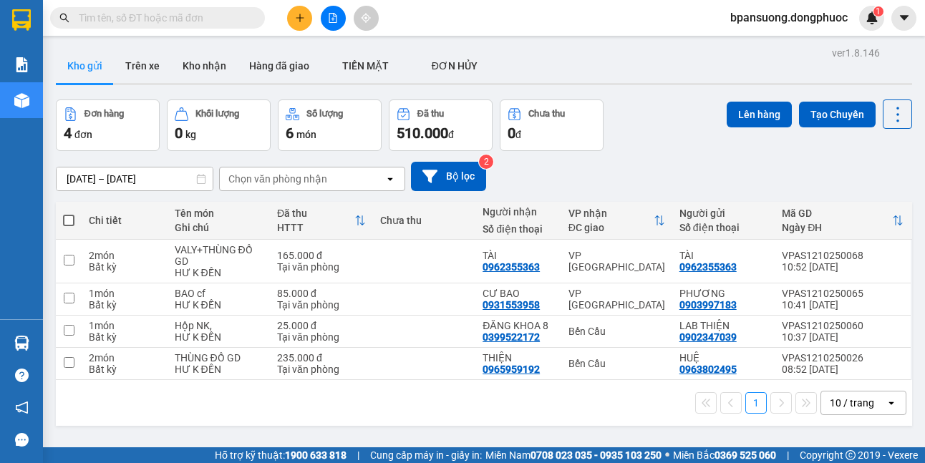
click at [331, 14] on icon "file-add" at bounding box center [333, 18] width 8 height 10
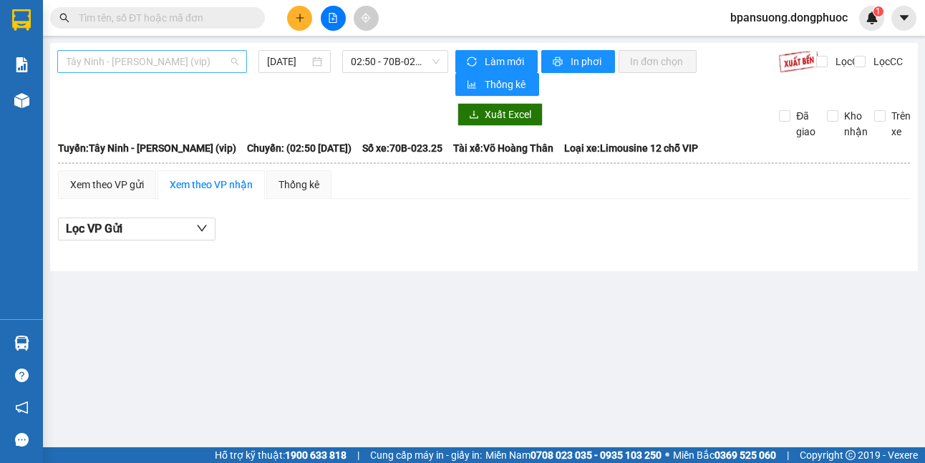
click at [144, 62] on span "Tây Ninh - [PERSON_NAME] (vip)" at bounding box center [152, 61] width 173 height 21
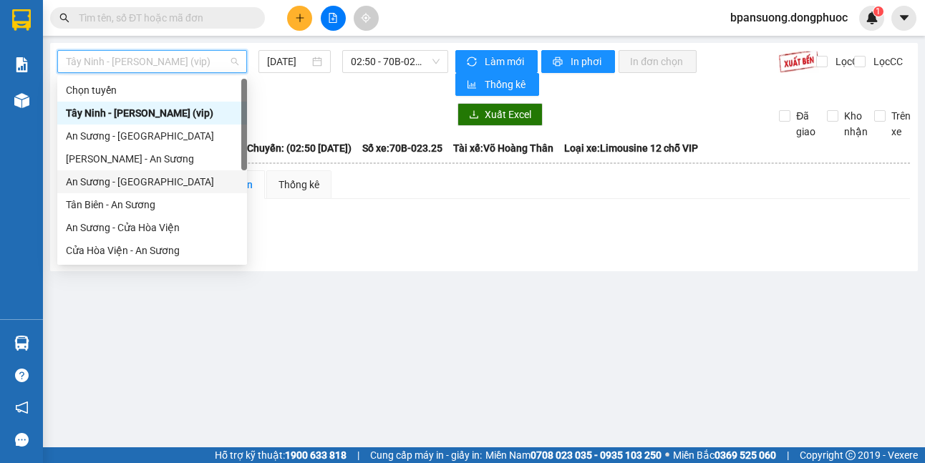
click at [143, 188] on div "An Sương - [GEOGRAPHIC_DATA]" at bounding box center [152, 182] width 173 height 16
type input "[DATE]"
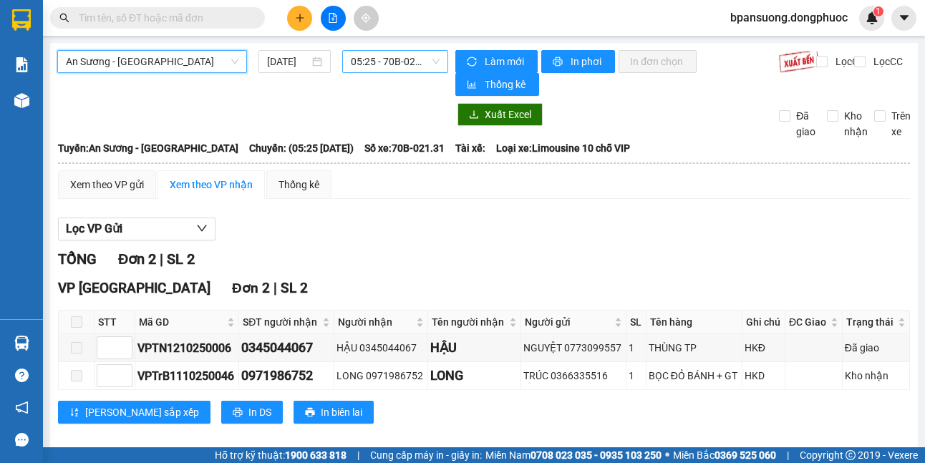
click at [389, 65] on span "05:25 - 70B-021.31" at bounding box center [395, 61] width 89 height 21
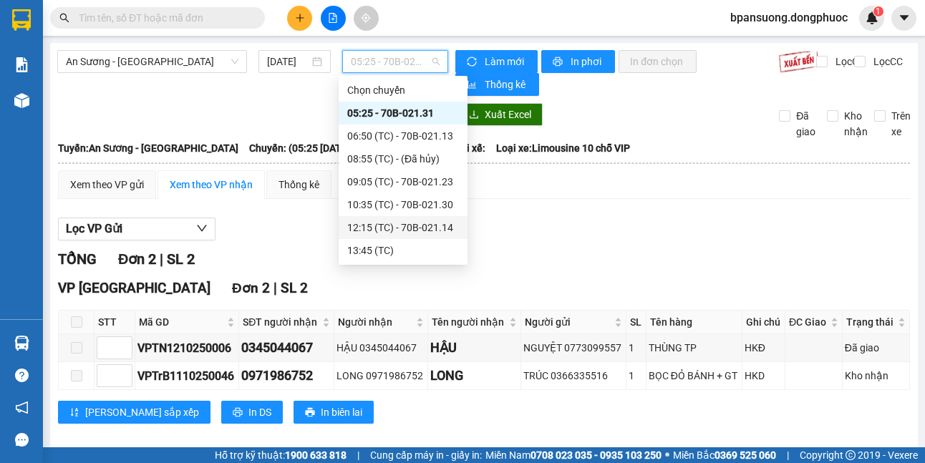
scroll to position [92, 0]
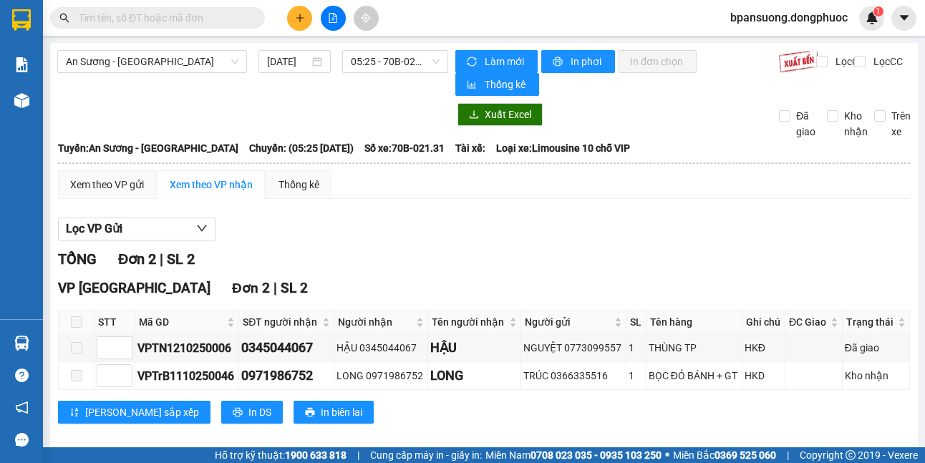
click at [574, 203] on div "Xem theo VP gửi Xem theo VP nhận Thống kê Lọc VP Gửi TỔNG Đơn 2 | SL 2 VP [GEO…" at bounding box center [484, 305] width 852 height 271
click at [344, 58] on div "05:25 - 70B-021.31" at bounding box center [395, 61] width 106 height 23
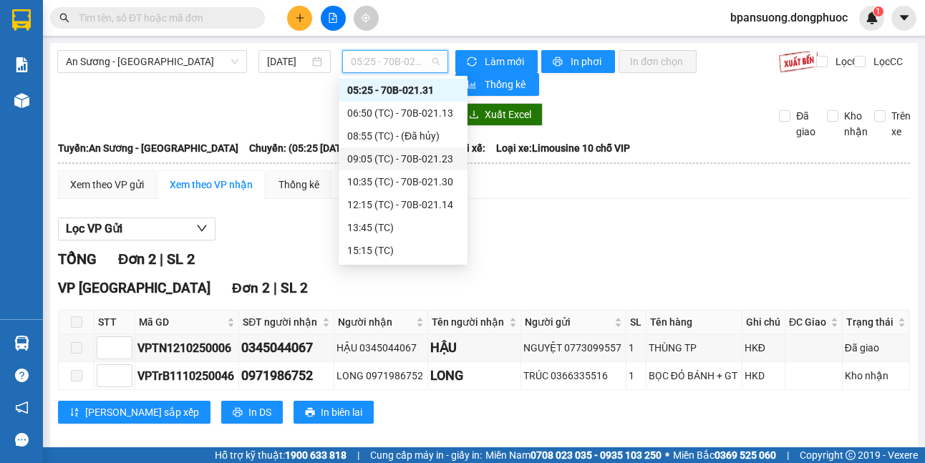
click at [551, 242] on div "Lọc VP Gửi TỔNG Đơn 2 | SL 2 VP [GEOGRAPHIC_DATA] 2 | SL 2 STT Mã GD SĐT người…" at bounding box center [484, 326] width 852 height 231
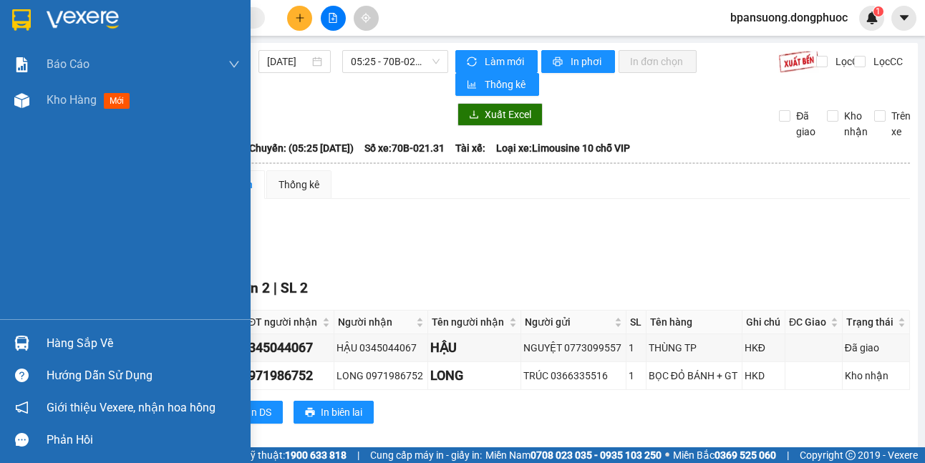
click at [26, 325] on div "Hàng sắp về Hướng dẫn sử dụng Giới thiệu Vexere, nhận hoa hồng Phản hồi" at bounding box center [125, 387] width 251 height 137
click at [23, 344] on img at bounding box center [21, 343] width 15 height 15
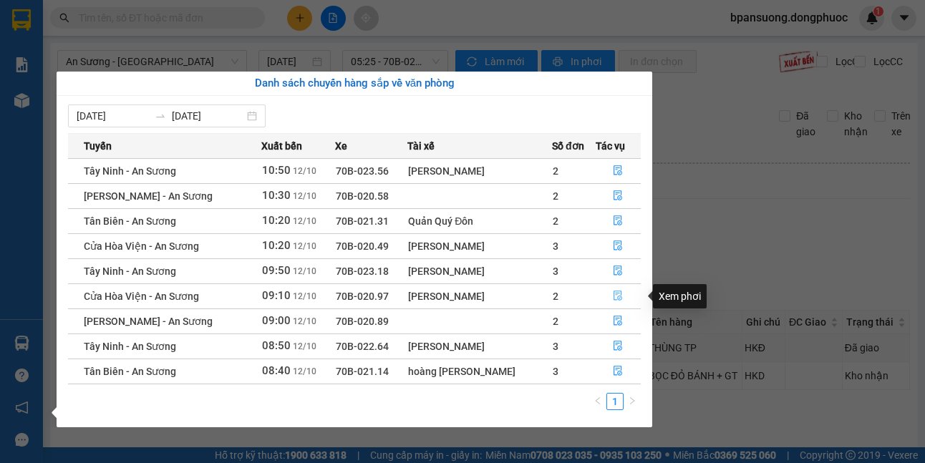
click at [617, 295] on icon "file-done" at bounding box center [618, 296] width 10 height 10
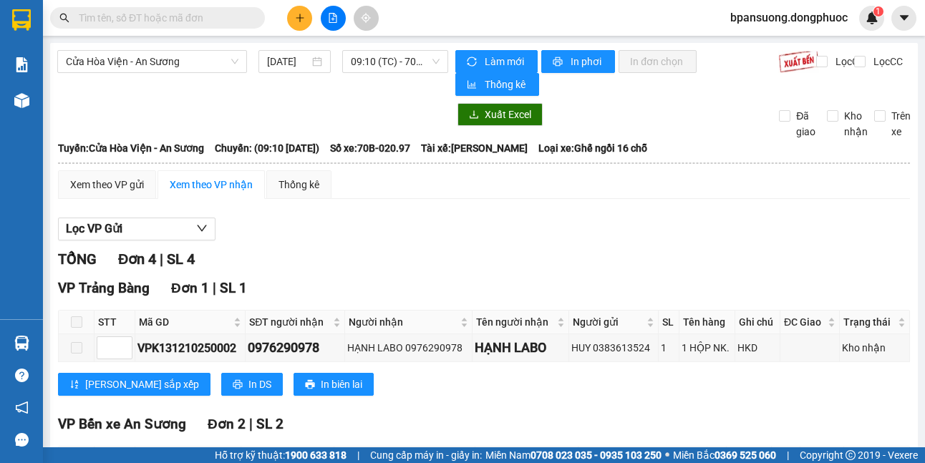
scroll to position [286, 0]
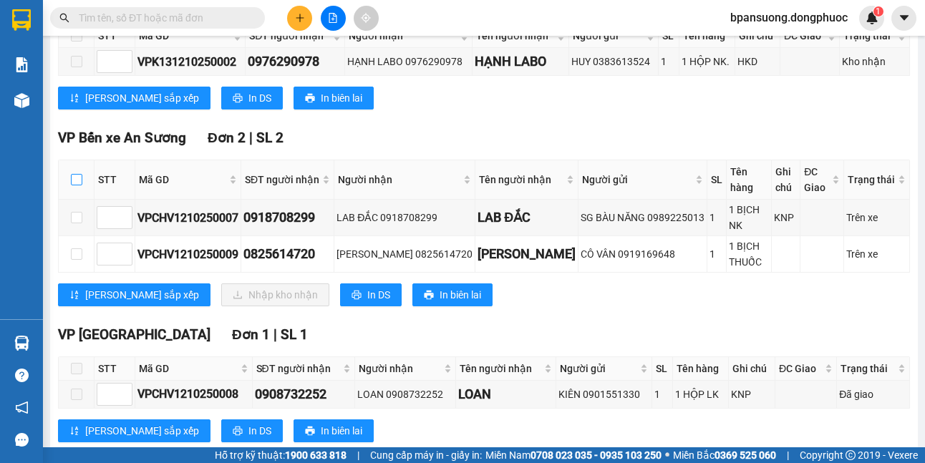
drag, startPoint x: 70, startPoint y: 170, endPoint x: 80, endPoint y: 177, distance: 12.3
click at [72, 170] on th at bounding box center [77, 179] width 36 height 39
click at [80, 178] on input "checkbox" at bounding box center [76, 179] width 11 height 11
checkbox input "true"
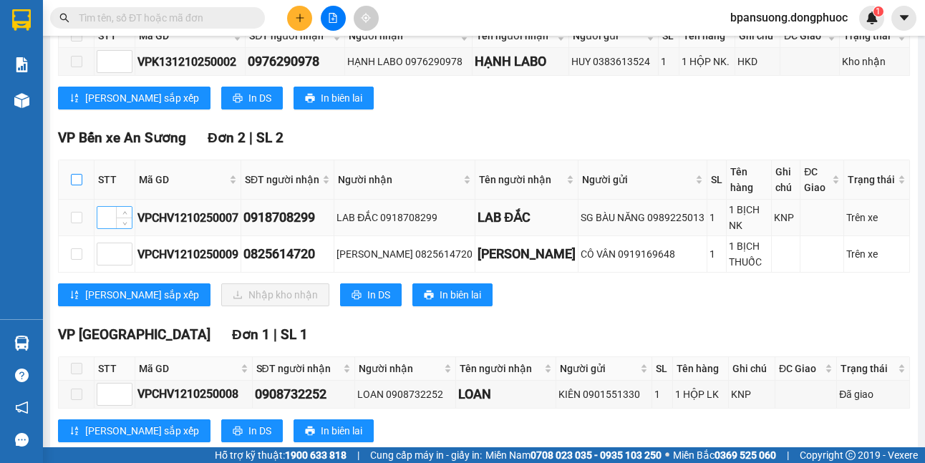
checkbox input "true"
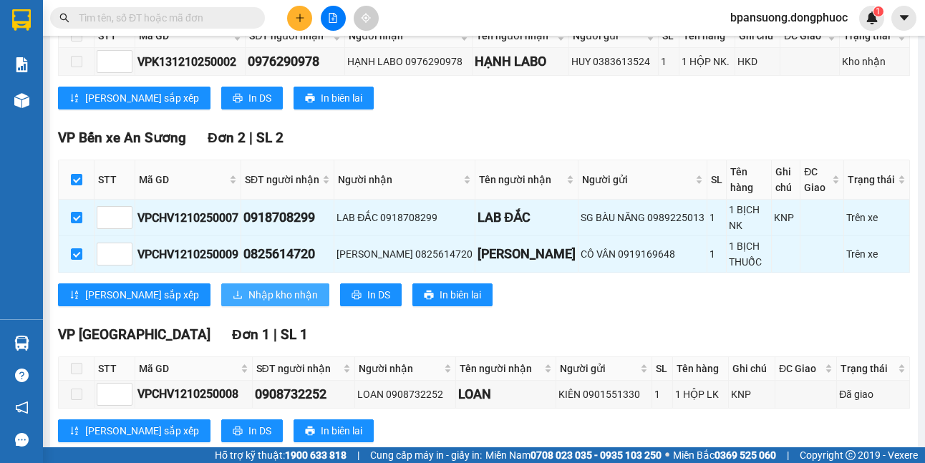
click at [248, 288] on span "Nhập kho nhận" at bounding box center [282, 295] width 69 height 16
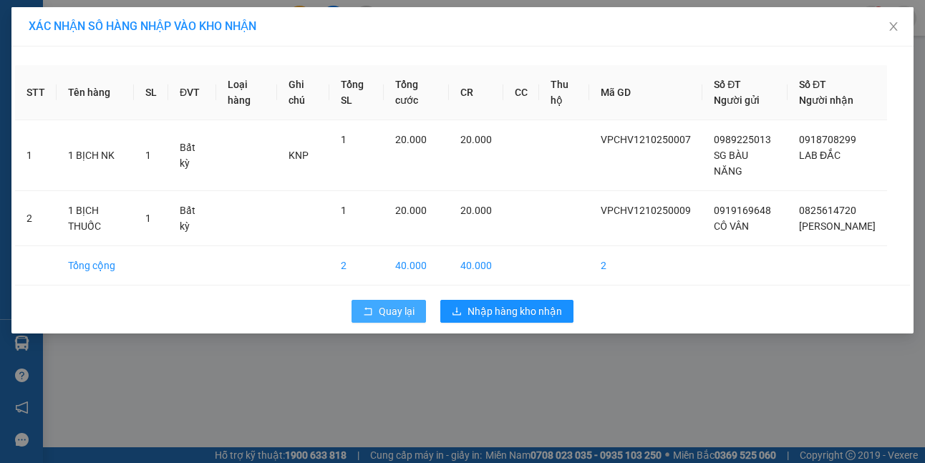
click at [404, 319] on span "Quay lại" at bounding box center [397, 312] width 36 height 16
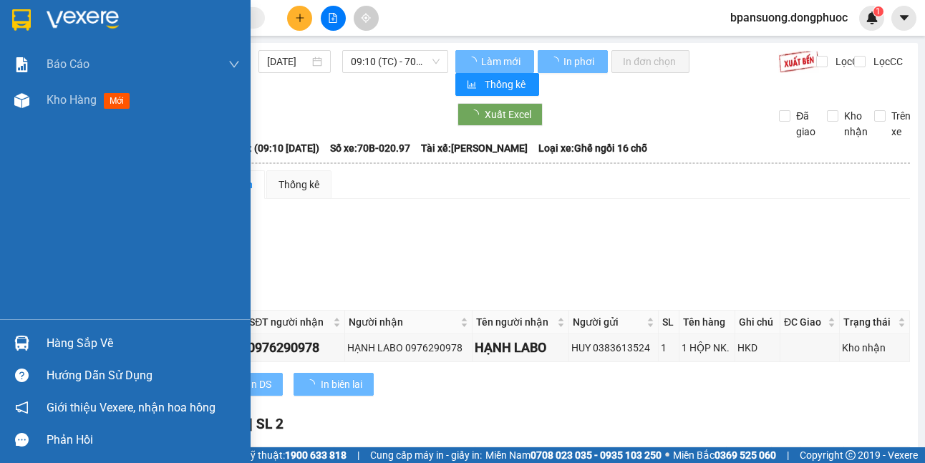
click at [25, 350] on img at bounding box center [21, 343] width 15 height 15
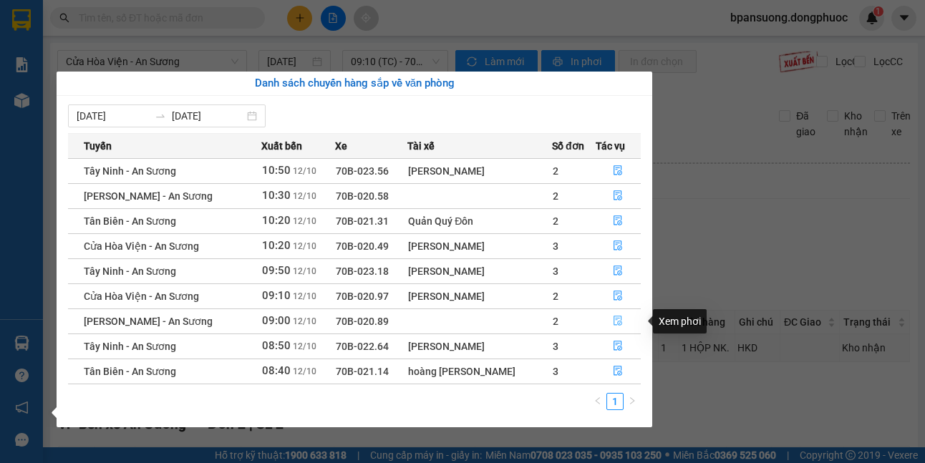
click at [617, 324] on icon "file-done" at bounding box center [618, 322] width 9 height 10
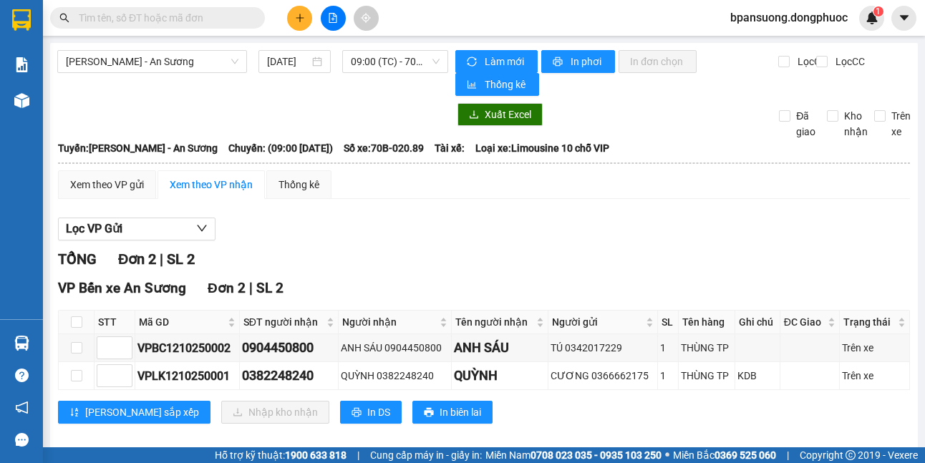
scroll to position [16, 0]
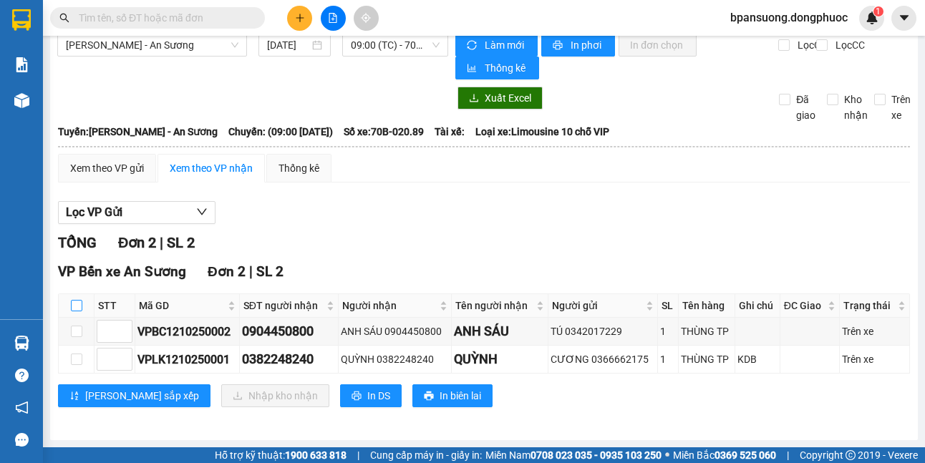
click at [74, 307] on input "checkbox" at bounding box center [76, 305] width 11 height 11
checkbox input "true"
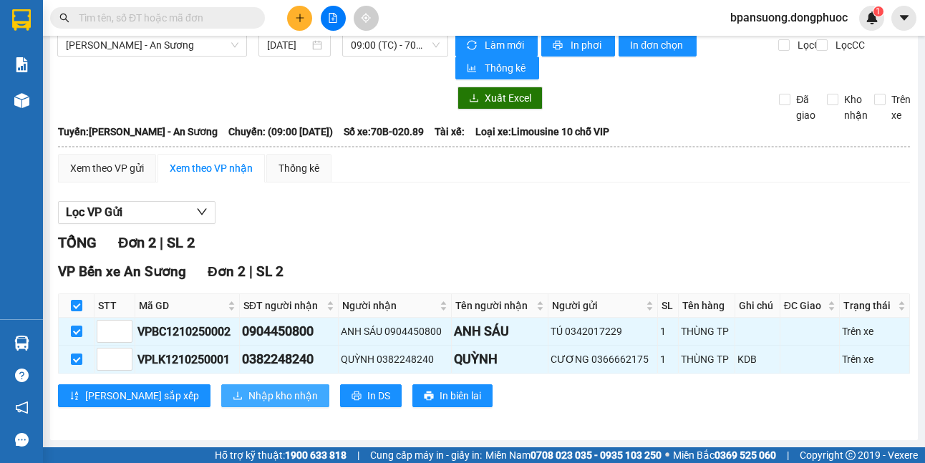
click at [248, 392] on span "Nhập kho nhận" at bounding box center [282, 396] width 69 height 16
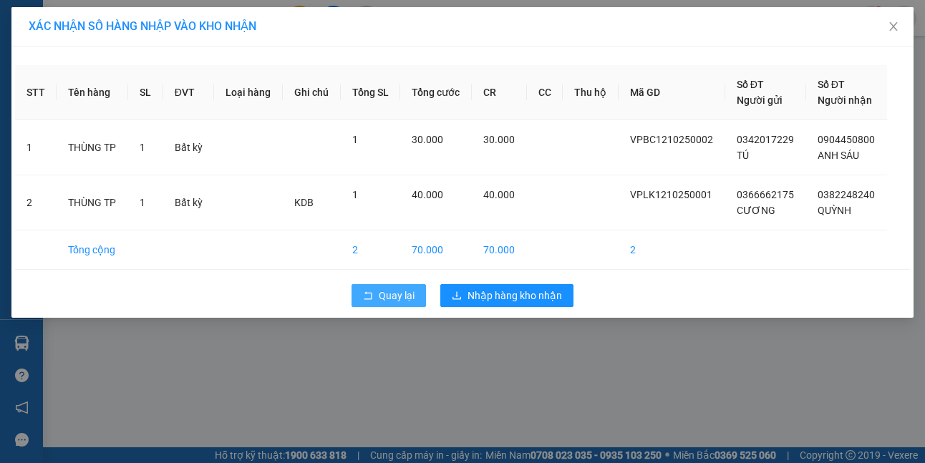
click at [389, 299] on span "Quay lại" at bounding box center [397, 296] width 36 height 16
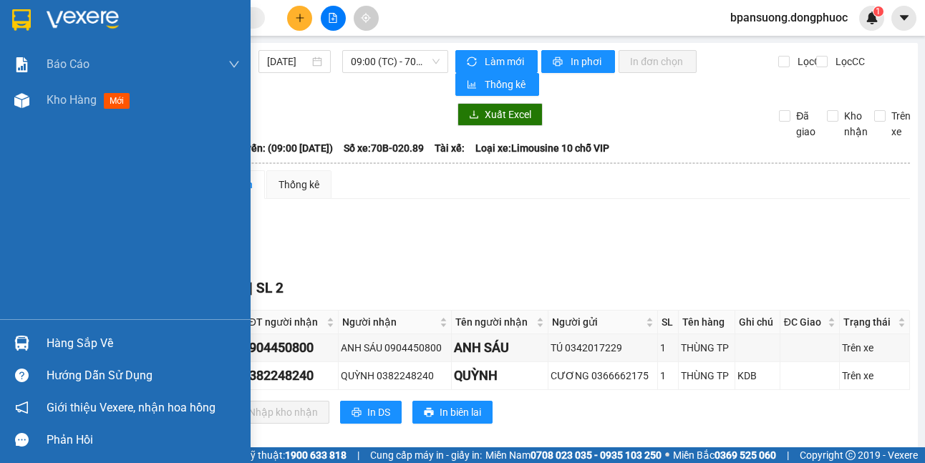
click at [34, 343] on div "Hàng sắp về" at bounding box center [125, 343] width 251 height 32
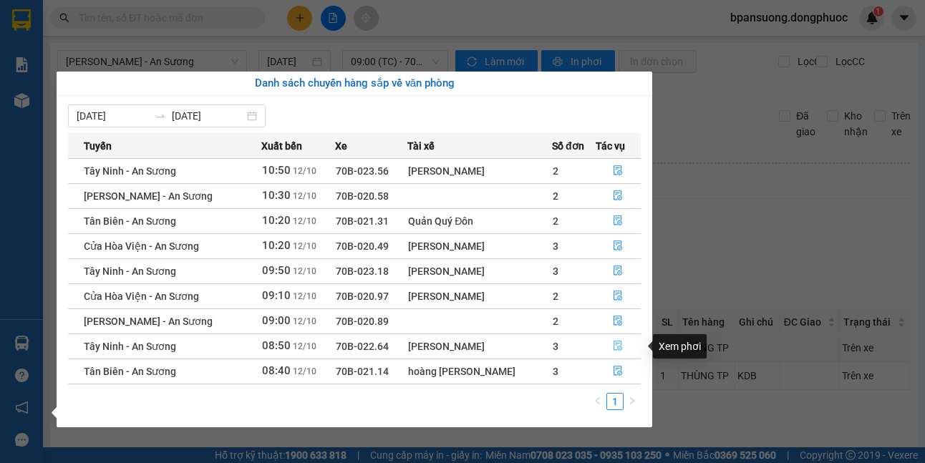
click at [608, 345] on button "button" at bounding box center [619, 346] width 44 height 23
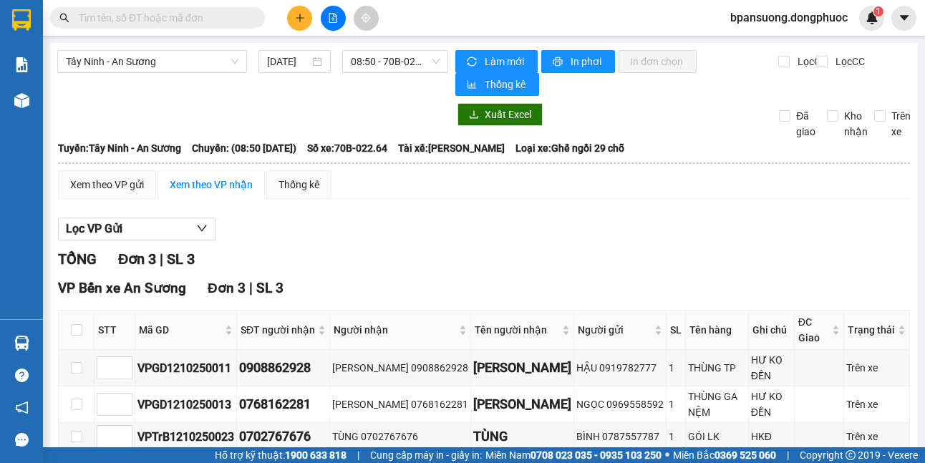
scroll to position [77, 0]
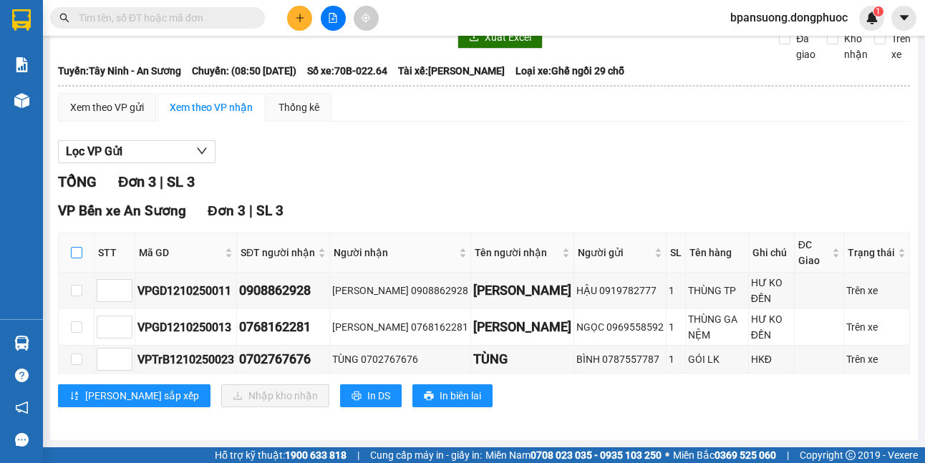
click at [77, 258] on input "checkbox" at bounding box center [76, 252] width 11 height 11
checkbox input "true"
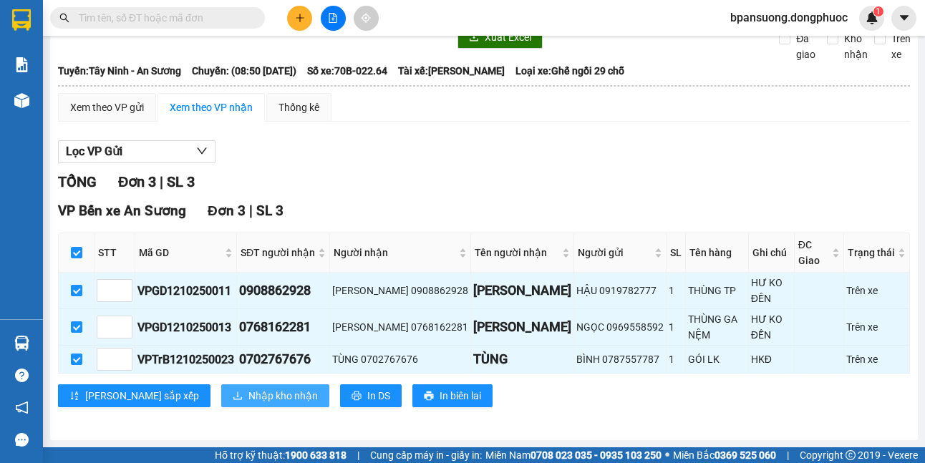
click at [248, 400] on span "Nhập kho nhận" at bounding box center [282, 396] width 69 height 16
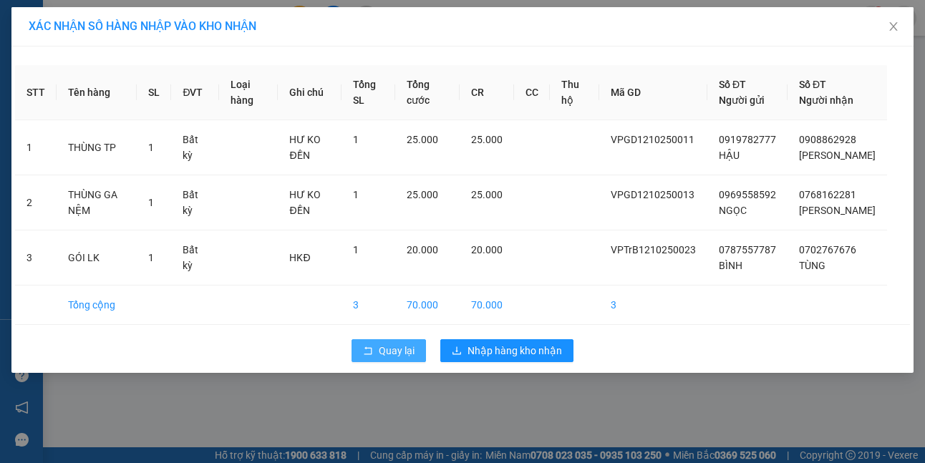
click at [375, 362] on button "Quay lại" at bounding box center [389, 350] width 74 height 23
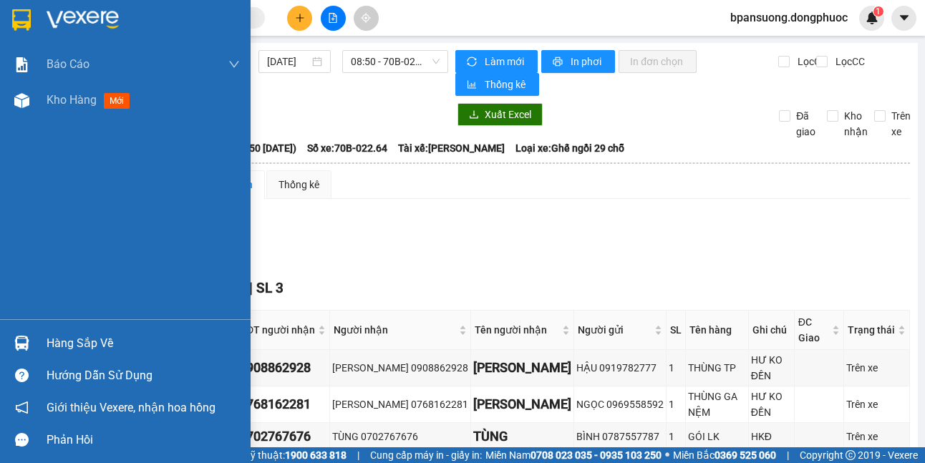
click at [45, 352] on div "Hàng sắp về" at bounding box center [125, 343] width 251 height 32
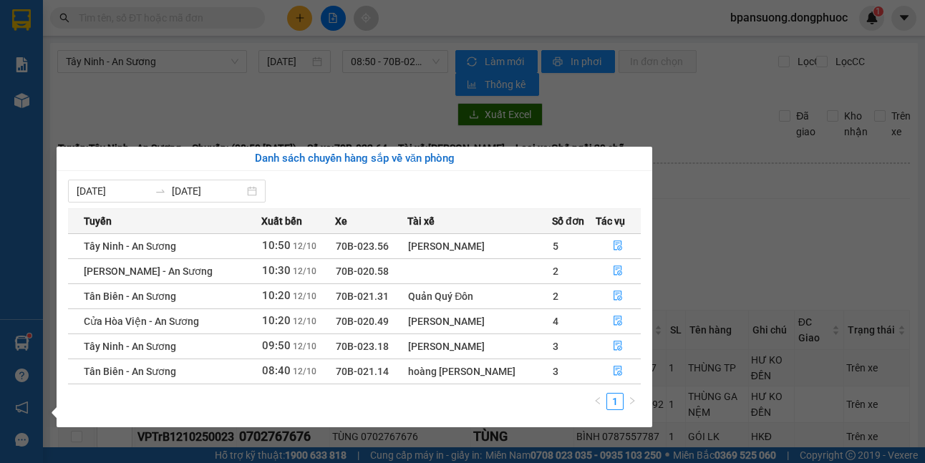
click at [793, 201] on section "Kết quả tìm kiếm ( 0 ) Bộ lọc No Data bpansuong.dongphuoc 1 Báo cáo Mẫu 1: Báo …" at bounding box center [462, 231] width 925 height 463
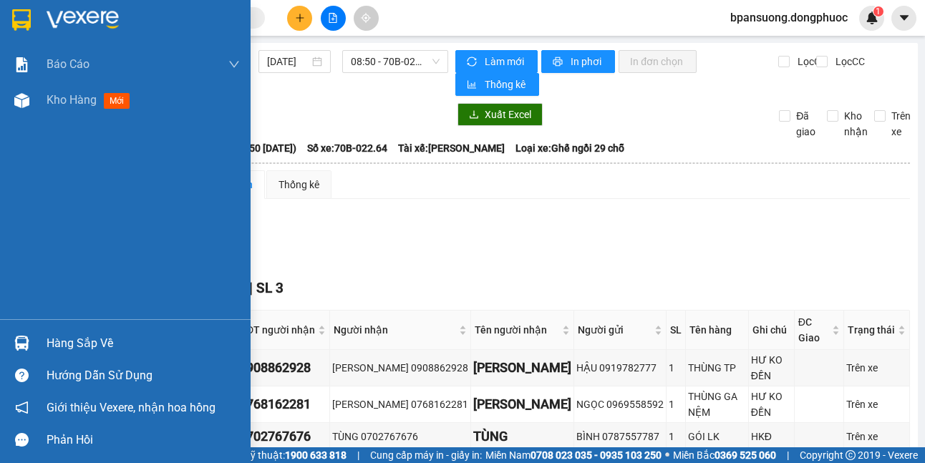
drag, startPoint x: 38, startPoint y: 345, endPoint x: 41, endPoint y: 338, distance: 7.7
click at [39, 345] on div "Hàng sắp về" at bounding box center [125, 343] width 251 height 32
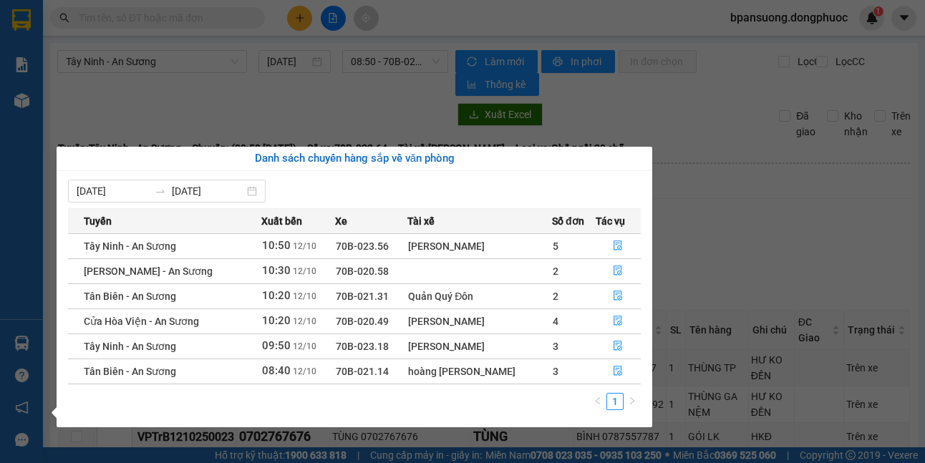
click at [690, 254] on section "Kết quả tìm kiếm ( 0 ) Bộ lọc No Data bpansuong.dongphuoc 1 Báo cáo Mẫu 1: Báo …" at bounding box center [462, 231] width 925 height 463
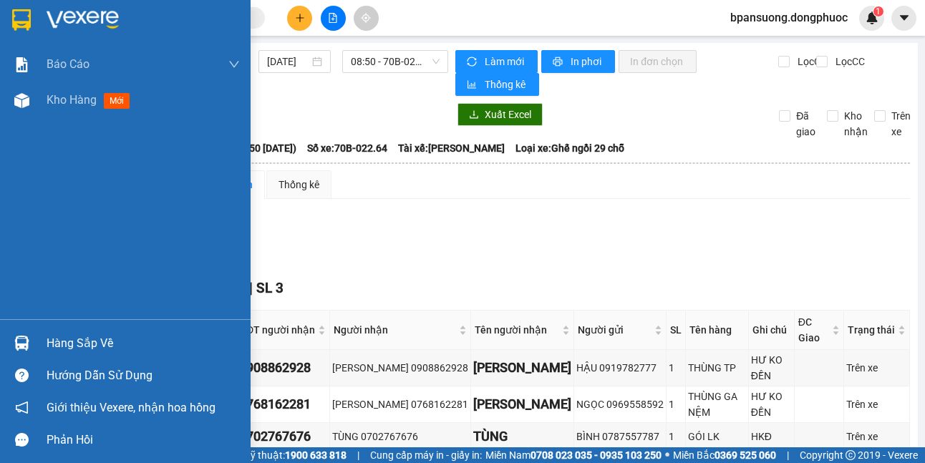
click at [28, 335] on div at bounding box center [21, 343] width 25 height 25
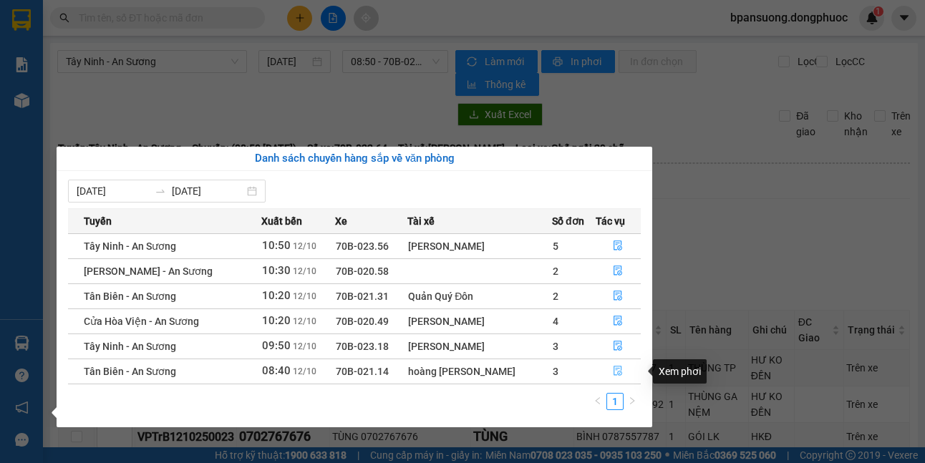
click at [614, 367] on icon "file-done" at bounding box center [618, 372] width 9 height 10
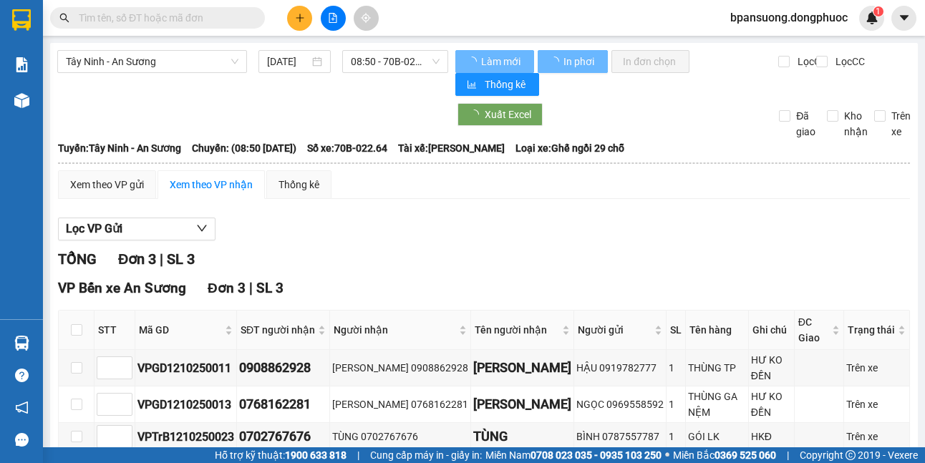
scroll to position [77, 0]
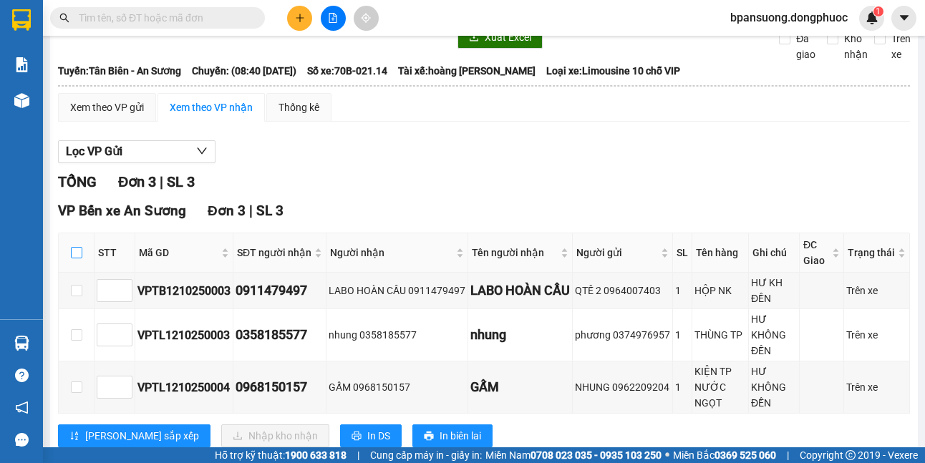
drag, startPoint x: 78, startPoint y: 248, endPoint x: 142, endPoint y: 327, distance: 101.9
click at [77, 248] on input "checkbox" at bounding box center [76, 252] width 11 height 11
checkbox input "true"
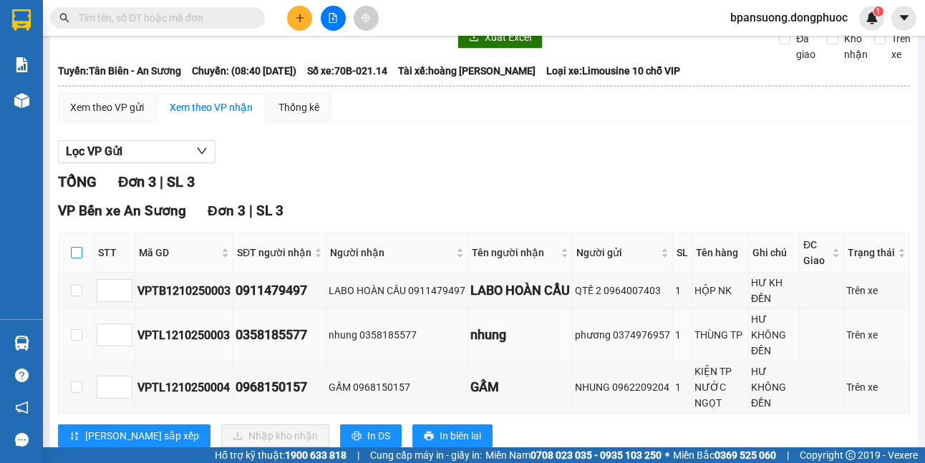
checkbox input "true"
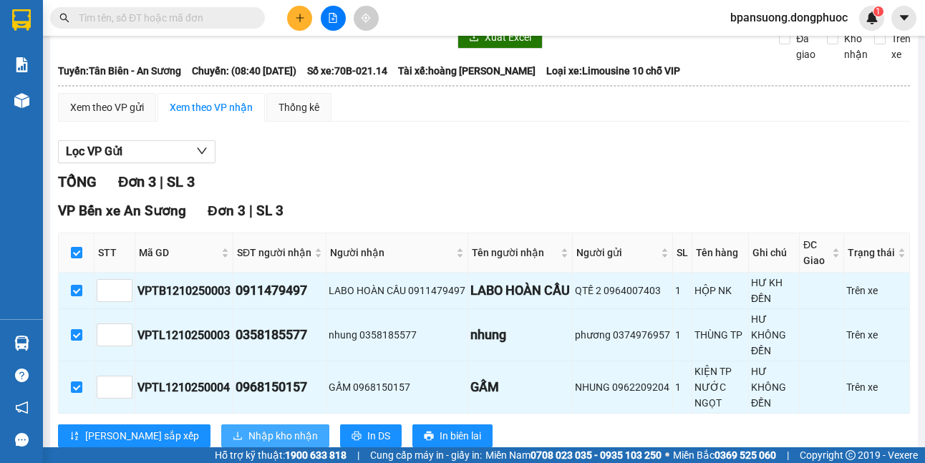
click at [248, 430] on span "Nhập kho nhận" at bounding box center [282, 436] width 69 height 16
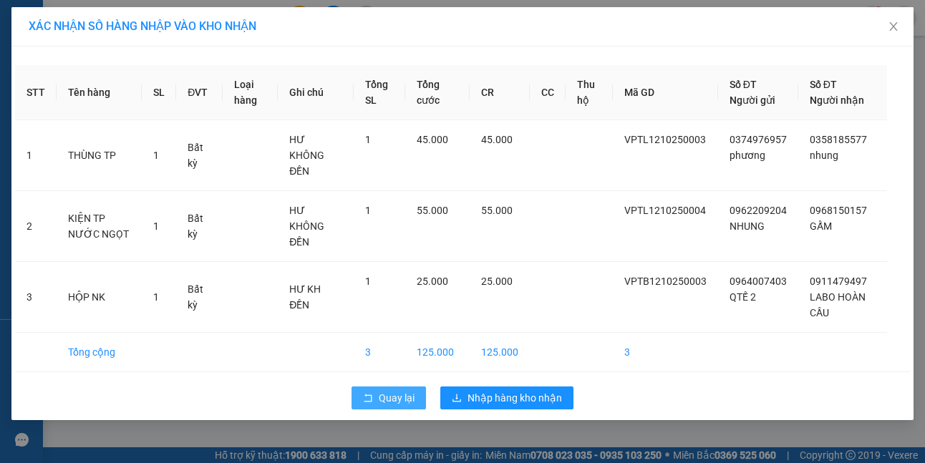
click at [370, 393] on icon "rollback" at bounding box center [368, 398] width 10 height 10
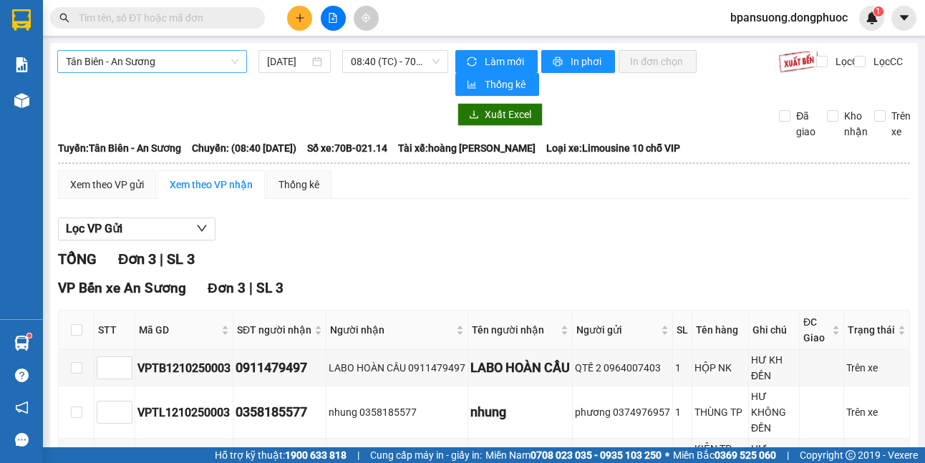
click at [141, 60] on span "Tân Biên - An Sương" at bounding box center [152, 61] width 173 height 21
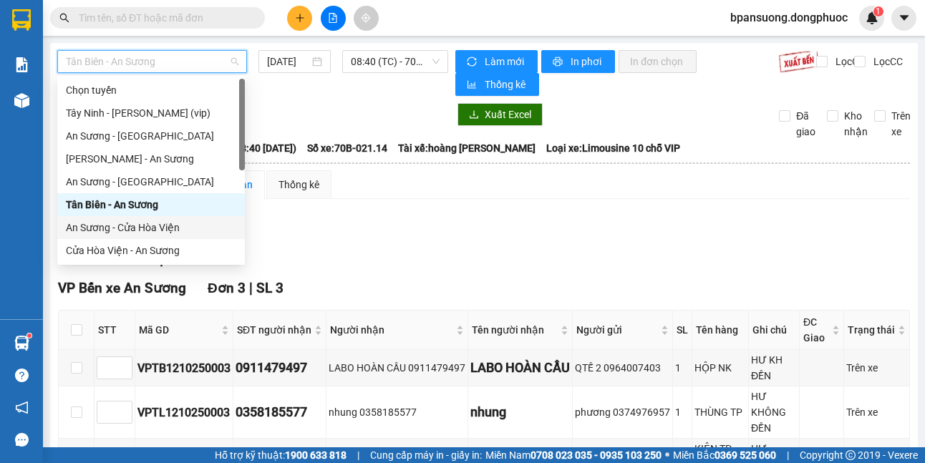
click at [169, 225] on div "An Sương - Cửa Hòa Viện" at bounding box center [151, 228] width 170 height 16
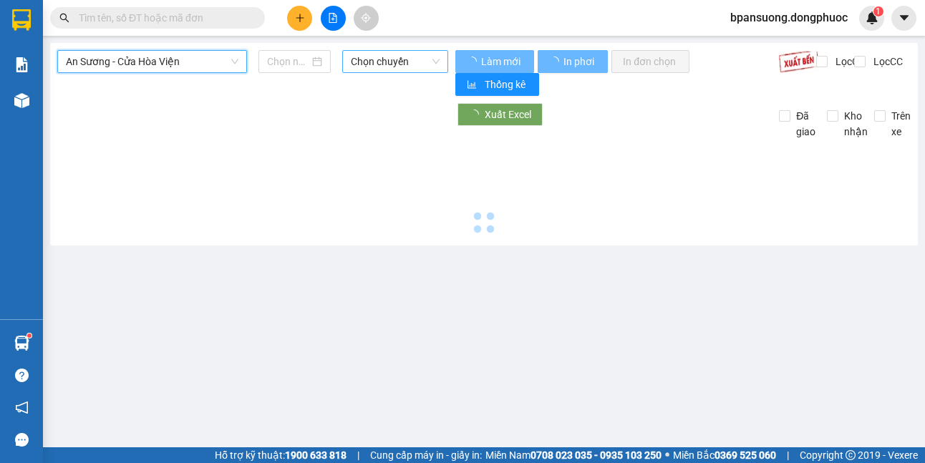
type input "[DATE]"
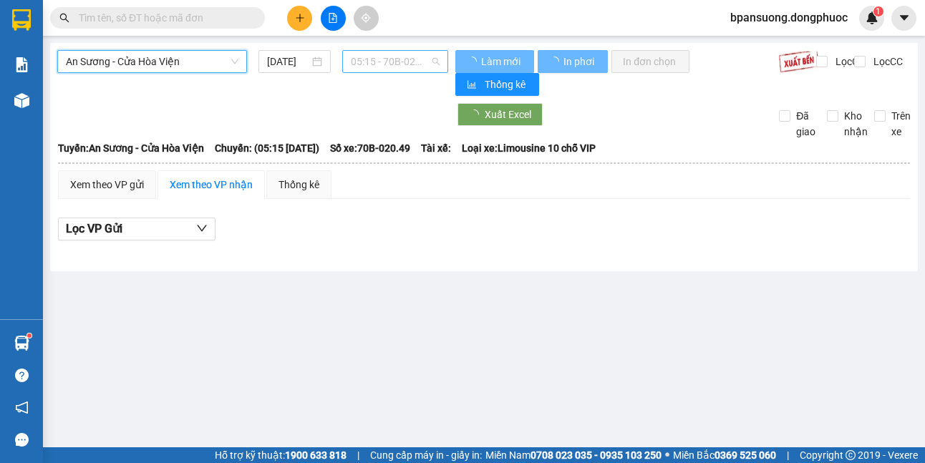
click at [371, 56] on span "05:15 - 70B-020.49" at bounding box center [395, 61] width 89 height 21
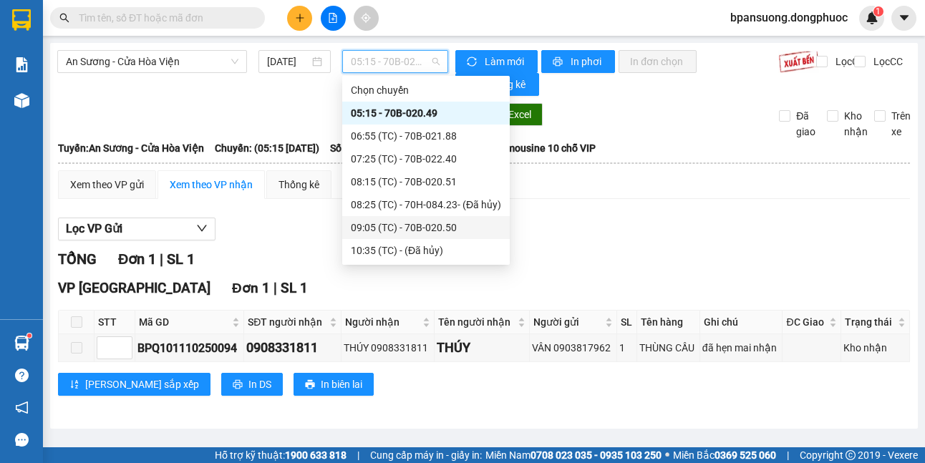
scroll to position [143, 0]
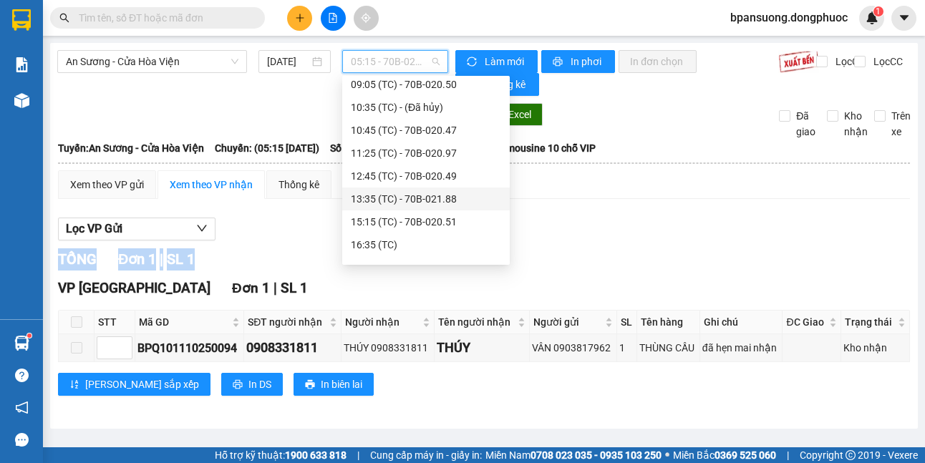
drag, startPoint x: 721, startPoint y: 238, endPoint x: 757, endPoint y: 257, distance: 40.4
click at [749, 254] on div "Lọc VP Gửi TỔNG Đơn 1 | SL 1 VP [GEOGRAPHIC_DATA] 1 | SL 1 STT Mã GD SĐT người…" at bounding box center [484, 312] width 852 height 203
